Goal: Find contact information: Find contact information

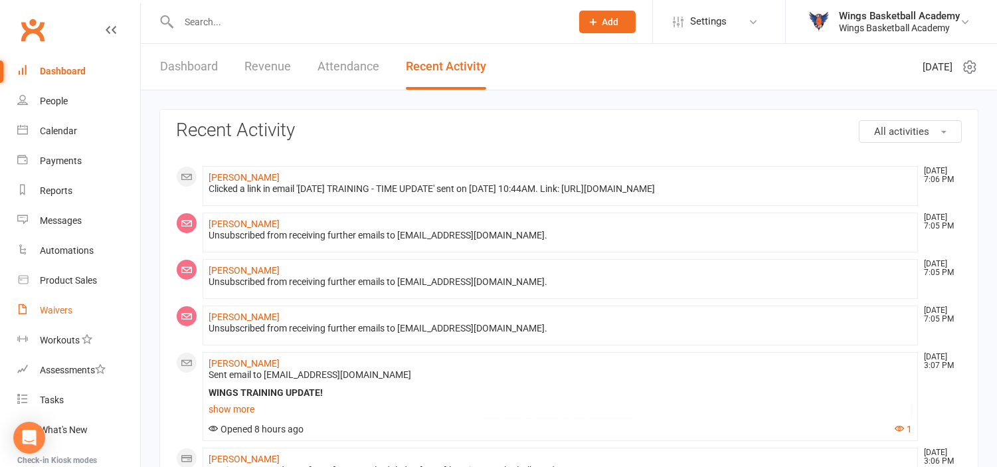
click at [62, 311] on div "Waivers" at bounding box center [56, 310] width 33 height 11
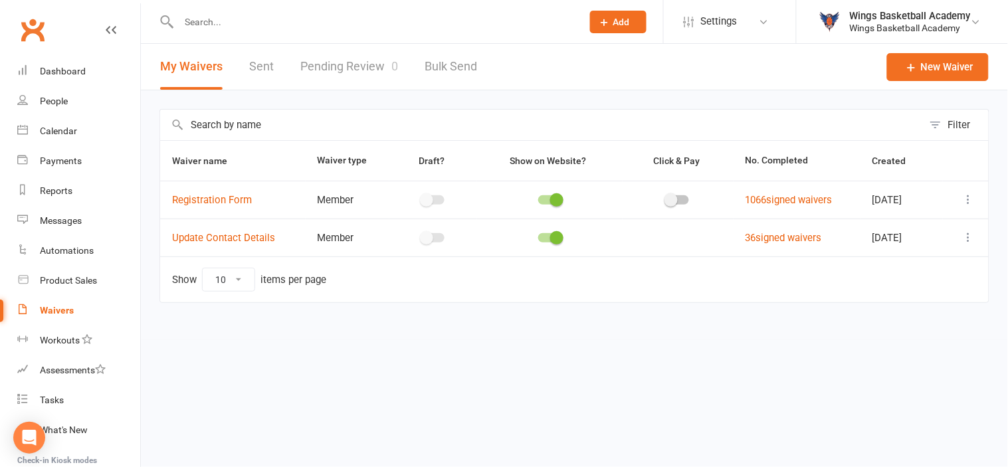
click at [347, 66] on link "Pending Review 0" at bounding box center [349, 67] width 98 height 46
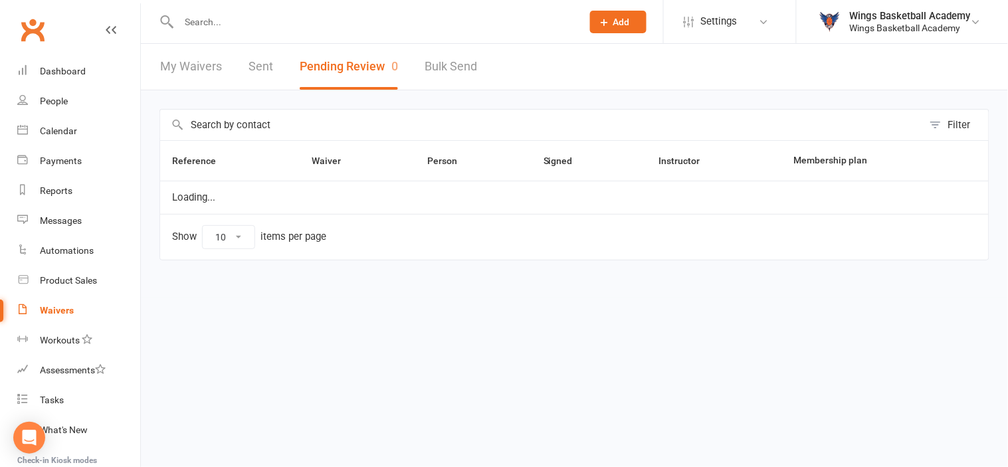
select select "50"
click at [314, 22] on input "text" at bounding box center [374, 22] width 398 height 19
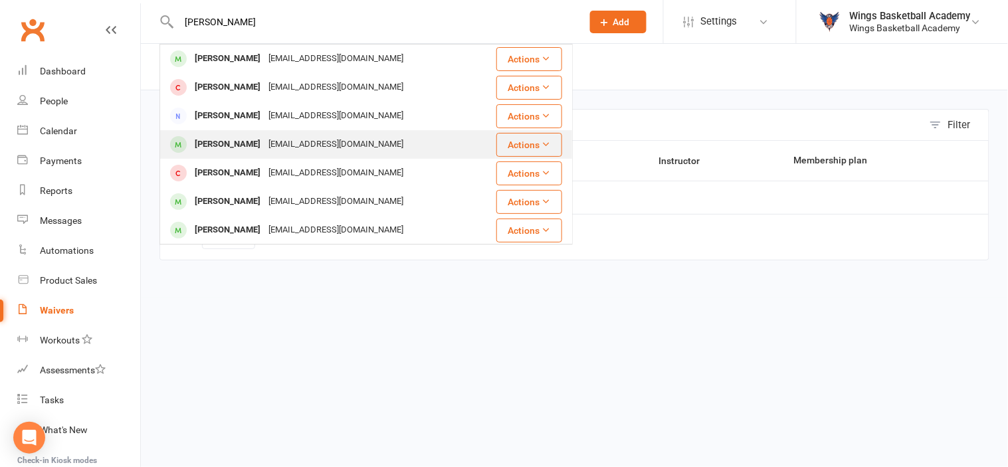
type input "[PERSON_NAME]"
click at [222, 140] on div "[PERSON_NAME]" at bounding box center [228, 144] width 74 height 19
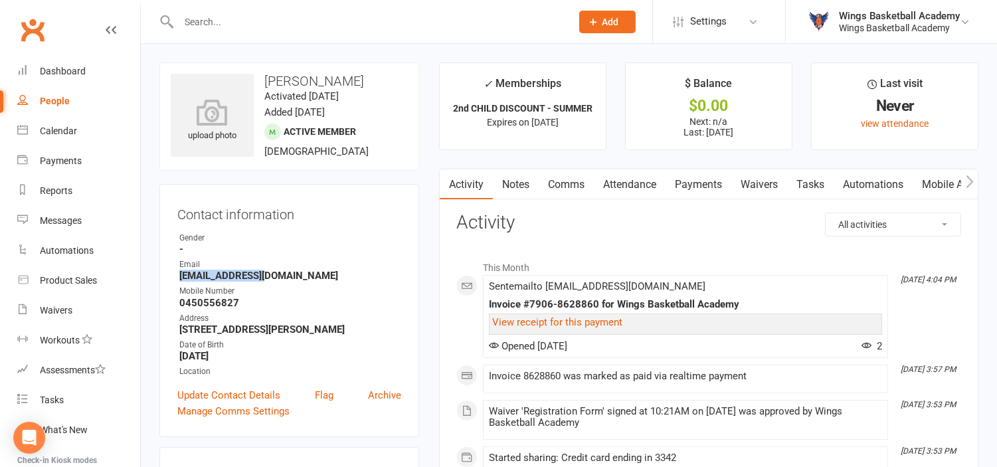
drag, startPoint x: 278, startPoint y: 275, endPoint x: 181, endPoint y: 276, distance: 97.0
click at [181, 276] on strong "[EMAIL_ADDRESS][DOMAIN_NAME]" at bounding box center [290, 276] width 222 height 12
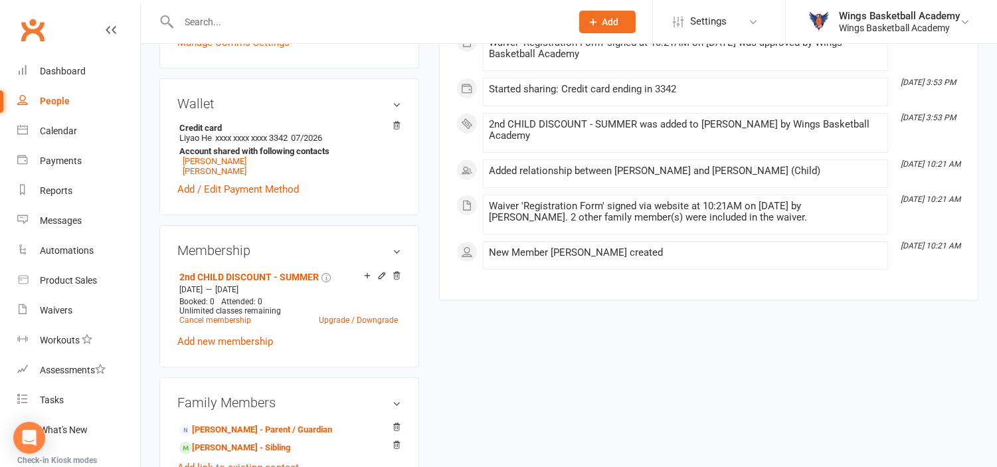
scroll to position [516, 0]
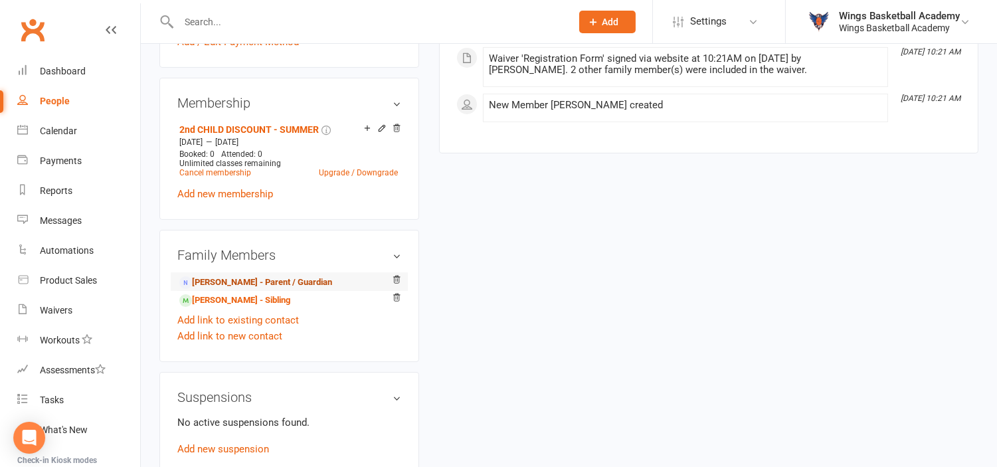
click at [233, 283] on link "[PERSON_NAME] - Parent / Guardian" at bounding box center [255, 283] width 153 height 14
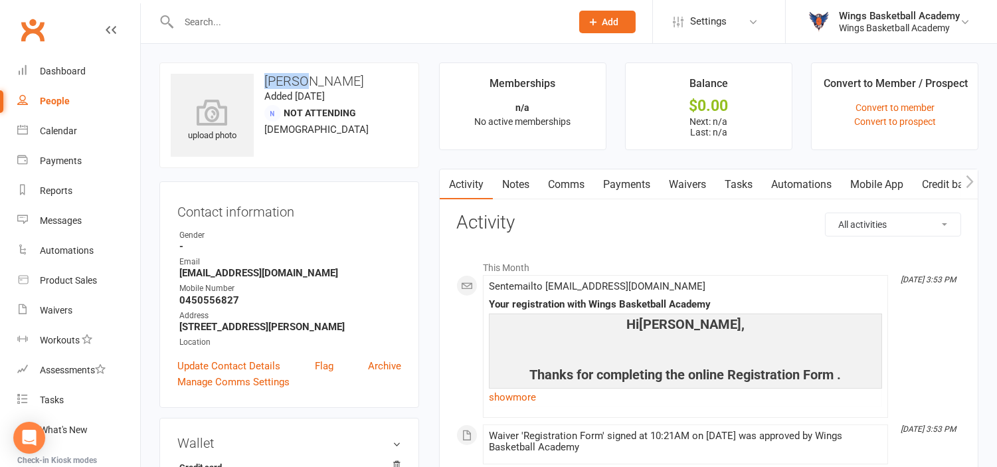
drag, startPoint x: 296, startPoint y: 80, endPoint x: 262, endPoint y: 81, distance: 33.2
click at [262, 81] on h3 "[PERSON_NAME]" at bounding box center [289, 81] width 237 height 15
copy h3 "[PERSON_NAME]"
drag, startPoint x: 235, startPoint y: 297, endPoint x: 181, endPoint y: 296, distance: 54.5
click at [181, 296] on strong "0450556827" at bounding box center [290, 300] width 222 height 12
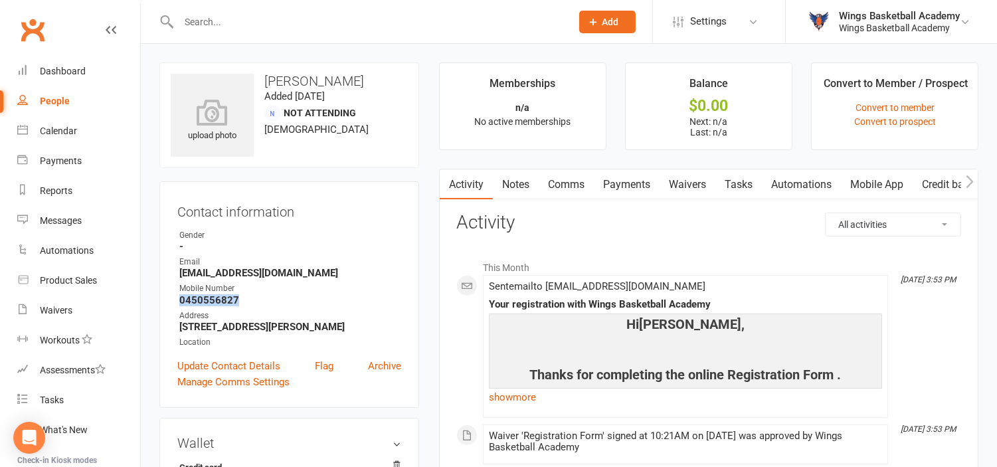
copy strong "0450556827"
drag, startPoint x: 280, startPoint y: 271, endPoint x: 180, endPoint y: 274, distance: 99.7
click at [180, 274] on strong "[EMAIL_ADDRESS][DOMAIN_NAME]" at bounding box center [290, 273] width 222 height 12
copy strong "[EMAIL_ADDRESS][DOMAIN_NAME]"
click at [256, 15] on input "text" at bounding box center [368, 22] width 387 height 19
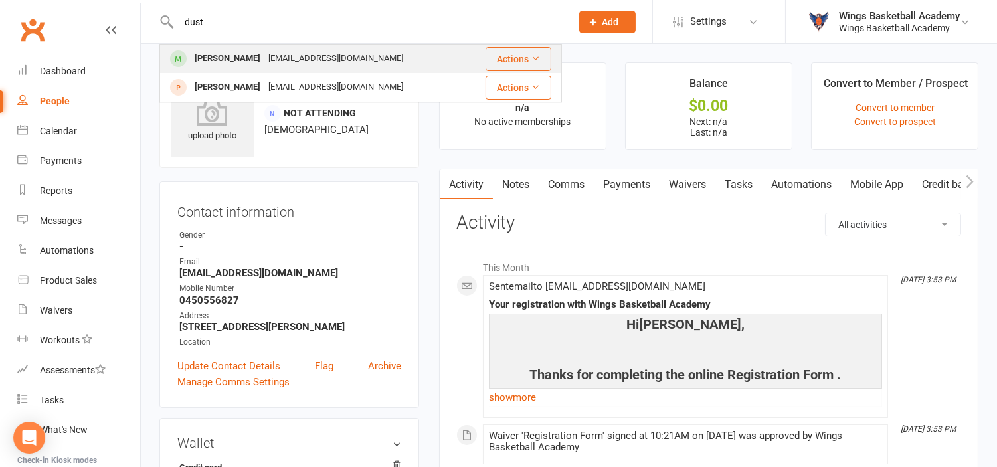
type input "dust"
click at [228, 56] on div "[PERSON_NAME]" at bounding box center [228, 58] width 74 height 19
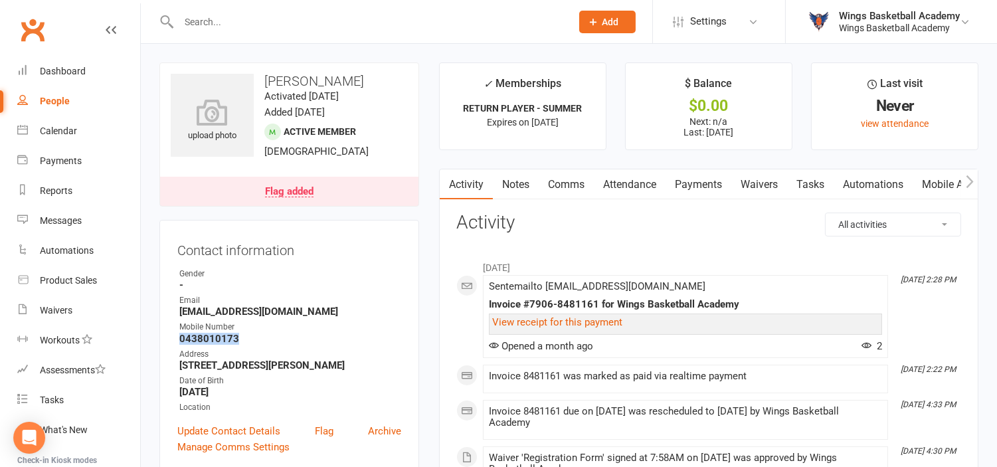
drag, startPoint x: 240, startPoint y: 337, endPoint x: 180, endPoint y: 335, distance: 60.5
click at [180, 335] on strong "0438010173" at bounding box center [290, 339] width 222 height 12
copy strong "0438010173"
drag, startPoint x: 327, startPoint y: 310, endPoint x: 181, endPoint y: 309, distance: 146.2
click at [181, 309] on strong "[EMAIL_ADDRESS][DOMAIN_NAME]" at bounding box center [290, 312] width 222 height 12
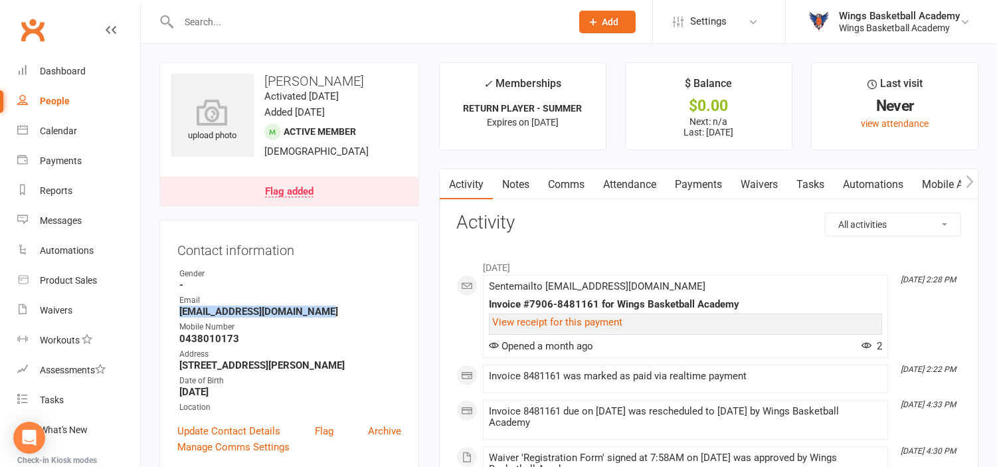
copy strong "[EMAIL_ADDRESS][DOMAIN_NAME]"
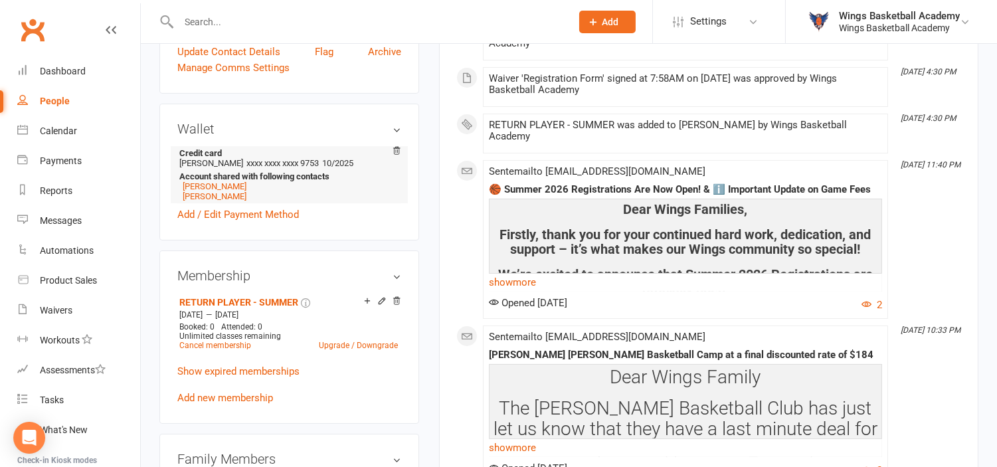
scroll to position [590, 0]
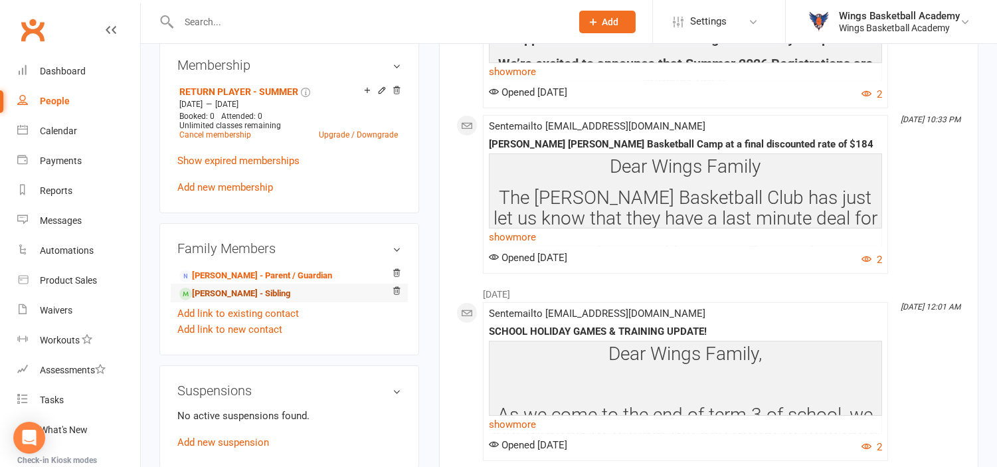
click at [238, 299] on link "[PERSON_NAME] - Sibling" at bounding box center [234, 294] width 111 height 14
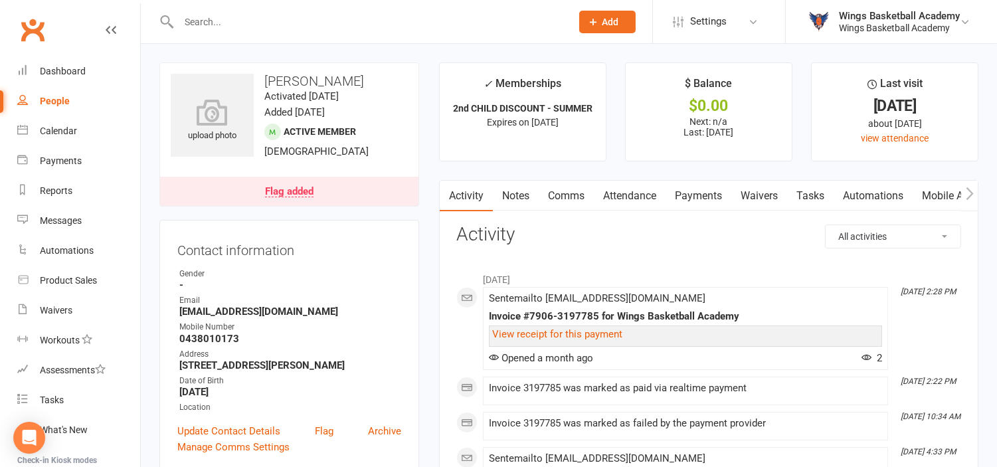
click at [311, 15] on input "text" at bounding box center [368, 22] width 387 height 19
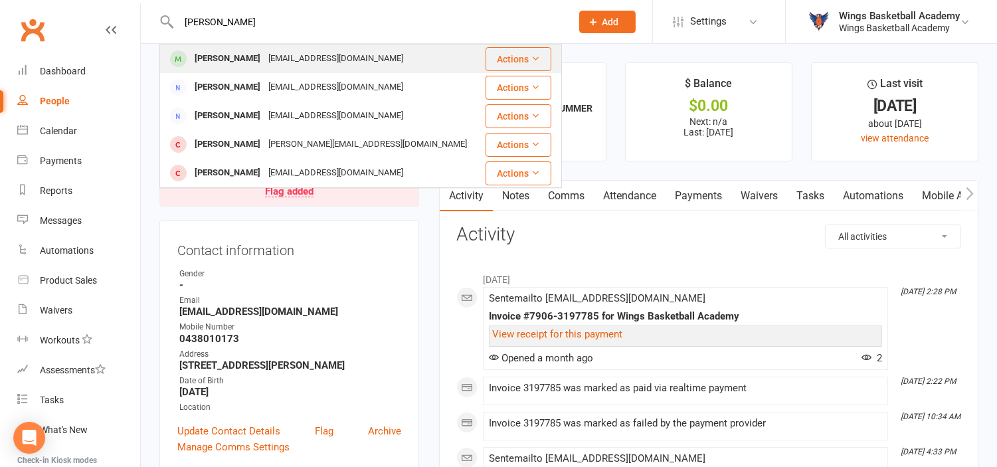
type input "[PERSON_NAME]"
click at [223, 54] on div "[PERSON_NAME]" at bounding box center [228, 58] width 74 height 19
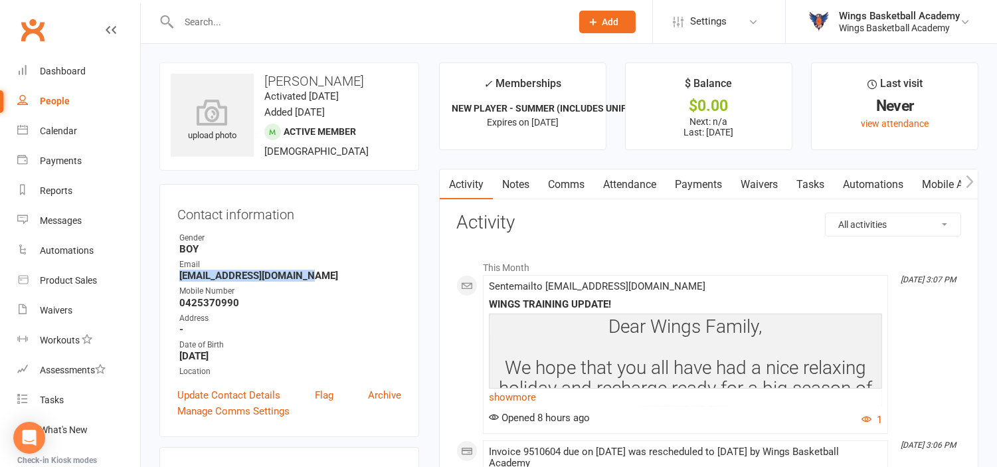
drag, startPoint x: 308, startPoint y: 276, endPoint x: 177, endPoint y: 276, distance: 130.2
click at [177, 276] on li "Email [EMAIL_ADDRESS][DOMAIN_NAME]" at bounding box center [289, 269] width 224 height 23
copy strong "[EMAIL_ADDRESS][DOMAIN_NAME]"
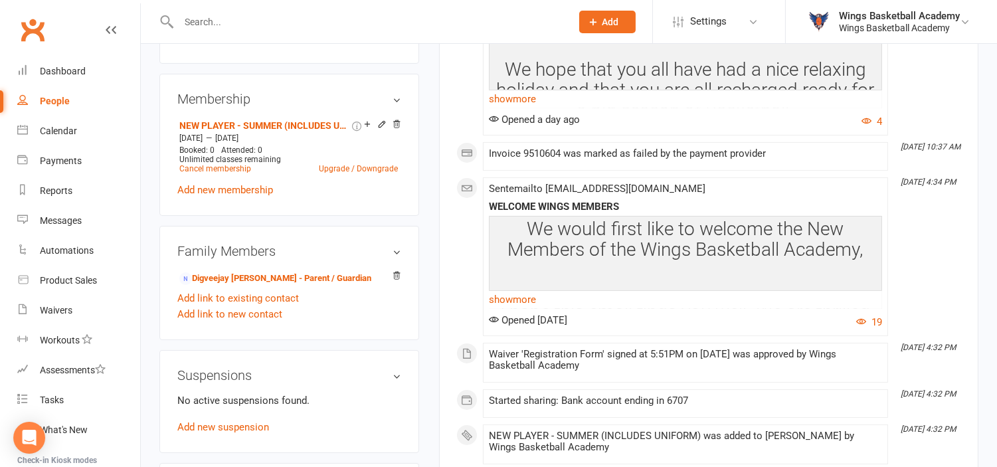
scroll to position [516, 0]
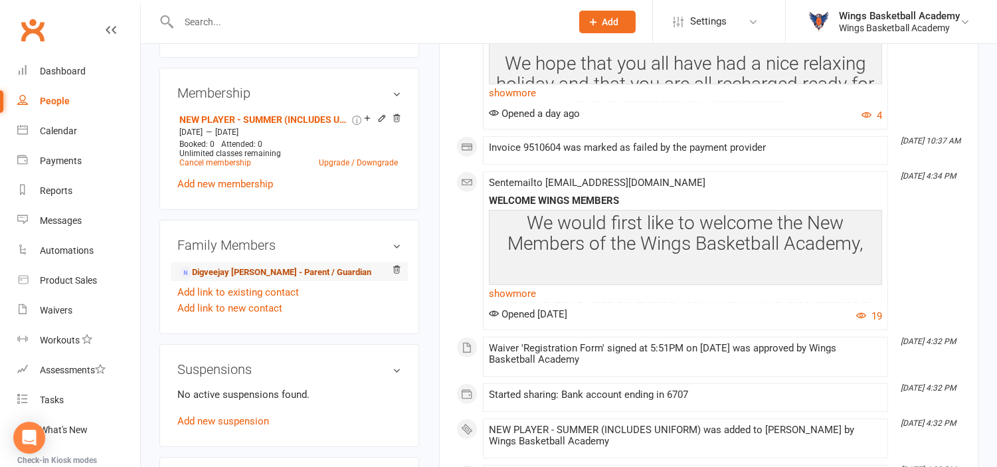
click at [229, 268] on link "Digveejay [PERSON_NAME] - Parent / Guardian" at bounding box center [275, 273] width 192 height 14
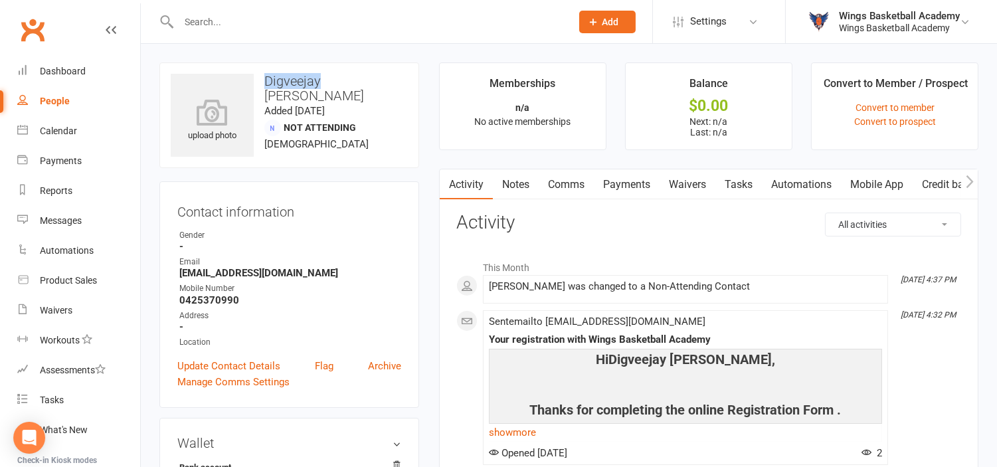
drag, startPoint x: 318, startPoint y: 81, endPoint x: 274, endPoint y: 78, distance: 43.3
click at [264, 76] on h3 "Digveejay [PERSON_NAME]" at bounding box center [289, 88] width 237 height 29
copy h3 "Digveejay"
drag, startPoint x: 239, startPoint y: 301, endPoint x: 180, endPoint y: 300, distance: 59.1
click at [180, 300] on strong "0425370990" at bounding box center [290, 300] width 222 height 12
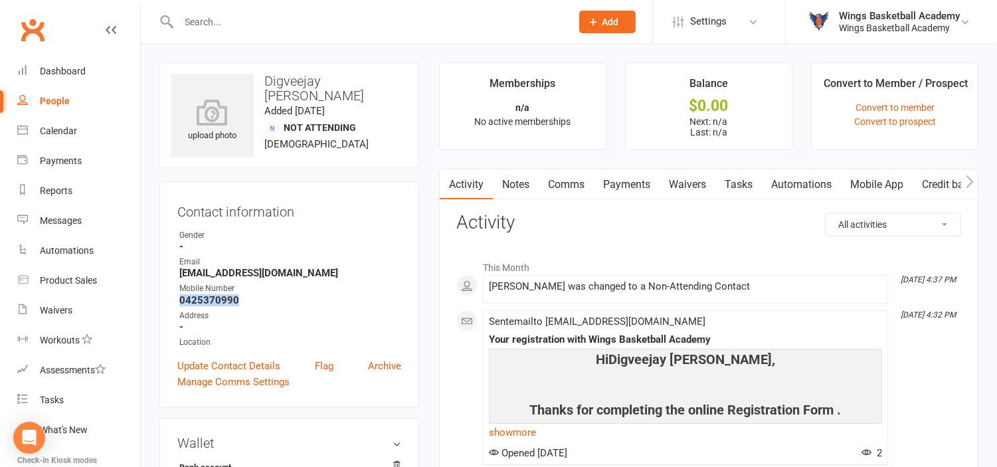
copy strong "0425370990"
click at [288, 15] on input "text" at bounding box center [368, 22] width 387 height 19
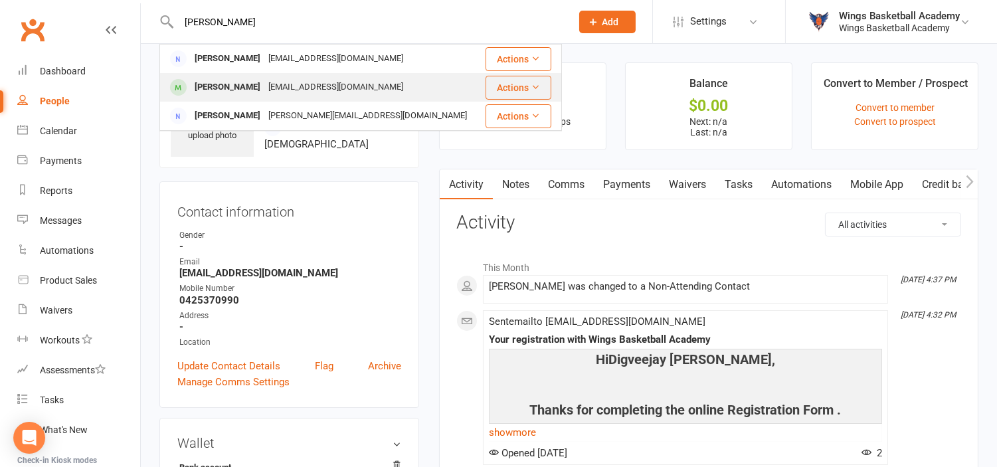
type input "[PERSON_NAME]"
click at [233, 78] on div "[PERSON_NAME]" at bounding box center [228, 87] width 74 height 19
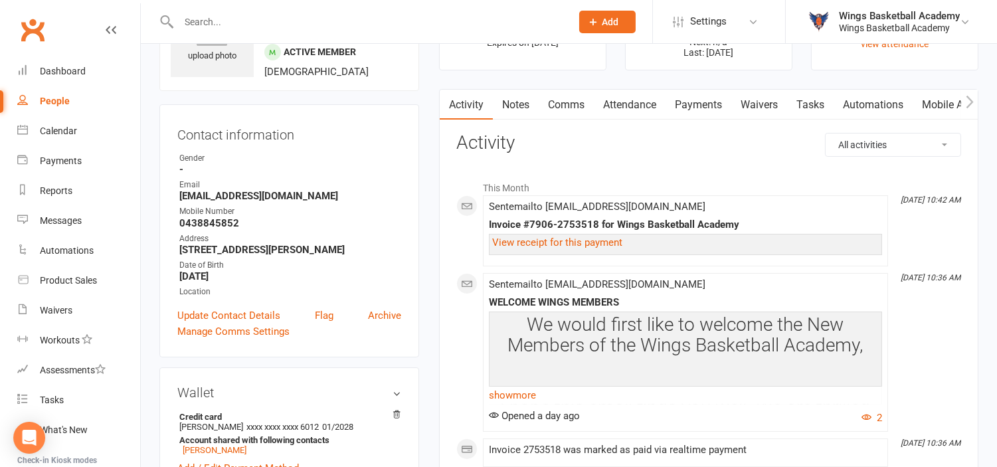
scroll to position [442, 0]
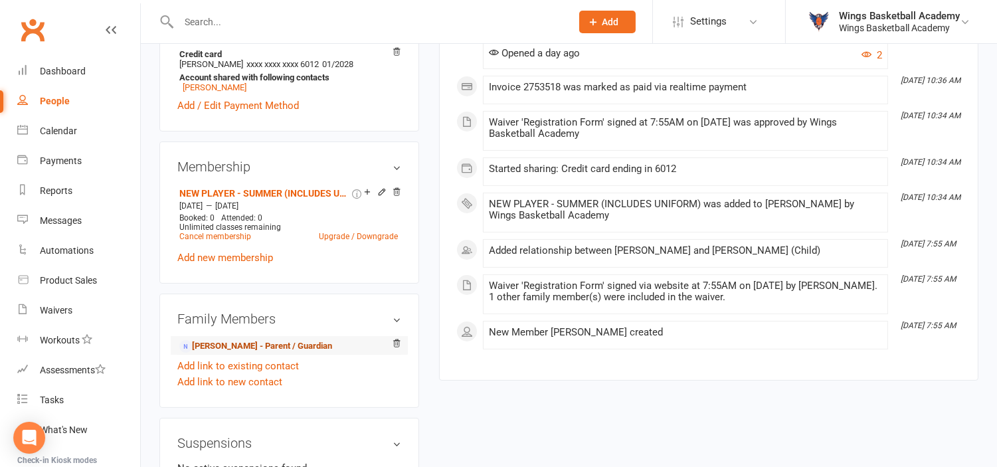
click at [240, 343] on link "[PERSON_NAME] - Parent / Guardian" at bounding box center [255, 346] width 153 height 14
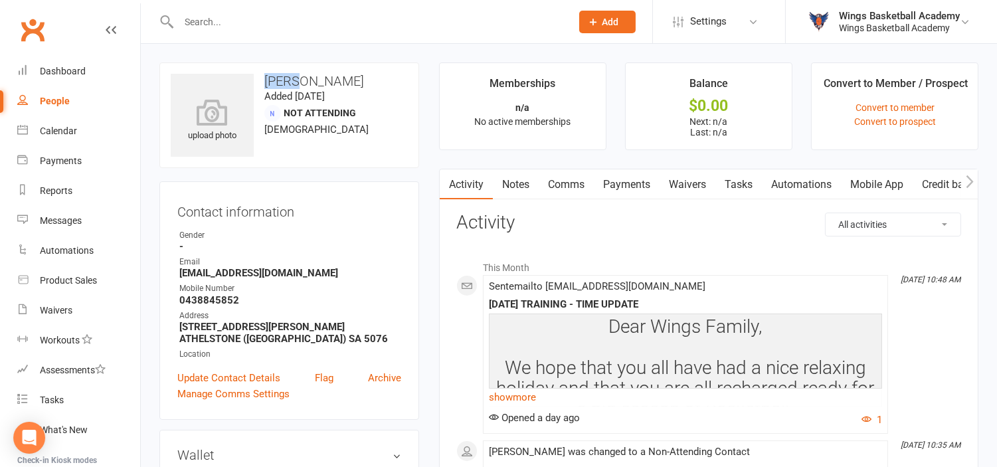
drag, startPoint x: 304, startPoint y: 76, endPoint x: 266, endPoint y: 76, distance: 37.2
click at [266, 76] on h3 "[PERSON_NAME]" at bounding box center [289, 81] width 237 height 15
copy h3 "[PERSON_NAME]"
drag, startPoint x: 238, startPoint y: 300, endPoint x: 175, endPoint y: 302, distance: 62.5
click at [175, 302] on div "Contact information Owner Gender - Email [EMAIL_ADDRESS][DOMAIN_NAME] Mobile Nu…" at bounding box center [289, 300] width 260 height 238
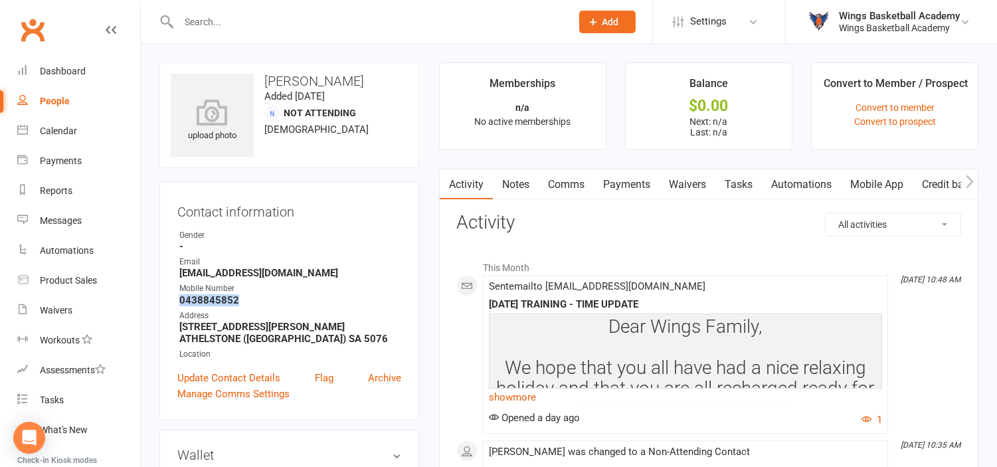
copy strong "0438845852"
drag, startPoint x: 298, startPoint y: 270, endPoint x: 177, endPoint y: 271, distance: 120.2
click at [177, 271] on li "Email [EMAIL_ADDRESS][DOMAIN_NAME]" at bounding box center [289, 267] width 224 height 23
click at [217, 17] on input "text" at bounding box center [368, 22] width 387 height 19
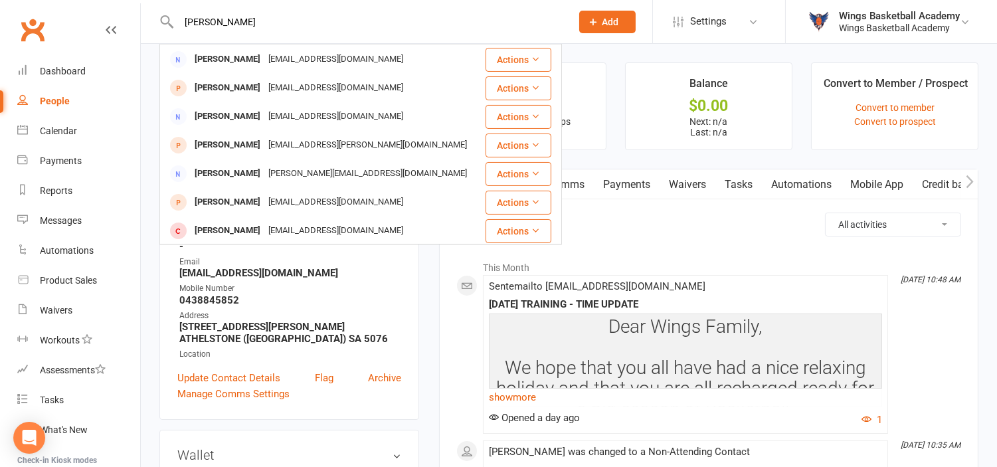
scroll to position [298, 0]
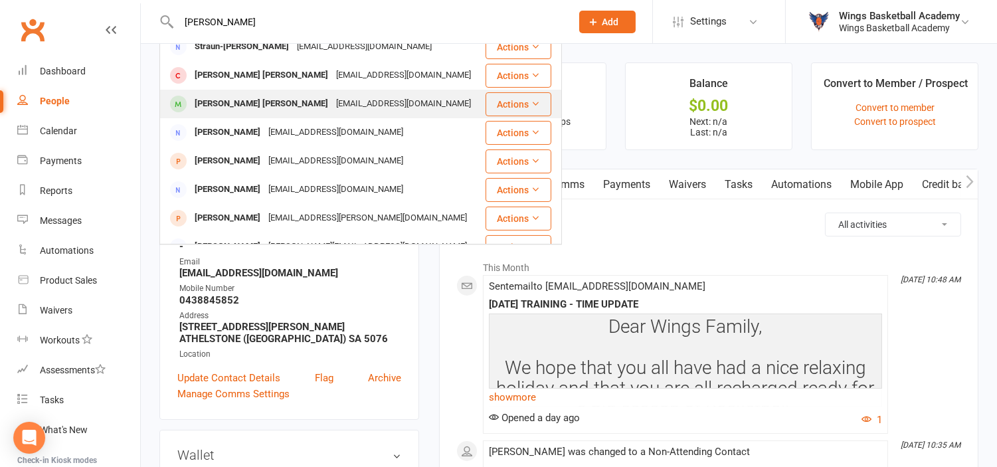
type input "[PERSON_NAME]"
click at [221, 100] on div "[PERSON_NAME] [PERSON_NAME]" at bounding box center [262, 103] width 142 height 19
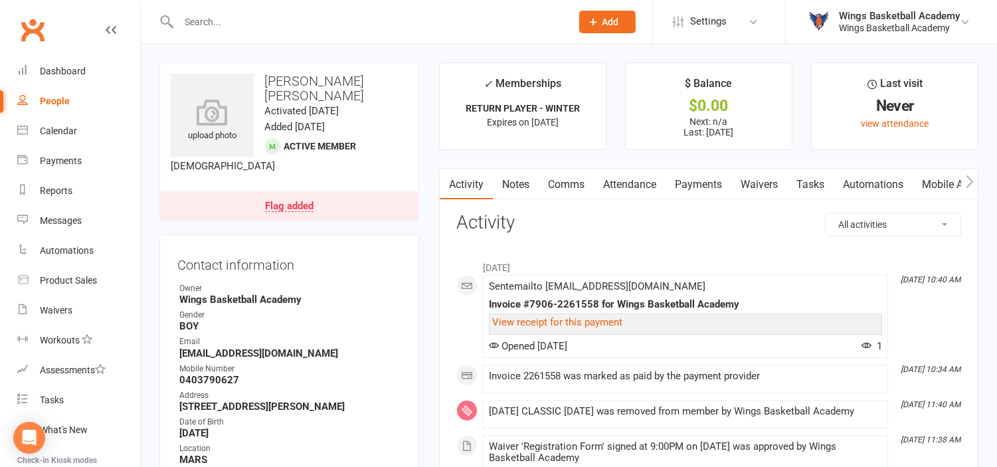
click at [209, 17] on input "text" at bounding box center [368, 22] width 387 height 19
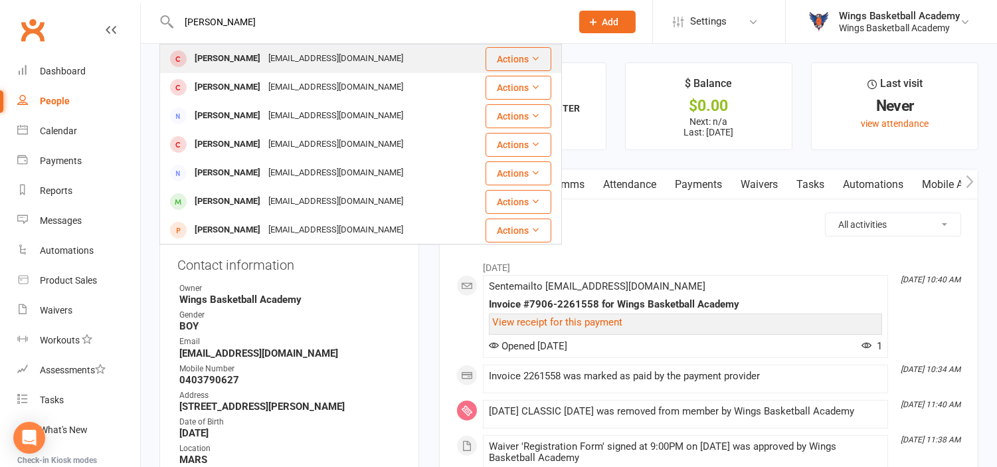
type input "[PERSON_NAME]"
click at [228, 56] on div "[PERSON_NAME]" at bounding box center [228, 58] width 74 height 19
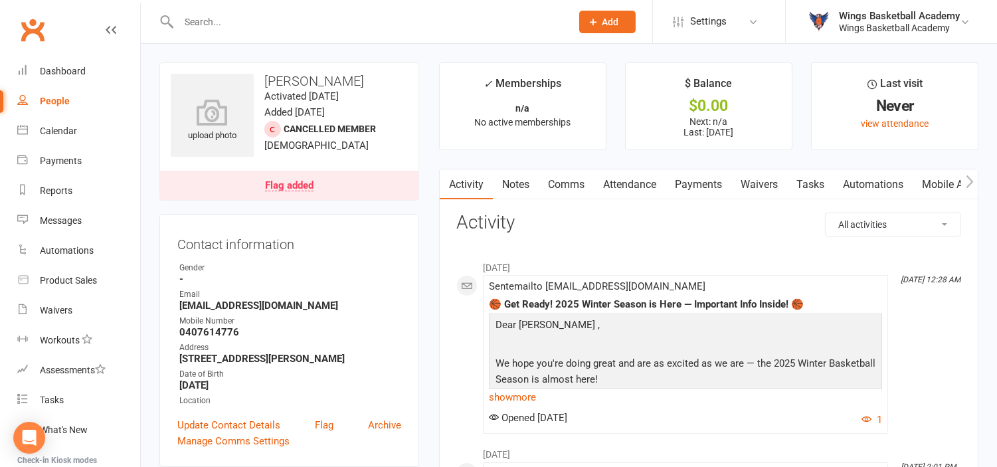
drag, startPoint x: 379, startPoint y: 77, endPoint x: 266, endPoint y: 74, distance: 113.0
click at [266, 74] on h3 "[PERSON_NAME]" at bounding box center [289, 81] width 237 height 15
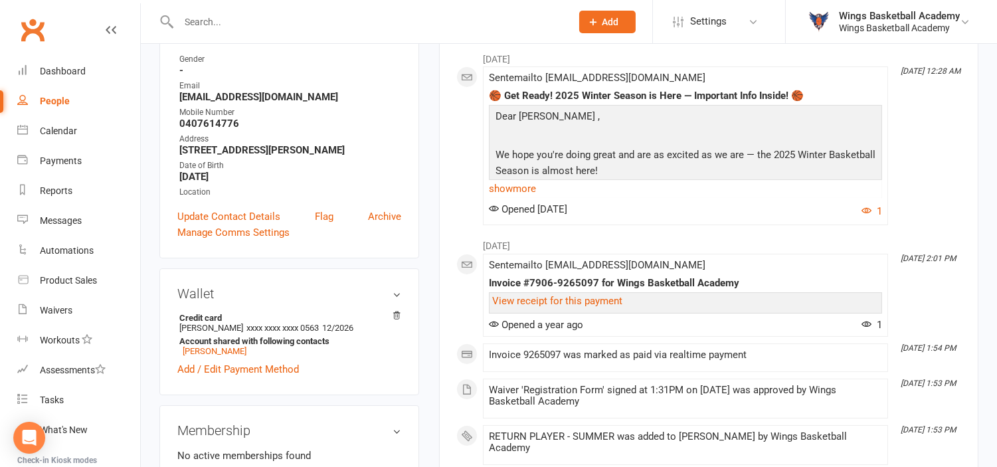
scroll to position [442, 0]
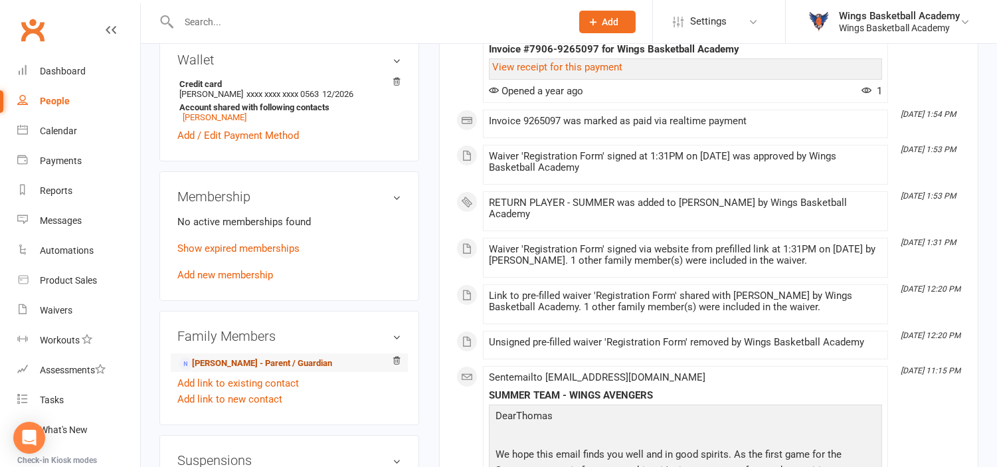
click at [214, 361] on link "[PERSON_NAME] - Parent / Guardian" at bounding box center [255, 364] width 153 height 14
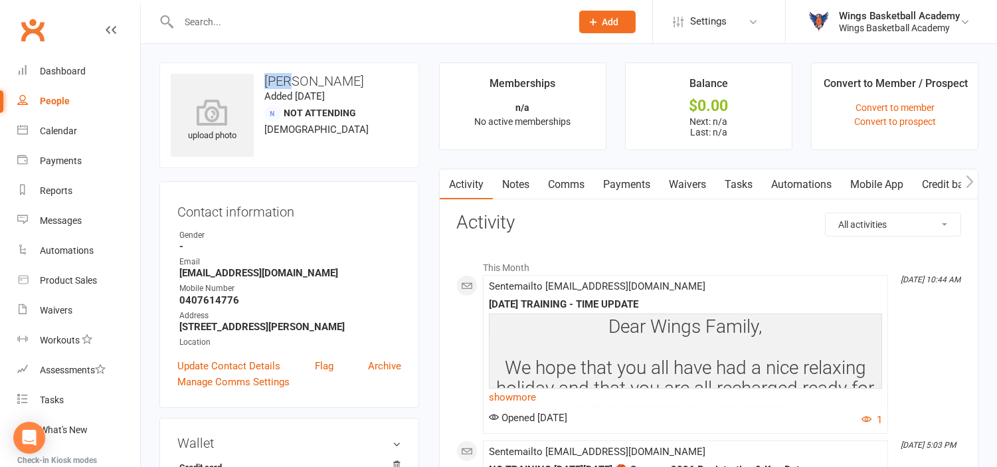
drag, startPoint x: 289, startPoint y: 80, endPoint x: 266, endPoint y: 78, distance: 23.4
click at [266, 78] on h3 "[PERSON_NAME]" at bounding box center [289, 81] width 237 height 15
drag, startPoint x: 302, startPoint y: 268, endPoint x: 179, endPoint y: 276, distance: 122.5
click at [179, 276] on strong "[EMAIL_ADDRESS][DOMAIN_NAME]" at bounding box center [290, 273] width 222 height 12
drag, startPoint x: 236, startPoint y: 301, endPoint x: 177, endPoint y: 297, distance: 59.3
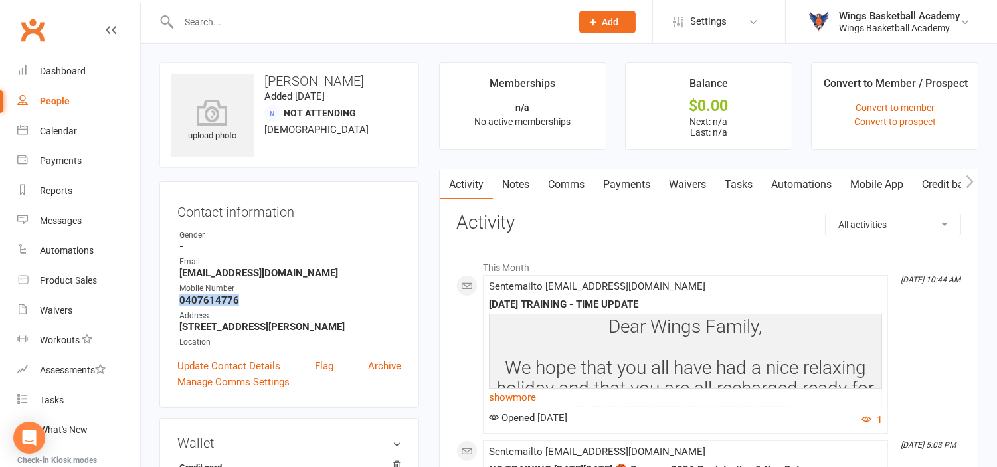
click at [177, 297] on li "Mobile Number [PHONE_NUMBER]" at bounding box center [289, 293] width 224 height 23
click at [259, 23] on input "text" at bounding box center [368, 22] width 387 height 19
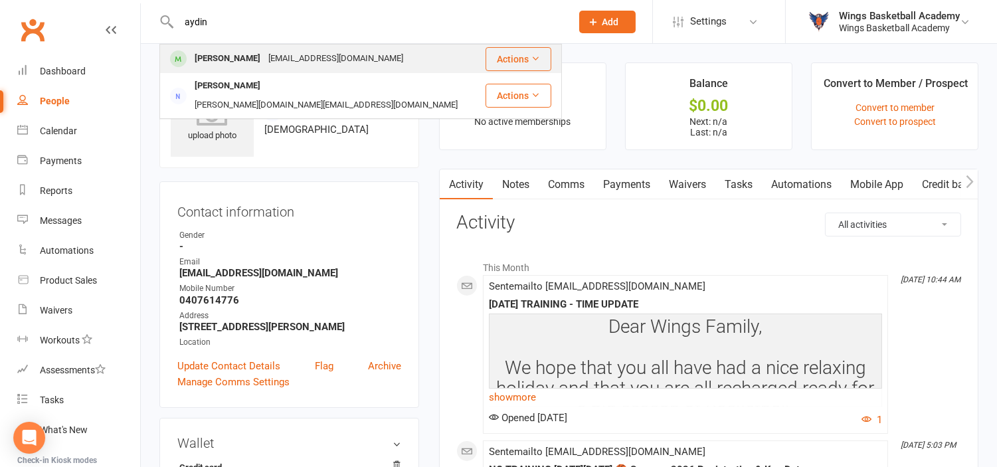
type input "aydin"
click at [235, 60] on div "[PERSON_NAME]" at bounding box center [228, 58] width 74 height 19
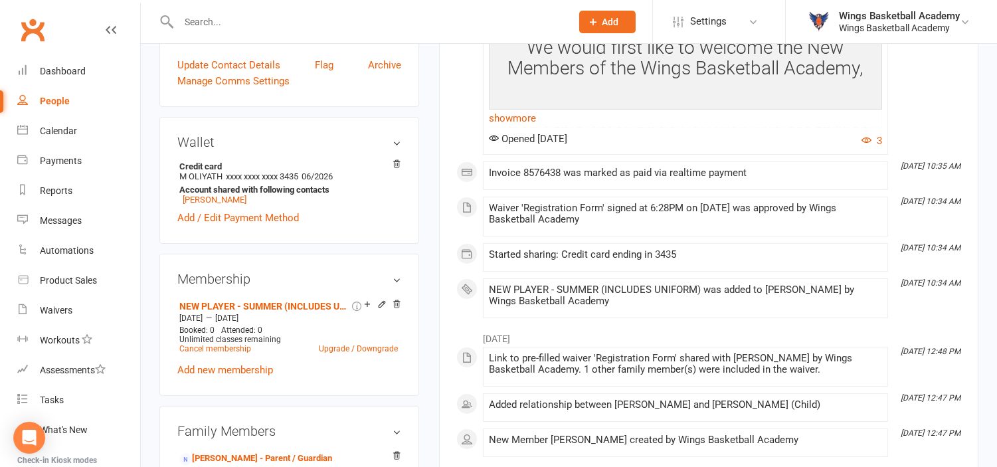
scroll to position [590, 0]
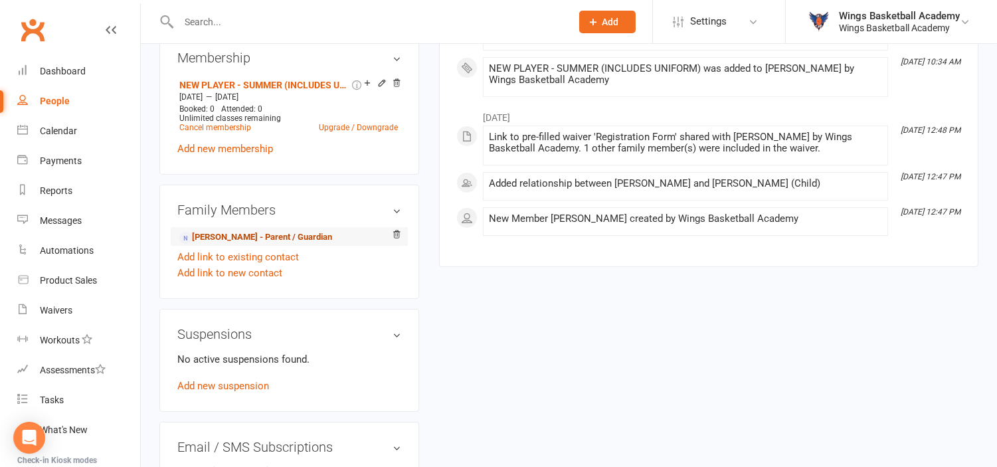
click at [236, 235] on link "[PERSON_NAME] - Parent / Guardian" at bounding box center [255, 238] width 153 height 14
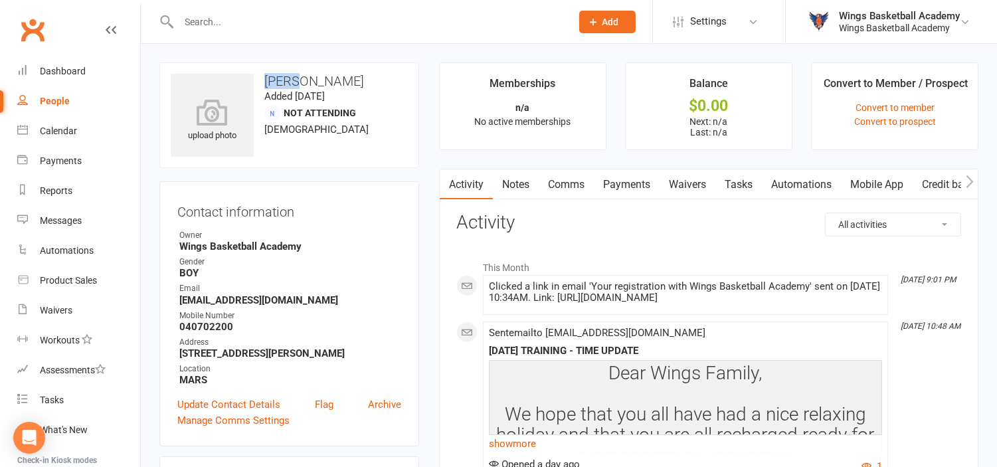
drag, startPoint x: 300, startPoint y: 80, endPoint x: 267, endPoint y: 76, distance: 32.8
click at [267, 76] on h3 "[PERSON_NAME]" at bounding box center [289, 81] width 237 height 15
drag, startPoint x: 234, startPoint y: 322, endPoint x: 177, endPoint y: 328, distance: 56.7
click at [177, 328] on li "Mobile Number [PHONE_NUMBER]" at bounding box center [289, 321] width 224 height 23
drag, startPoint x: 300, startPoint y: 302, endPoint x: 178, endPoint y: 303, distance: 122.2
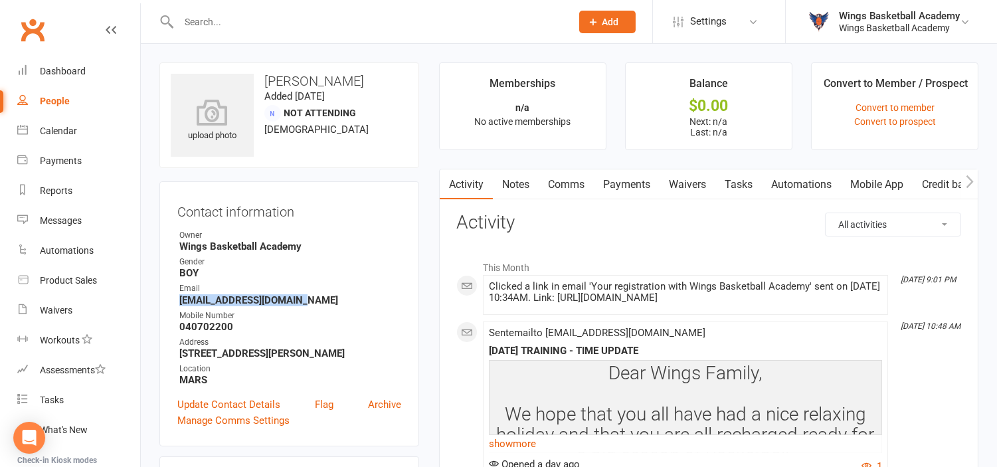
click at [178, 303] on li "Email [EMAIL_ADDRESS][DOMAIN_NAME]" at bounding box center [289, 293] width 224 height 23
click at [276, 21] on input "text" at bounding box center [368, 22] width 387 height 19
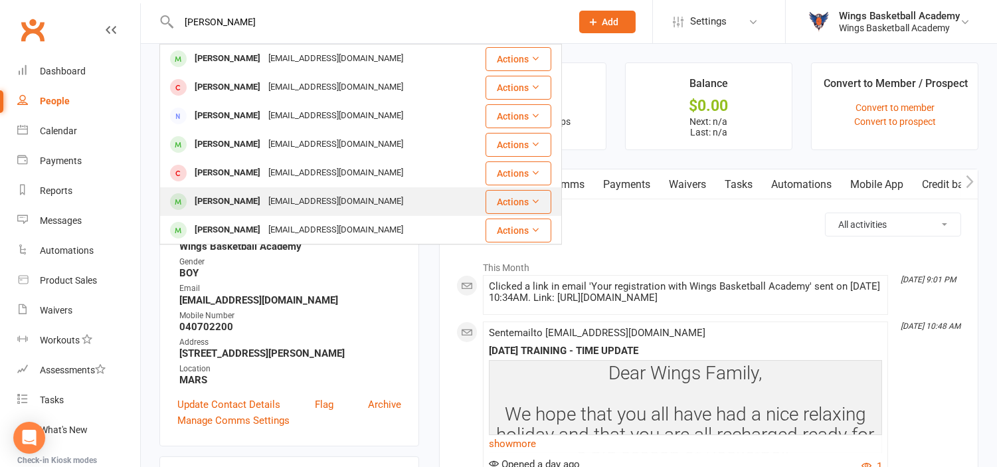
type input "[PERSON_NAME]"
click at [228, 192] on div "[PERSON_NAME]" at bounding box center [228, 201] width 74 height 19
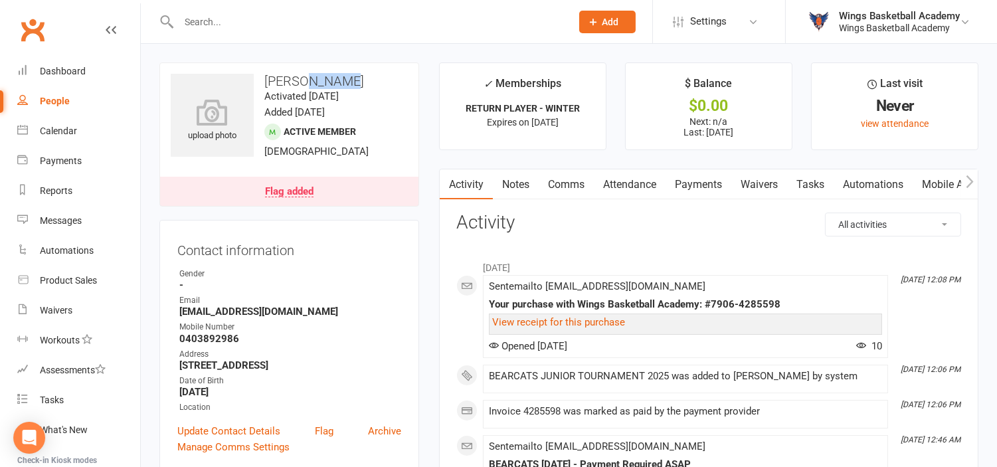
drag, startPoint x: 341, startPoint y: 78, endPoint x: 302, endPoint y: 76, distance: 38.6
click at [302, 76] on h3 "[PERSON_NAME]" at bounding box center [289, 81] width 237 height 15
click at [255, 19] on input "text" at bounding box center [368, 22] width 387 height 19
drag, startPoint x: 270, startPoint y: 310, endPoint x: 177, endPoint y: 310, distance: 93.0
click at [177, 310] on li "Email [EMAIL_ADDRESS][DOMAIN_NAME]" at bounding box center [289, 305] width 224 height 23
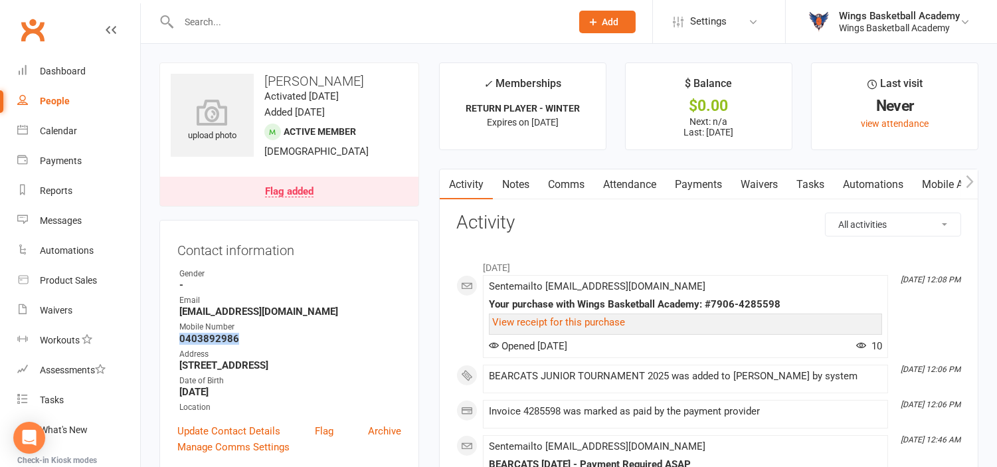
drag, startPoint x: 241, startPoint y: 339, endPoint x: 179, endPoint y: 336, distance: 61.8
click at [179, 336] on strong "0403892986" at bounding box center [290, 339] width 222 height 12
click at [231, 17] on input "text" at bounding box center [368, 22] width 387 height 19
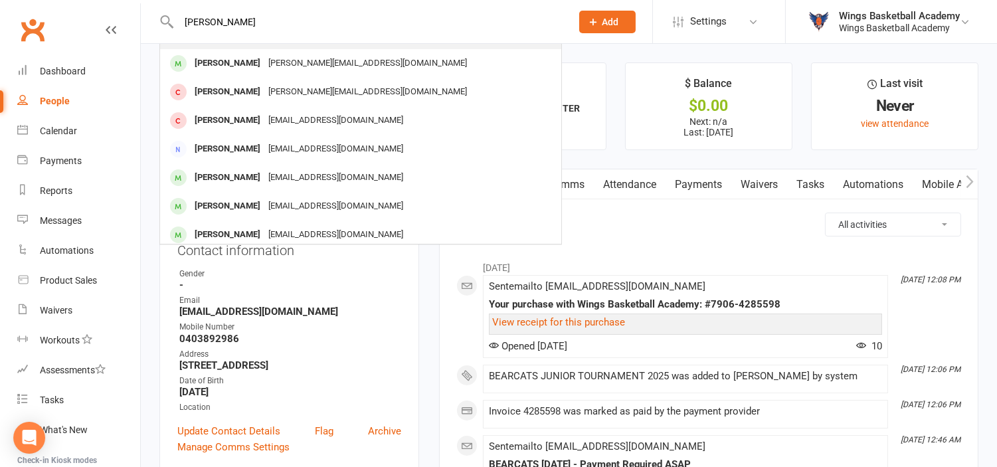
scroll to position [221, 0]
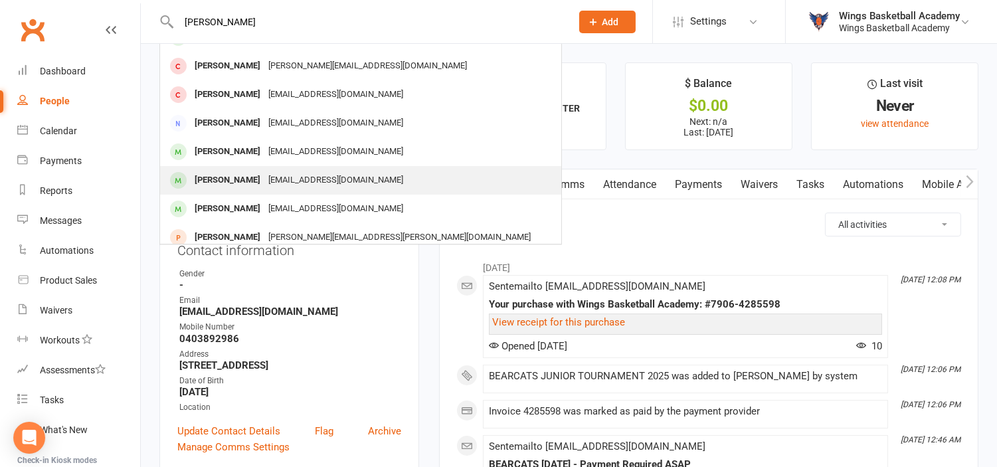
type input "[PERSON_NAME]"
click at [240, 177] on div "[PERSON_NAME]" at bounding box center [228, 180] width 74 height 19
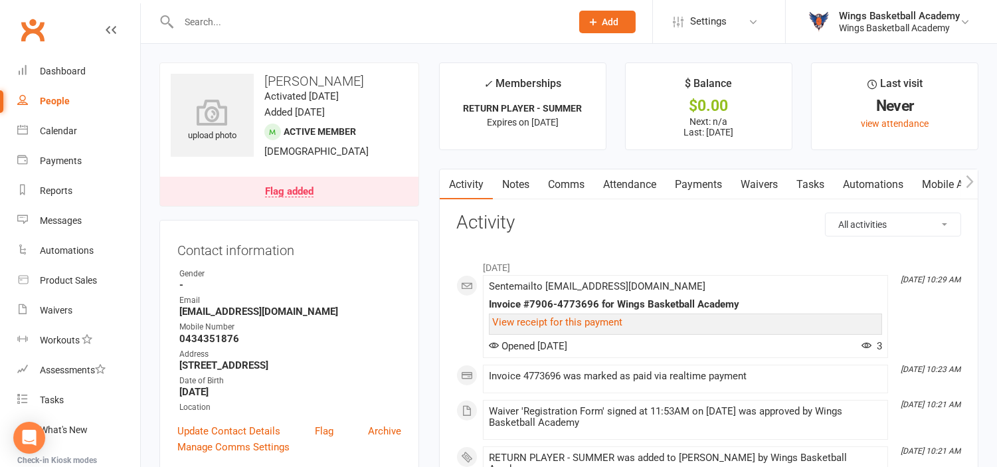
drag, startPoint x: 359, startPoint y: 78, endPoint x: 310, endPoint y: 76, distance: 49.2
click at [310, 76] on h3 "[PERSON_NAME]" at bounding box center [289, 81] width 237 height 15
drag, startPoint x: 330, startPoint y: 311, endPoint x: 180, endPoint y: 312, distance: 150.1
click at [180, 312] on strong "[EMAIL_ADDRESS][DOMAIN_NAME]" at bounding box center [290, 312] width 222 height 12
drag, startPoint x: 238, startPoint y: 334, endPoint x: 181, endPoint y: 337, distance: 57.2
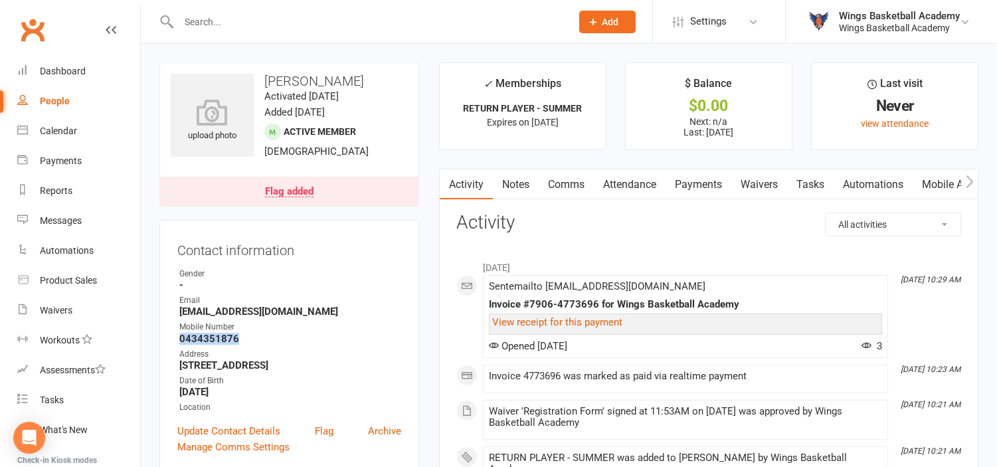
click at [181, 337] on strong "0434351876" at bounding box center [290, 339] width 222 height 12
click at [215, 18] on input "text" at bounding box center [368, 22] width 387 height 19
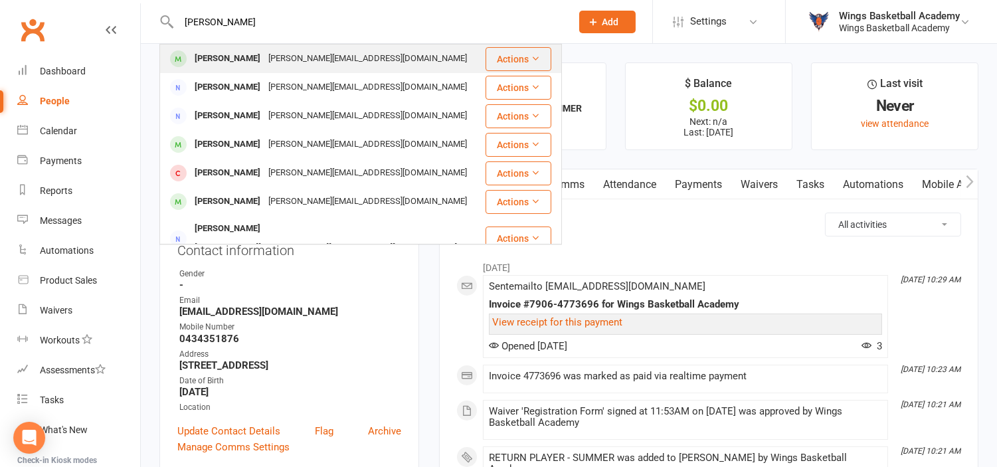
type input "[PERSON_NAME]"
click at [233, 60] on div "[PERSON_NAME]" at bounding box center [228, 58] width 74 height 19
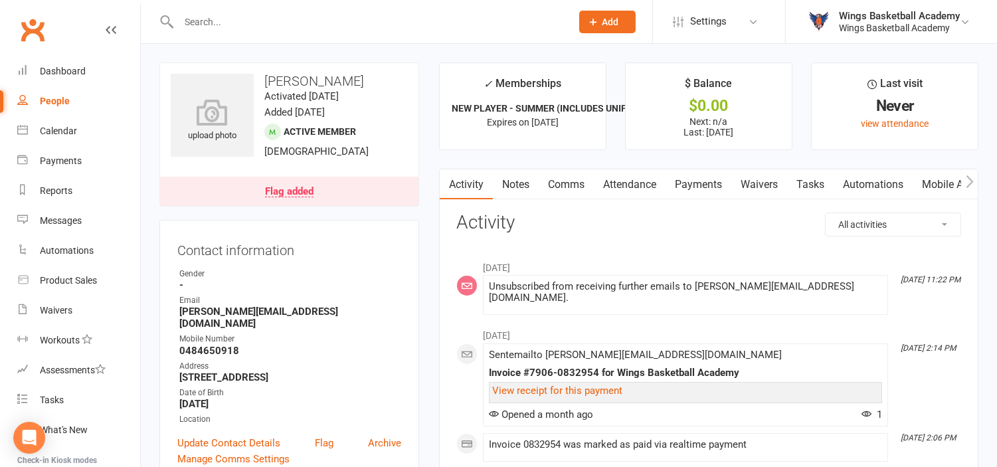
click at [316, 22] on input "text" at bounding box center [368, 22] width 387 height 19
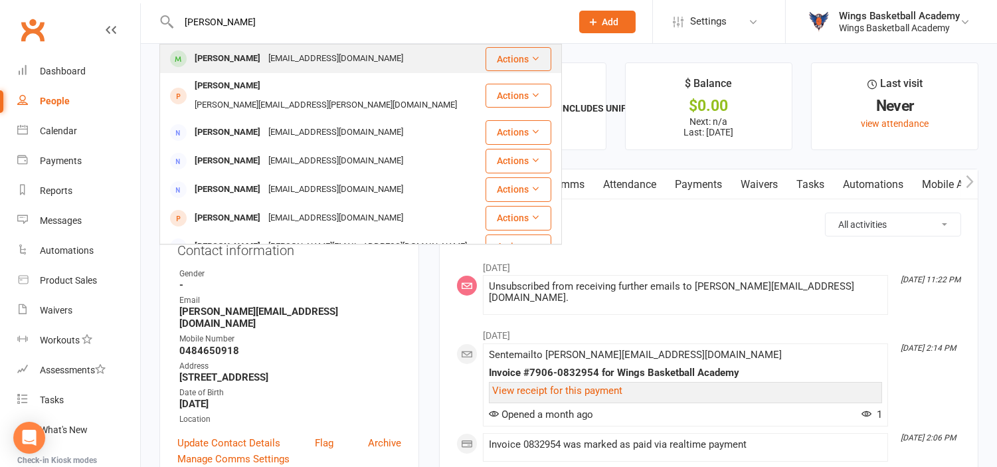
type input "[PERSON_NAME]"
click at [235, 60] on div "[PERSON_NAME]" at bounding box center [228, 58] width 74 height 19
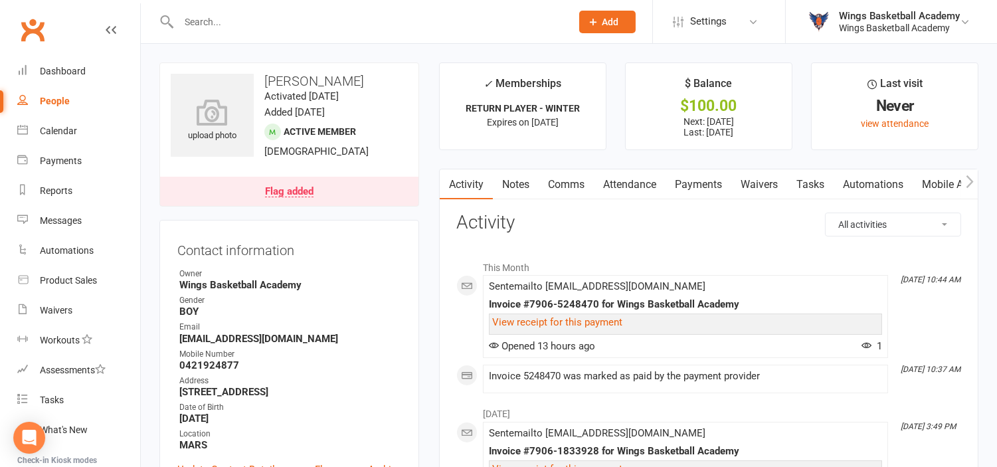
click at [286, 17] on input "text" at bounding box center [368, 22] width 387 height 19
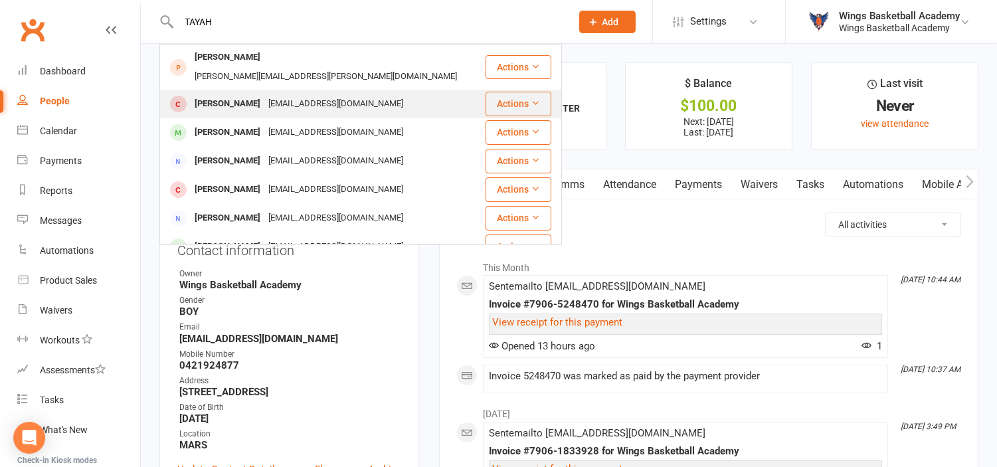
type input "TAYAH"
click at [246, 94] on div "[PERSON_NAME]" at bounding box center [228, 103] width 74 height 19
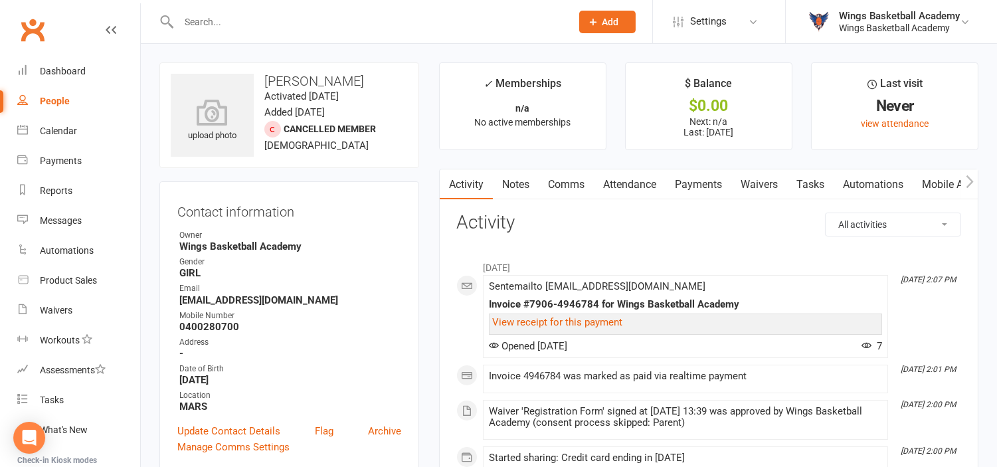
drag, startPoint x: 352, startPoint y: 77, endPoint x: 320, endPoint y: 77, distance: 31.9
click at [320, 77] on h3 "[PERSON_NAME]" at bounding box center [289, 81] width 237 height 15
click at [240, 326] on strong "0400280700" at bounding box center [290, 327] width 222 height 12
click at [200, 327] on strong "0400280700" at bounding box center [290, 327] width 222 height 12
drag, startPoint x: 180, startPoint y: 326, endPoint x: 234, endPoint y: 324, distance: 53.9
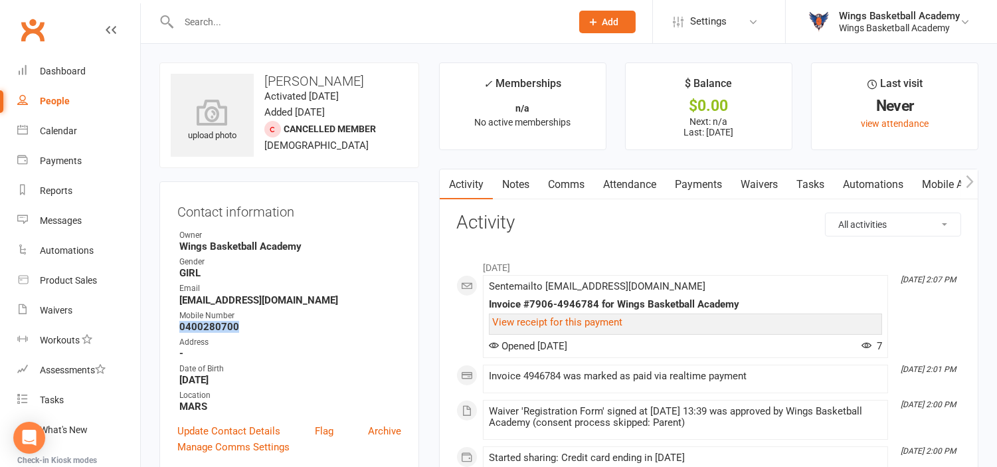
click at [234, 324] on strong "0400280700" at bounding box center [290, 327] width 222 height 12
click at [242, 23] on input "text" at bounding box center [368, 22] width 387 height 19
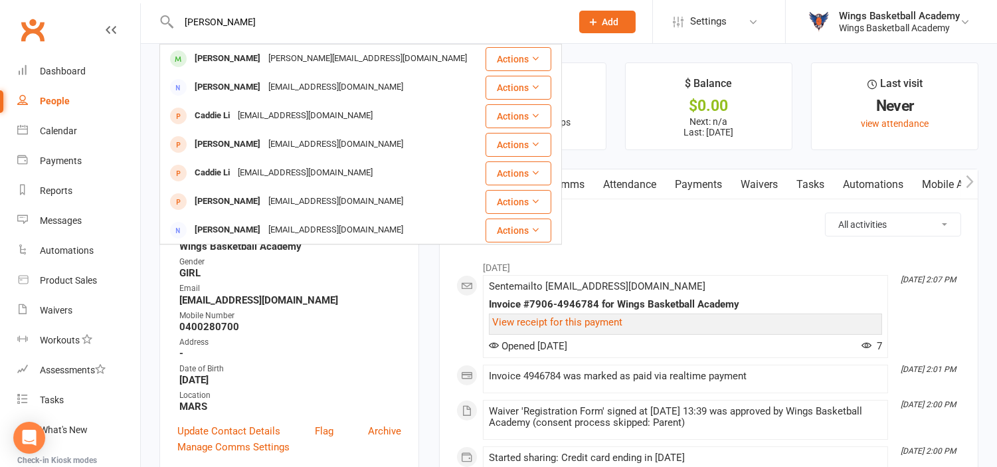
drag, startPoint x: 276, startPoint y: 23, endPoint x: 159, endPoint y: 13, distance: 117.3
click at [159, 13] on div "[PERSON_NAME] [PERSON_NAME] [PERSON_NAME][EMAIL_ADDRESS][DOMAIN_NAME] Actions […" at bounding box center [360, 21] width 403 height 43
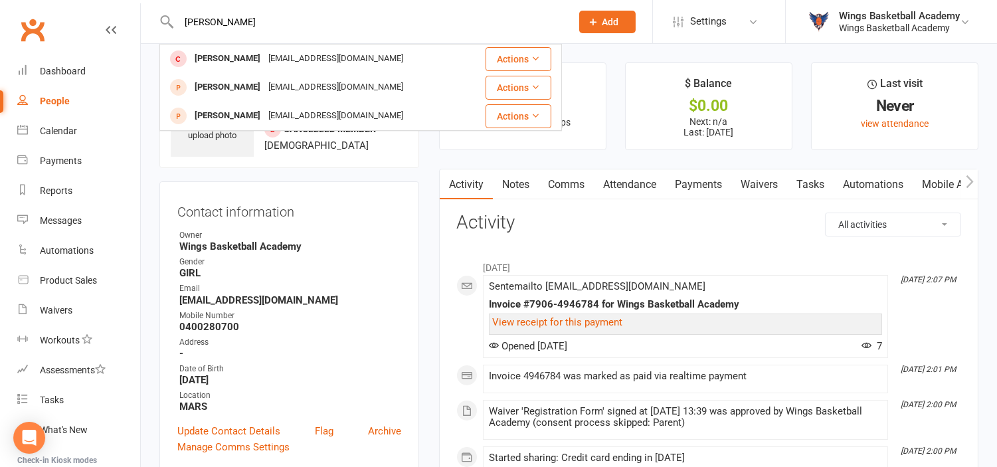
drag, startPoint x: 263, startPoint y: 15, endPoint x: 162, endPoint y: 11, distance: 101.1
click at [162, 11] on div "[PERSON_NAME] [PERSON_NAME] [EMAIL_ADDRESS][DOMAIN_NAME] Actions [PERSON_NAME] …" at bounding box center [360, 21] width 403 height 43
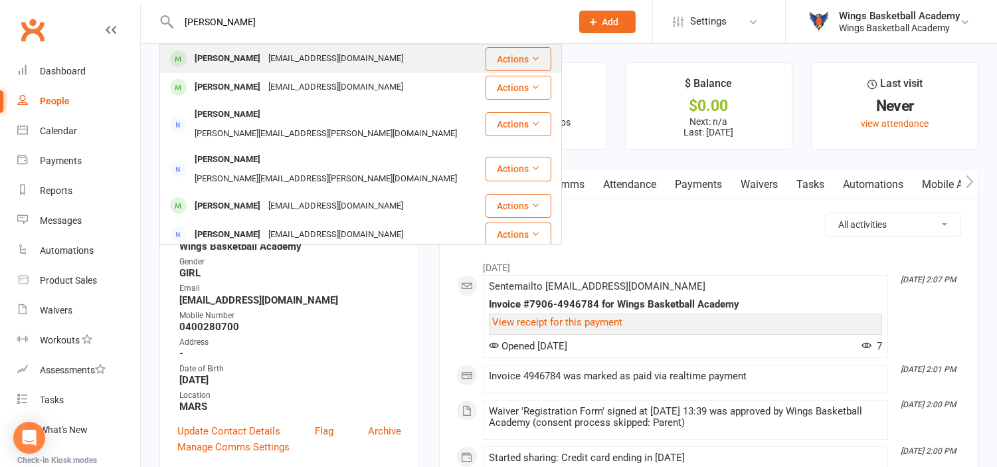
type input "[PERSON_NAME]"
click at [209, 50] on div "[PERSON_NAME]" at bounding box center [228, 58] width 74 height 19
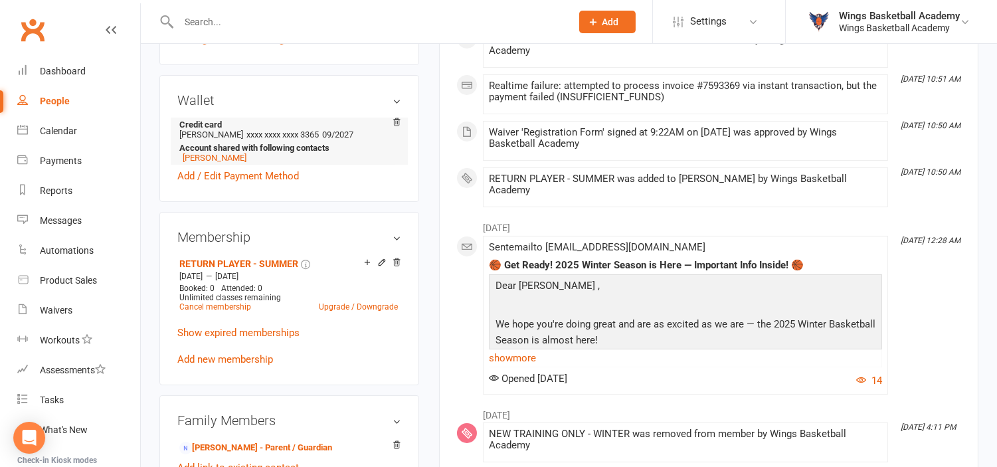
scroll to position [442, 0]
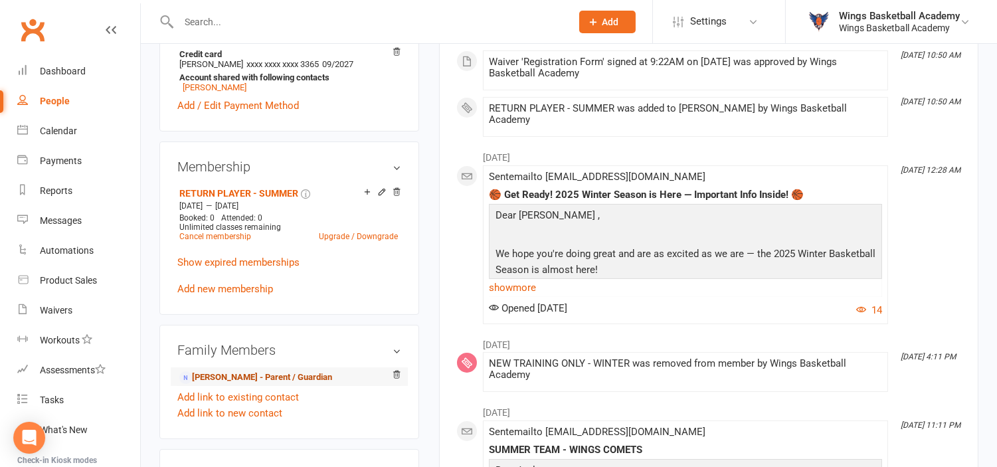
click at [225, 375] on link "[PERSON_NAME] - Parent / Guardian" at bounding box center [255, 378] width 153 height 14
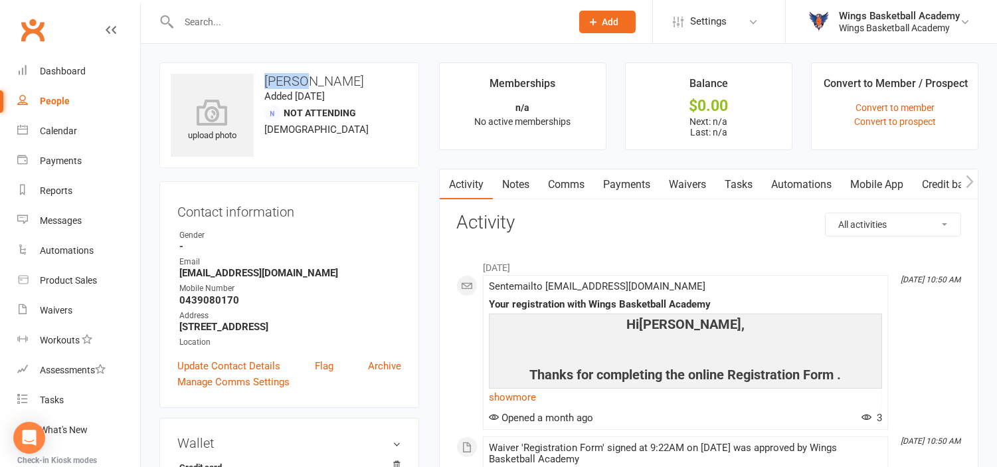
drag, startPoint x: 301, startPoint y: 80, endPoint x: 267, endPoint y: 77, distance: 34.0
click at [267, 77] on h3 "[PERSON_NAME]" at bounding box center [289, 81] width 237 height 15
drag, startPoint x: 241, startPoint y: 300, endPoint x: 181, endPoint y: 295, distance: 60.0
click at [181, 295] on strong "0439080170" at bounding box center [290, 300] width 222 height 12
drag, startPoint x: 278, startPoint y: 277, endPoint x: 179, endPoint y: 269, distance: 98.6
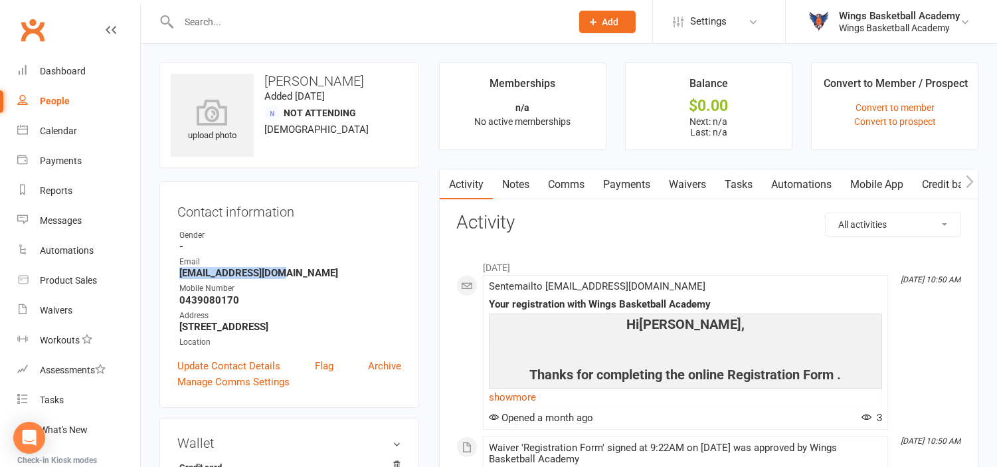
click at [179, 269] on strong "[EMAIL_ADDRESS][DOMAIN_NAME]" at bounding box center [290, 273] width 222 height 12
click at [321, 24] on input "text" at bounding box center [368, 22] width 387 height 19
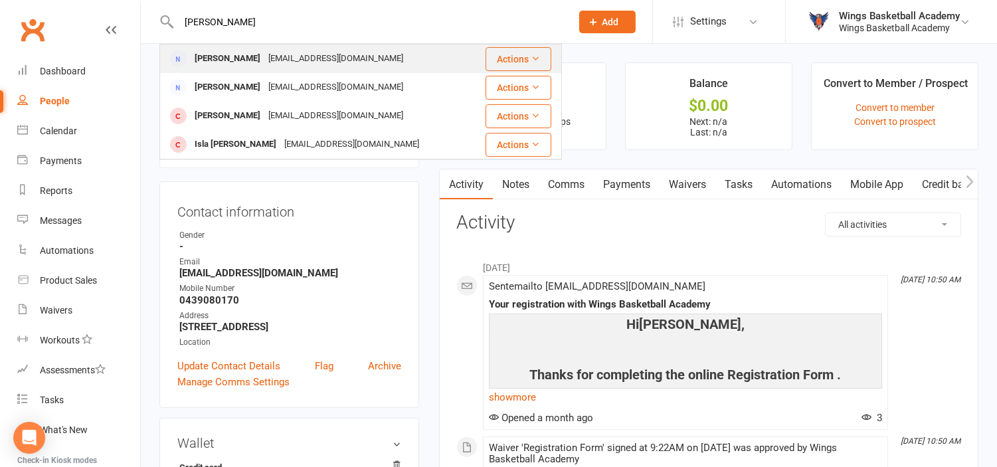
type input "[PERSON_NAME]"
click at [248, 56] on div "[PERSON_NAME]" at bounding box center [228, 58] width 74 height 19
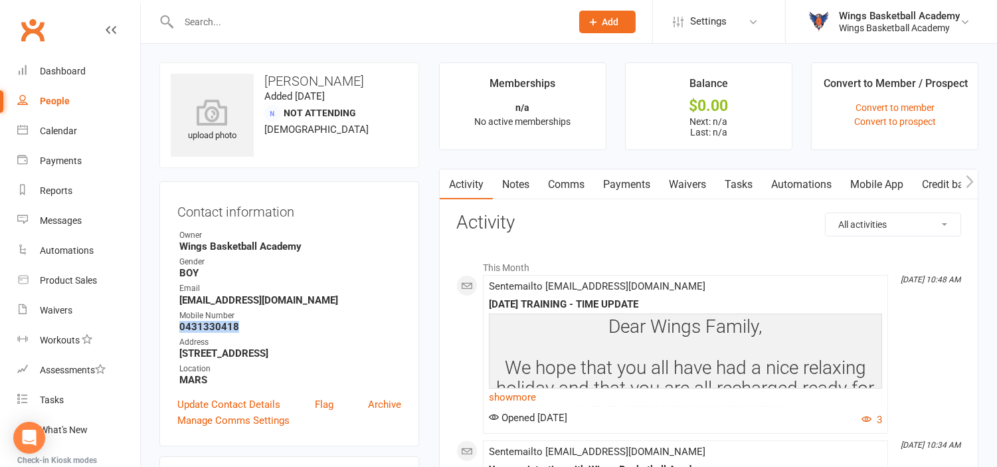
drag, startPoint x: 242, startPoint y: 324, endPoint x: 181, endPoint y: 324, distance: 60.5
click at [181, 324] on strong "0431330418" at bounding box center [290, 327] width 222 height 12
drag, startPoint x: 286, startPoint y: 300, endPoint x: 181, endPoint y: 300, distance: 105.0
click at [181, 300] on strong "[EMAIL_ADDRESS][DOMAIN_NAME]" at bounding box center [290, 300] width 222 height 12
click at [332, 21] on input "text" at bounding box center [368, 22] width 387 height 19
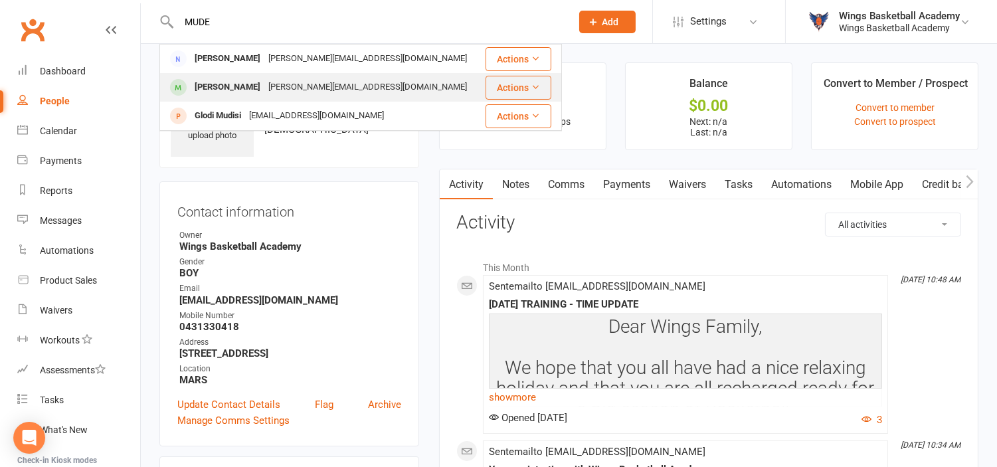
type input "MUDE"
click at [217, 82] on div "[PERSON_NAME]" at bounding box center [228, 87] width 74 height 19
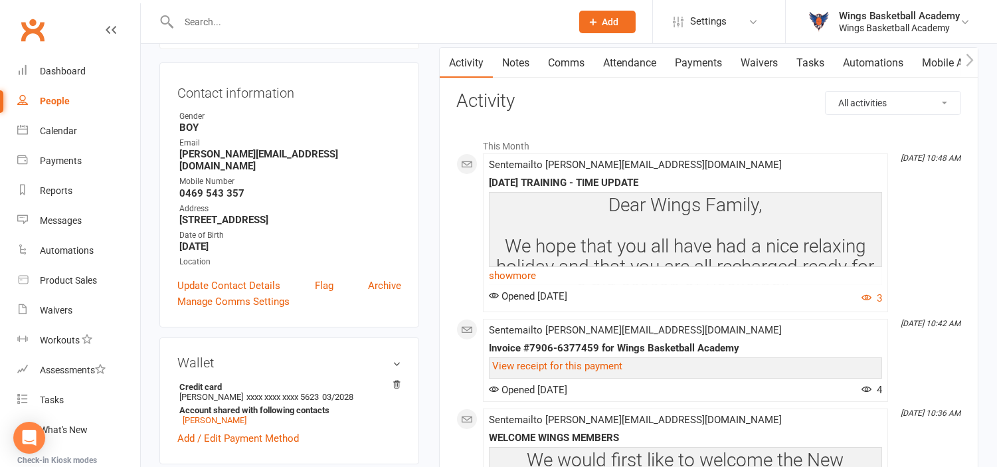
scroll to position [442, 0]
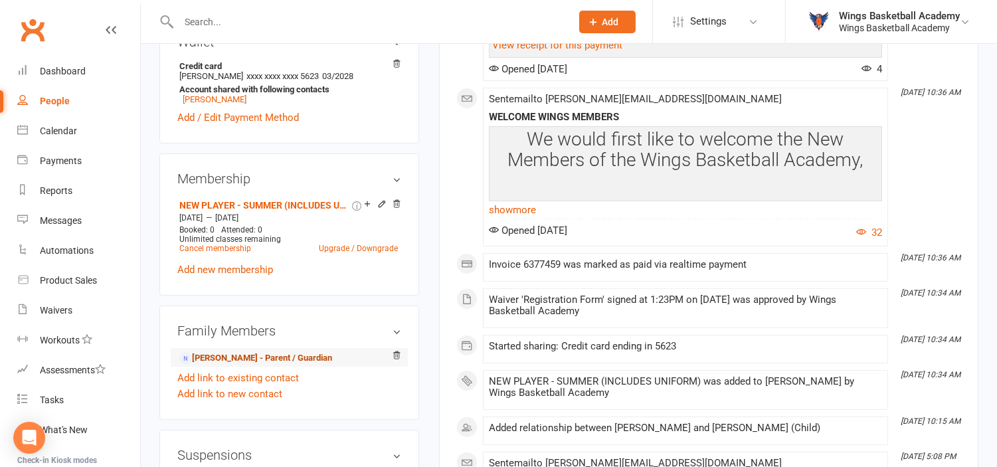
click at [233, 355] on link "[PERSON_NAME] - Parent / Guardian" at bounding box center [255, 358] width 153 height 14
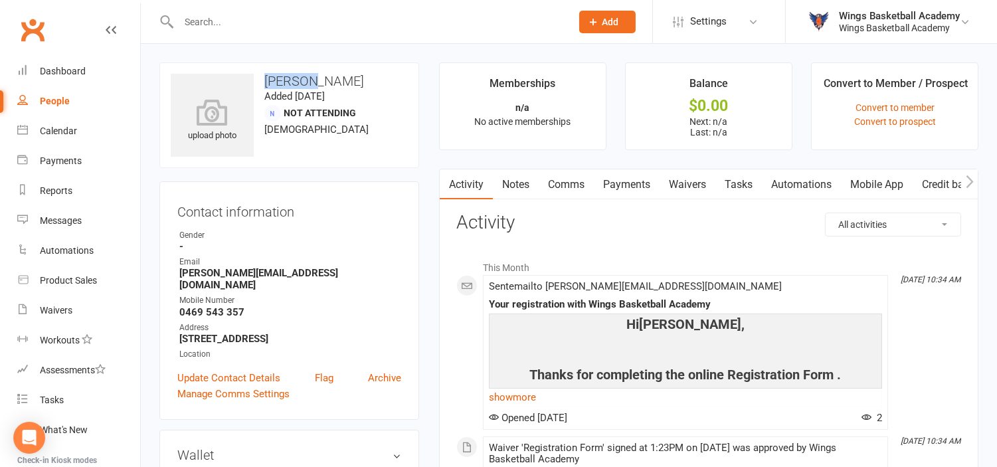
drag, startPoint x: 306, startPoint y: 81, endPoint x: 267, endPoint y: 77, distance: 39.4
click at [267, 77] on h3 "[PERSON_NAME]" at bounding box center [289, 81] width 237 height 15
drag, startPoint x: 241, startPoint y: 298, endPoint x: 180, endPoint y: 302, distance: 61.3
click at [180, 306] on strong "0469 543 357" at bounding box center [290, 312] width 222 height 12
drag, startPoint x: 291, startPoint y: 272, endPoint x: 181, endPoint y: 273, distance: 110.3
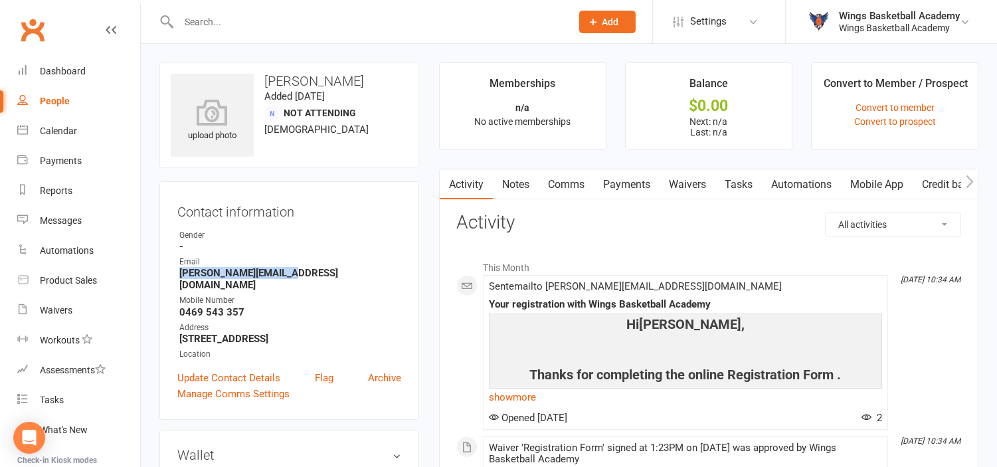
click at [181, 273] on strong "[PERSON_NAME][EMAIL_ADDRESS][DOMAIN_NAME]" at bounding box center [290, 279] width 222 height 24
click at [236, 19] on input "text" at bounding box center [368, 22] width 387 height 19
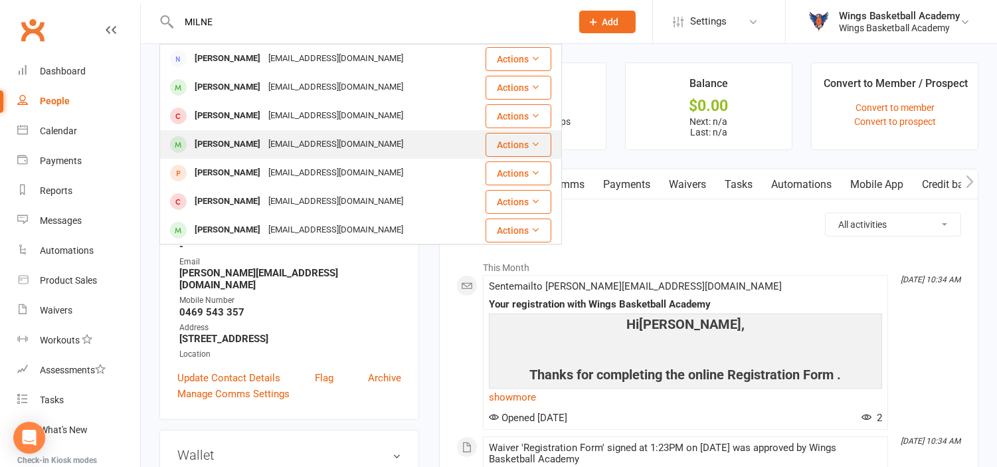
type input "MILNE"
click at [218, 140] on div "[PERSON_NAME]" at bounding box center [228, 144] width 74 height 19
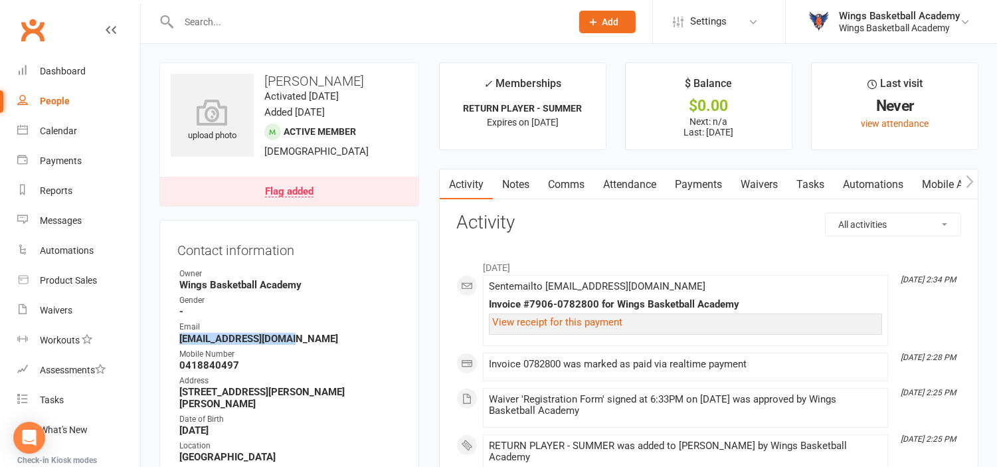
drag, startPoint x: 301, startPoint y: 340, endPoint x: 181, endPoint y: 335, distance: 120.4
click at [181, 335] on strong "[EMAIL_ADDRESS][DOMAIN_NAME]" at bounding box center [290, 339] width 222 height 12
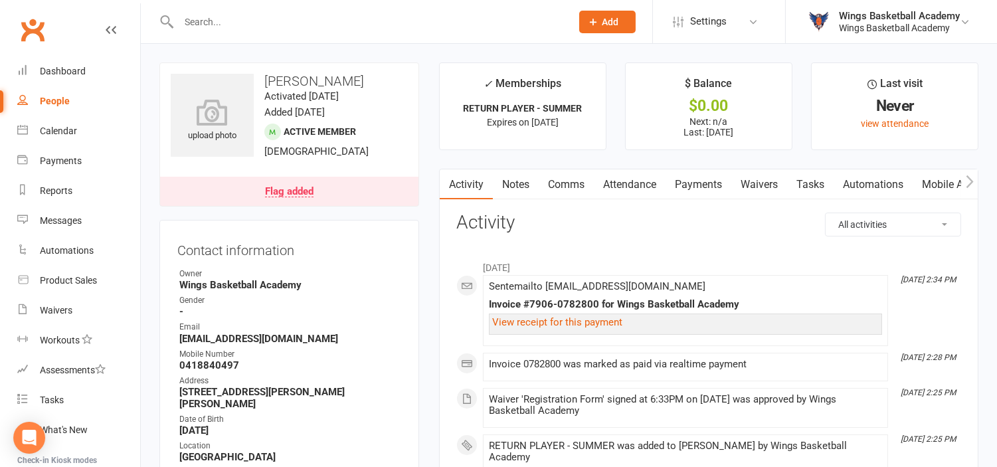
click at [240, 15] on input "text" at bounding box center [368, 22] width 387 height 19
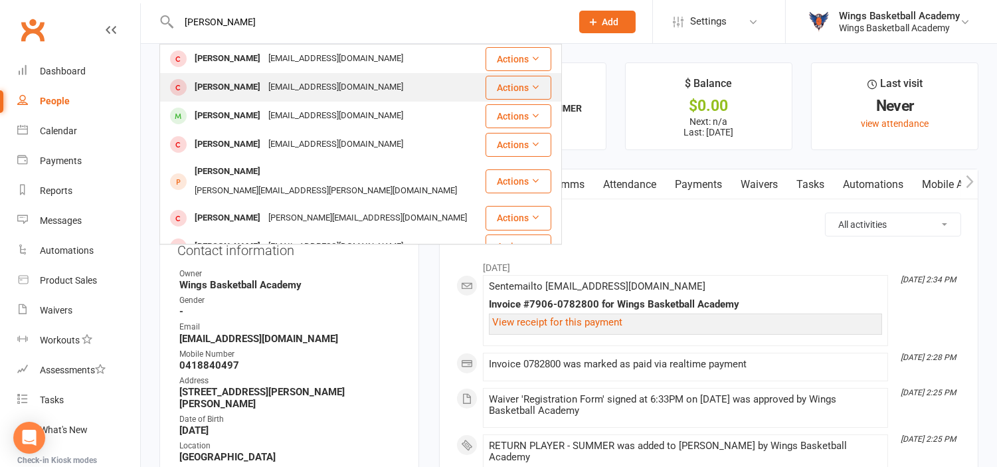
type input "[PERSON_NAME]"
click at [229, 89] on div "[PERSON_NAME]" at bounding box center [228, 87] width 74 height 19
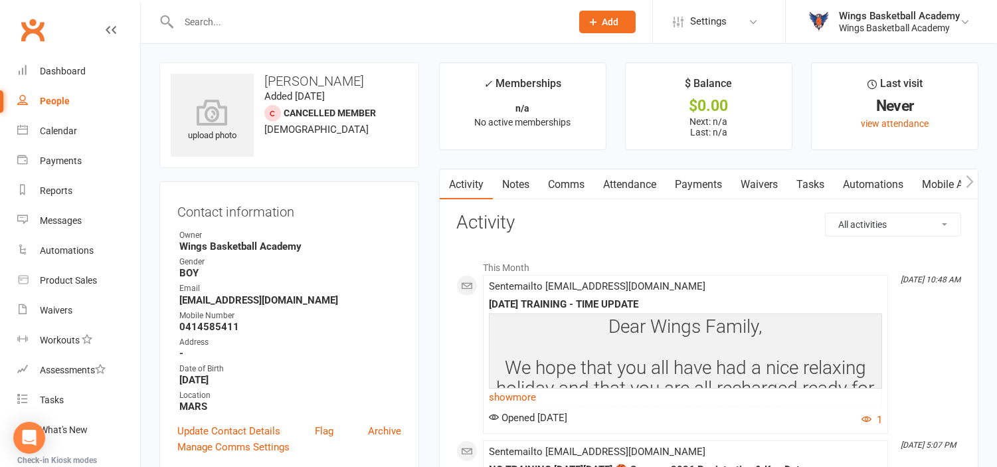
click at [235, 19] on input "text" at bounding box center [368, 22] width 387 height 19
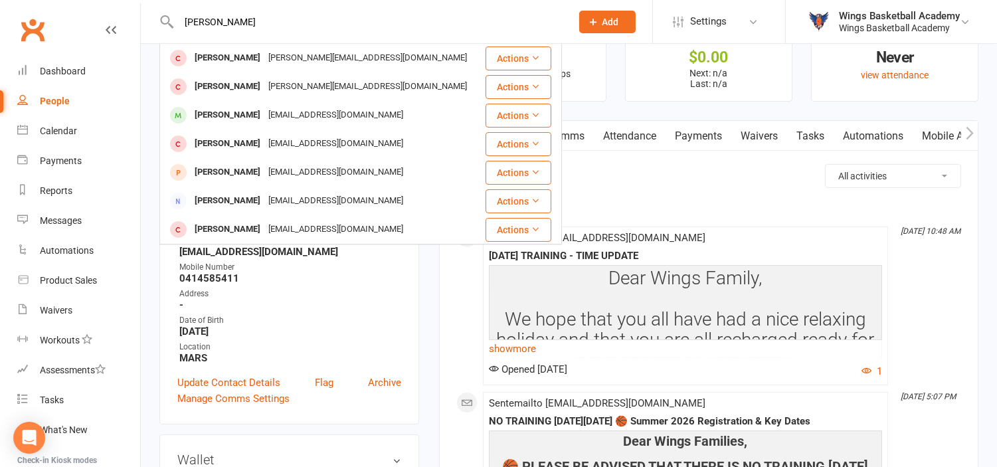
scroll to position [74, 0]
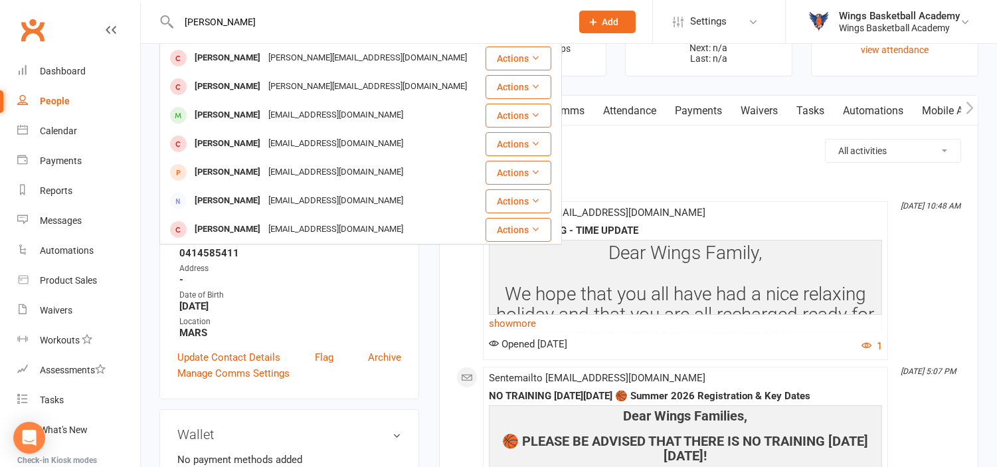
drag, startPoint x: 246, startPoint y: 20, endPoint x: 164, endPoint y: 11, distance: 82.2
click at [164, 11] on div "[PERSON_NAME] [EMAIL_ADDRESS][DOMAIN_NAME] Actions Luca Staiano [EMAIL_ADDRESS]…" at bounding box center [360, 21] width 403 height 43
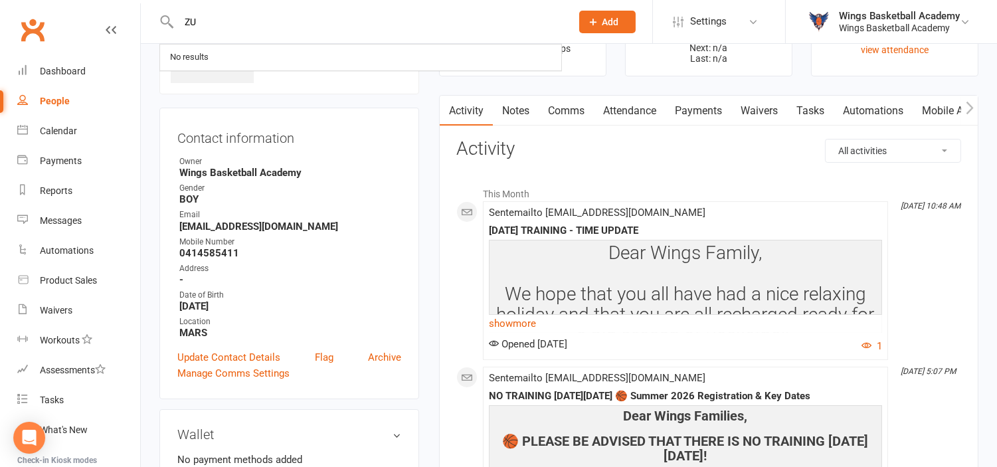
scroll to position [0, 0]
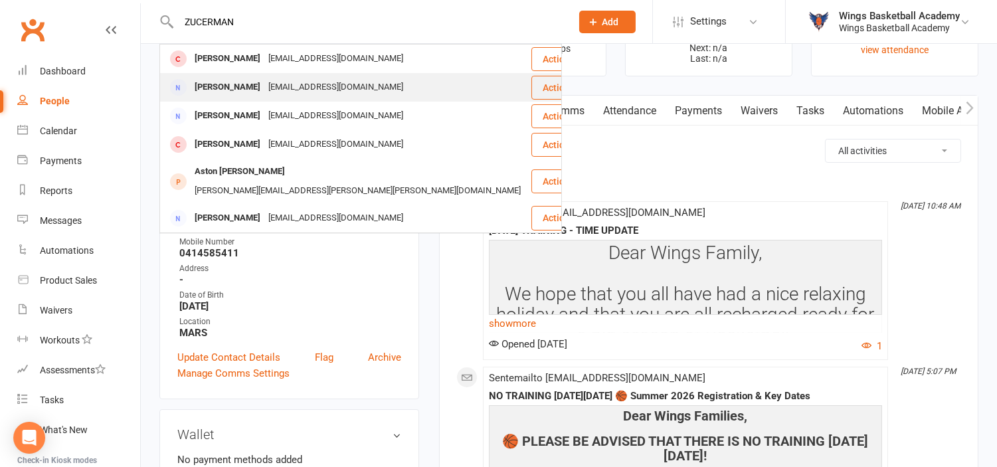
type input "ZUCERMAN"
click at [219, 83] on div "[PERSON_NAME]" at bounding box center [228, 87] width 74 height 19
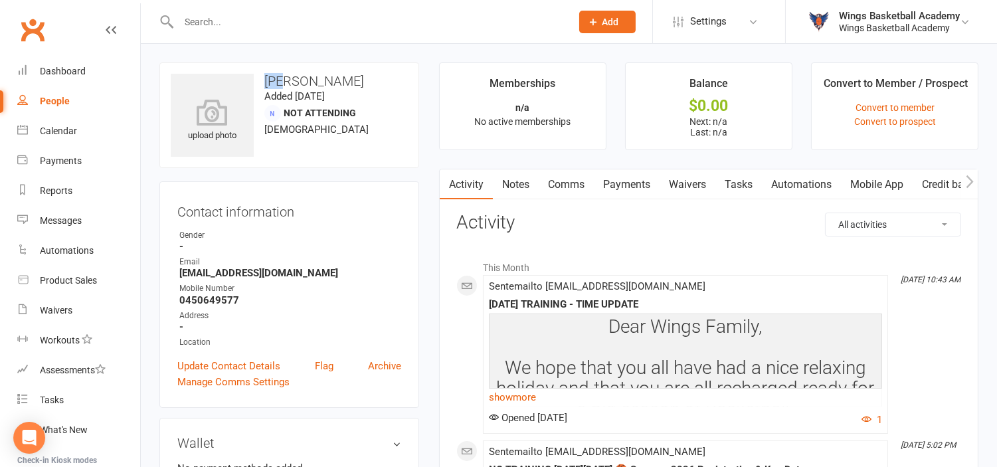
drag, startPoint x: 286, startPoint y: 80, endPoint x: 263, endPoint y: 78, distance: 22.7
click at [263, 78] on h3 "[PERSON_NAME]" at bounding box center [289, 81] width 237 height 15
drag, startPoint x: 240, startPoint y: 298, endPoint x: 180, endPoint y: 297, distance: 59.8
click at [180, 297] on strong "0450649577" at bounding box center [290, 300] width 222 height 12
drag, startPoint x: 278, startPoint y: 276, endPoint x: 181, endPoint y: 274, distance: 97.0
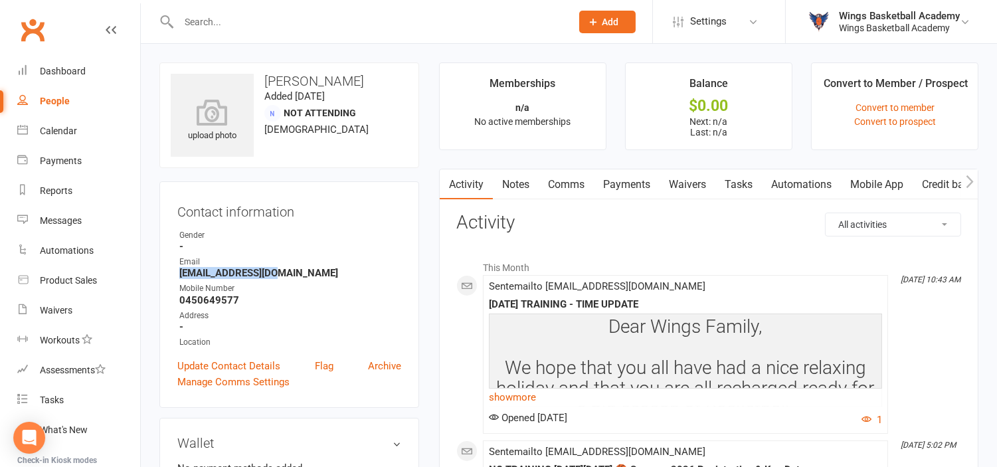
click at [181, 274] on strong "[EMAIL_ADDRESS][DOMAIN_NAME]" at bounding box center [290, 273] width 222 height 12
click at [284, 24] on input "text" at bounding box center [368, 22] width 387 height 19
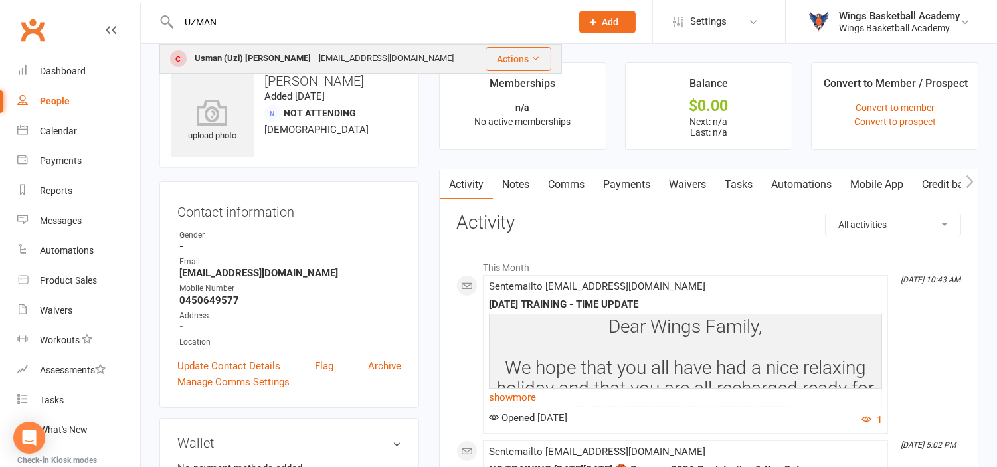
type input "UZMAN"
click at [255, 51] on div "Usman (Uzi) [PERSON_NAME]" at bounding box center [253, 58] width 124 height 19
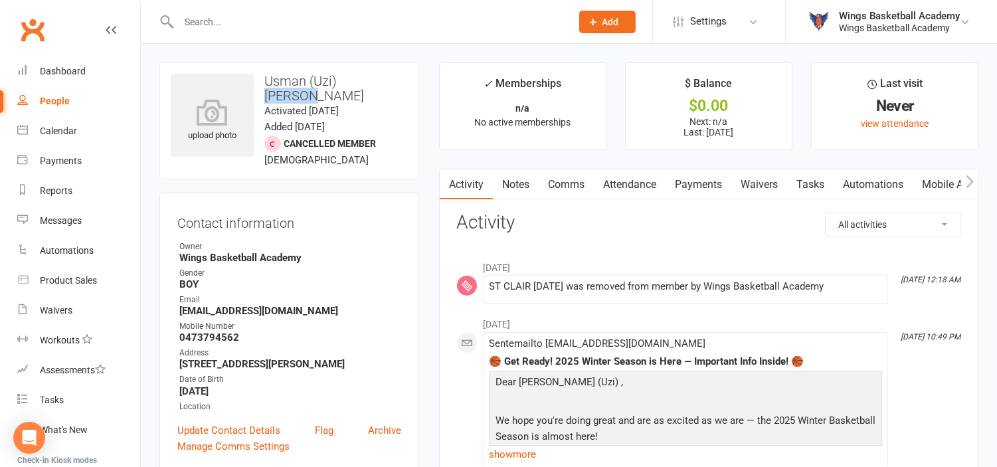
drag, startPoint x: 375, startPoint y: 80, endPoint x: 341, endPoint y: 78, distance: 33.9
click at [341, 78] on h3 "Usman (Uzi) [PERSON_NAME]" at bounding box center [289, 88] width 237 height 29
drag, startPoint x: 304, startPoint y: 78, endPoint x: 268, endPoint y: 76, distance: 35.3
click at [268, 76] on h3 "Usman (Uzi) [PERSON_NAME]" at bounding box center [289, 88] width 237 height 29
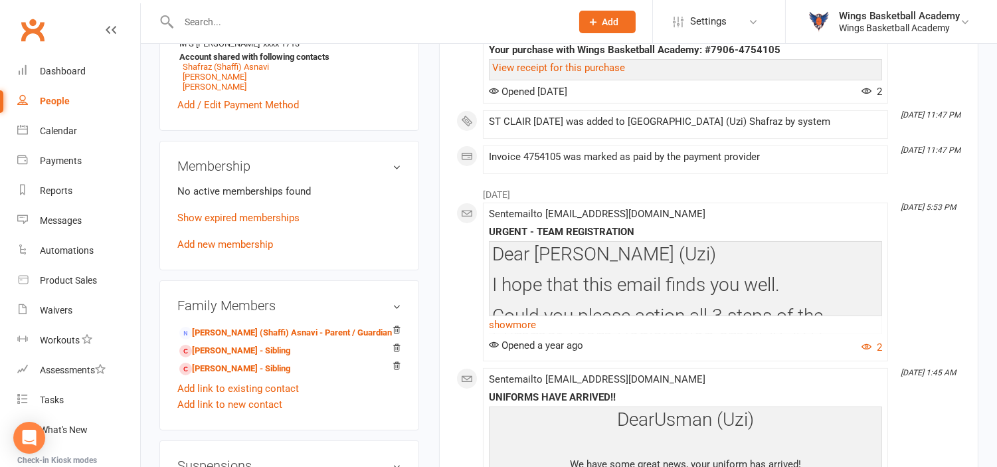
scroll to position [590, 0]
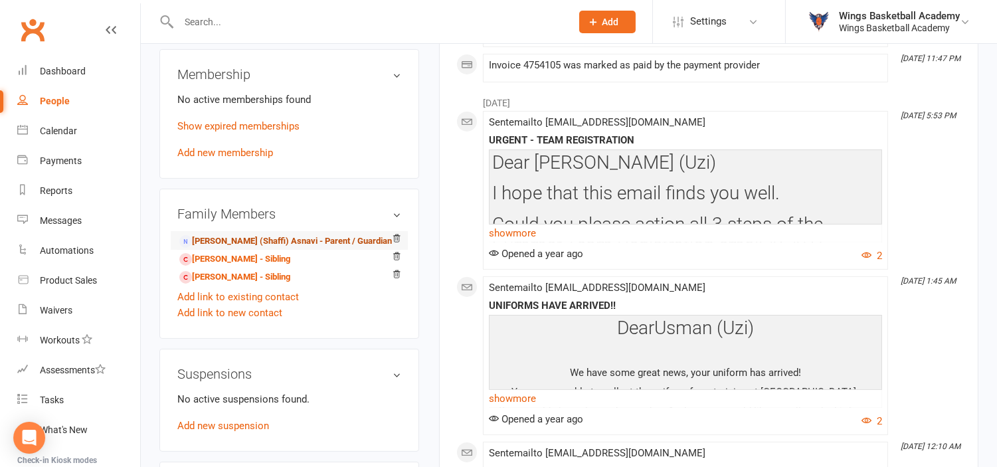
click at [243, 235] on link "[PERSON_NAME] (Shaffi) Asnavi - Parent / Guardian" at bounding box center [285, 242] width 213 height 14
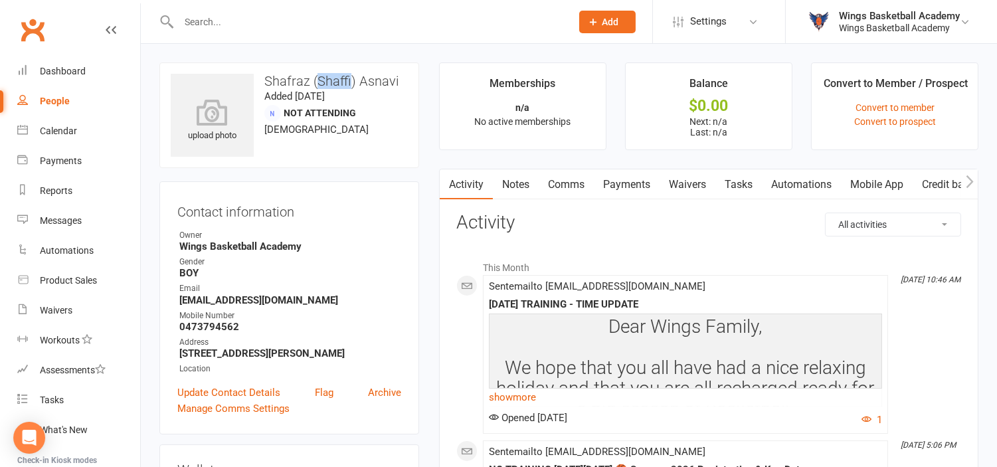
drag, startPoint x: 349, startPoint y: 78, endPoint x: 319, endPoint y: 78, distance: 29.9
click at [319, 78] on h3 "Shafraz (Shaffi) Asnavi" at bounding box center [289, 81] width 237 height 15
drag, startPoint x: 237, startPoint y: 324, endPoint x: 180, endPoint y: 326, distance: 57.2
click at [180, 326] on strong "0473794562" at bounding box center [290, 327] width 222 height 12
drag, startPoint x: 304, startPoint y: 300, endPoint x: 181, endPoint y: 302, distance: 122.9
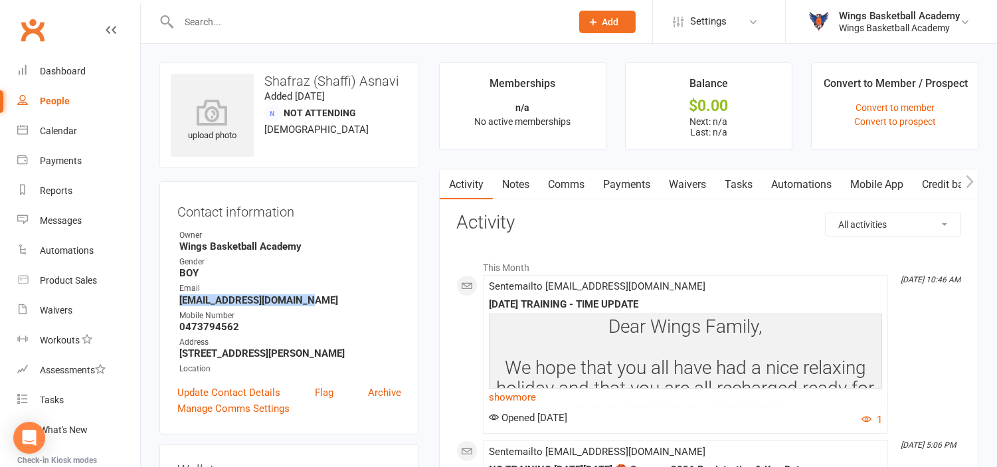
click at [181, 302] on strong "[EMAIL_ADDRESS][DOMAIN_NAME]" at bounding box center [290, 300] width 222 height 12
click at [207, 142] on div "upload photo" at bounding box center [212, 121] width 83 height 44
click at [248, 24] on input "text" at bounding box center [368, 22] width 387 height 19
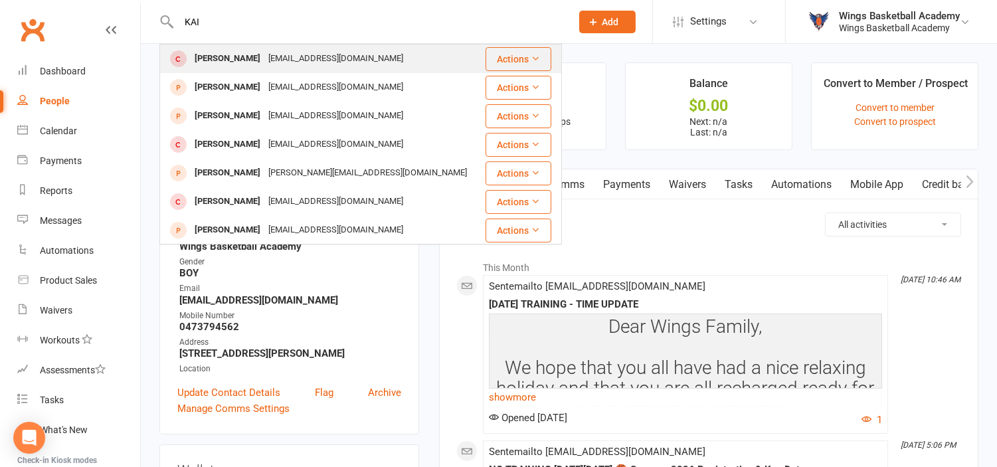
type input "KAI"
click at [226, 56] on div "[PERSON_NAME]" at bounding box center [228, 58] width 74 height 19
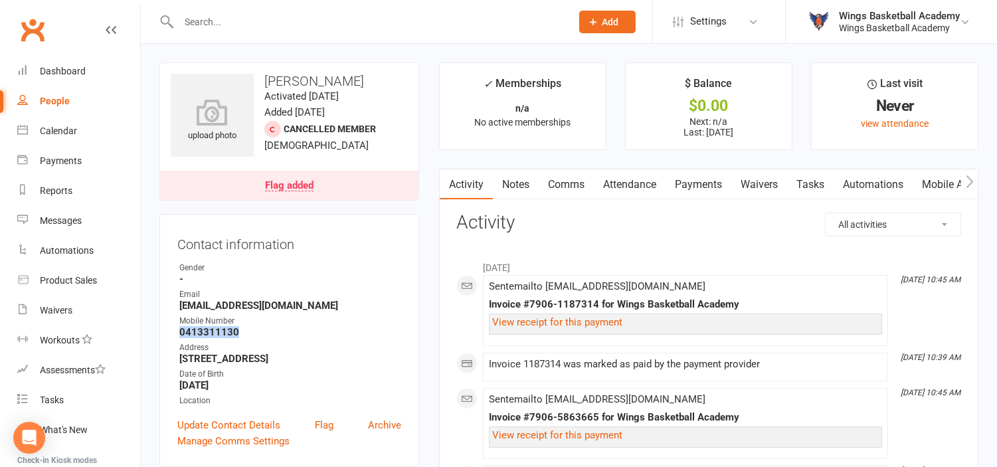
drag, startPoint x: 240, startPoint y: 330, endPoint x: 177, endPoint y: 333, distance: 63.8
click at [177, 333] on li "Mobile Number [PHONE_NUMBER]" at bounding box center [289, 326] width 224 height 23
drag, startPoint x: 288, startPoint y: 306, endPoint x: 179, endPoint y: 304, distance: 108.3
click at [179, 304] on strong "[EMAIL_ADDRESS][DOMAIN_NAME]" at bounding box center [290, 306] width 222 height 12
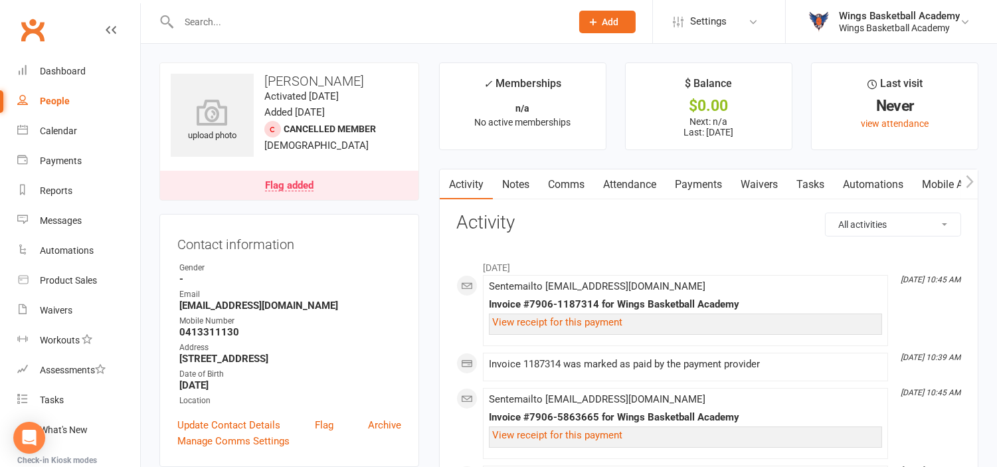
click at [268, 21] on input "text" at bounding box center [368, 22] width 387 height 19
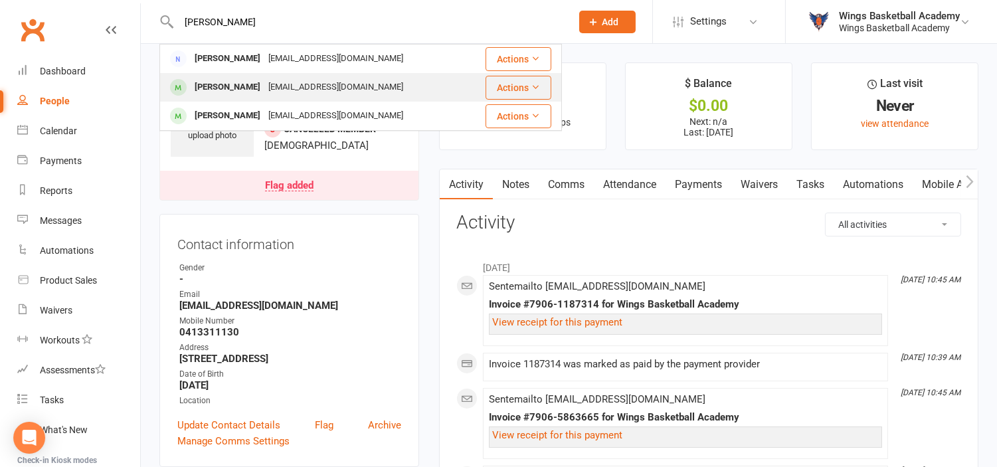
type input "[PERSON_NAME]"
click at [216, 80] on div "[PERSON_NAME]" at bounding box center [228, 87] width 74 height 19
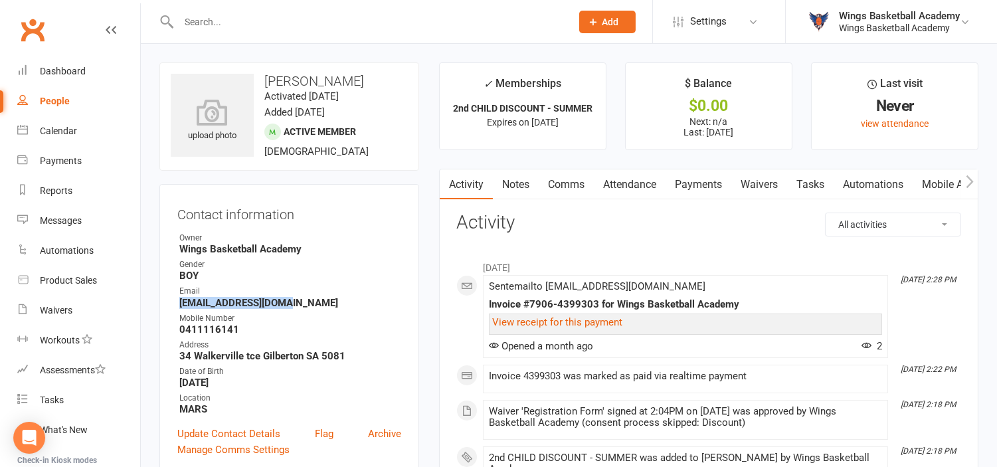
drag, startPoint x: 289, startPoint y: 304, endPoint x: 181, endPoint y: 301, distance: 108.3
click at [181, 301] on strong "[EMAIL_ADDRESS][DOMAIN_NAME]" at bounding box center [290, 303] width 222 height 12
drag, startPoint x: 239, startPoint y: 329, endPoint x: 181, endPoint y: 333, distance: 58.6
click at [181, 333] on strong "0411116141" at bounding box center [290, 330] width 222 height 12
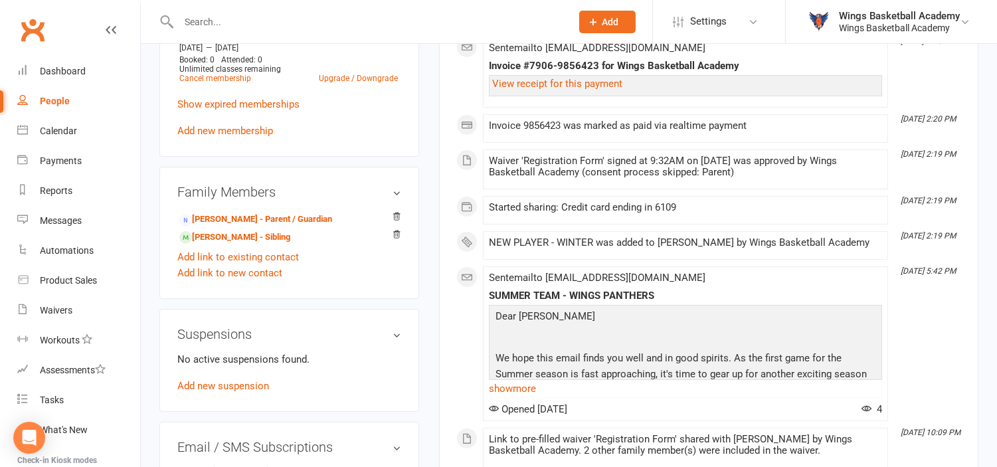
scroll to position [664, 0]
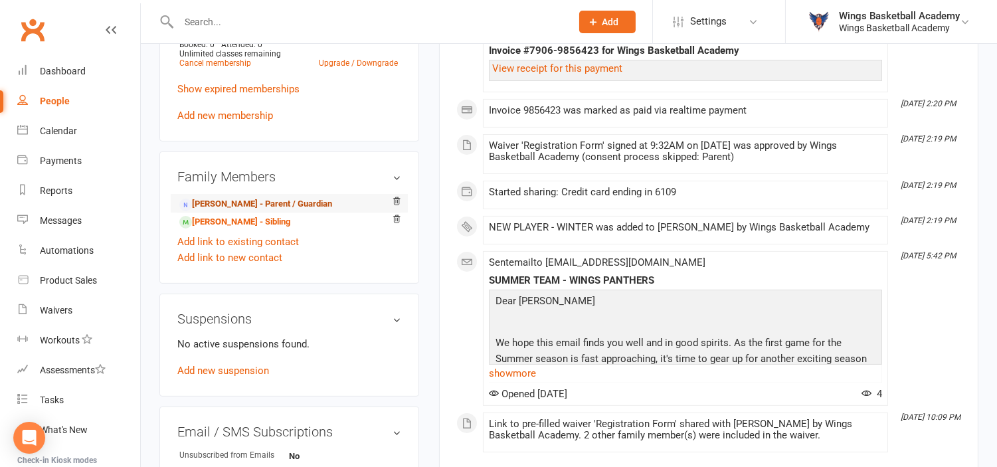
click at [217, 203] on link "[PERSON_NAME] - Parent / Guardian" at bounding box center [255, 204] width 153 height 14
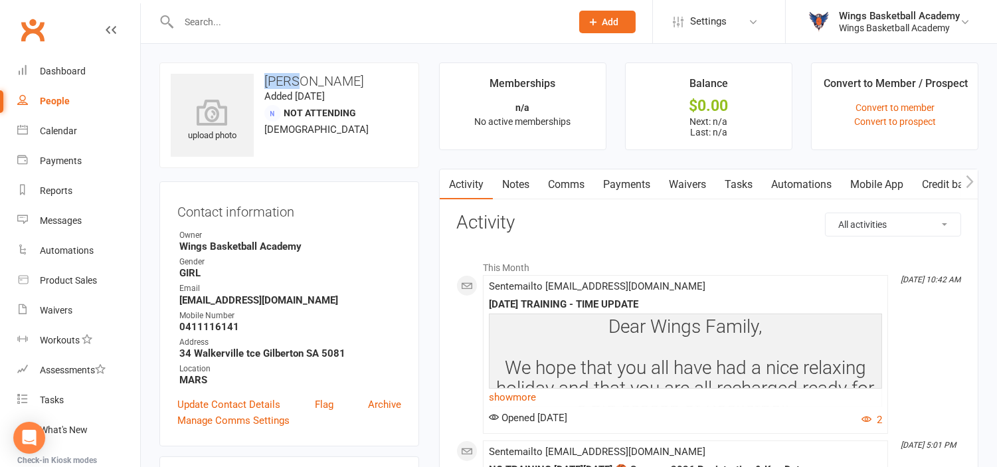
drag, startPoint x: 293, startPoint y: 81, endPoint x: 264, endPoint y: 80, distance: 28.6
click at [264, 80] on h3 "[PERSON_NAME]" at bounding box center [289, 81] width 237 height 15
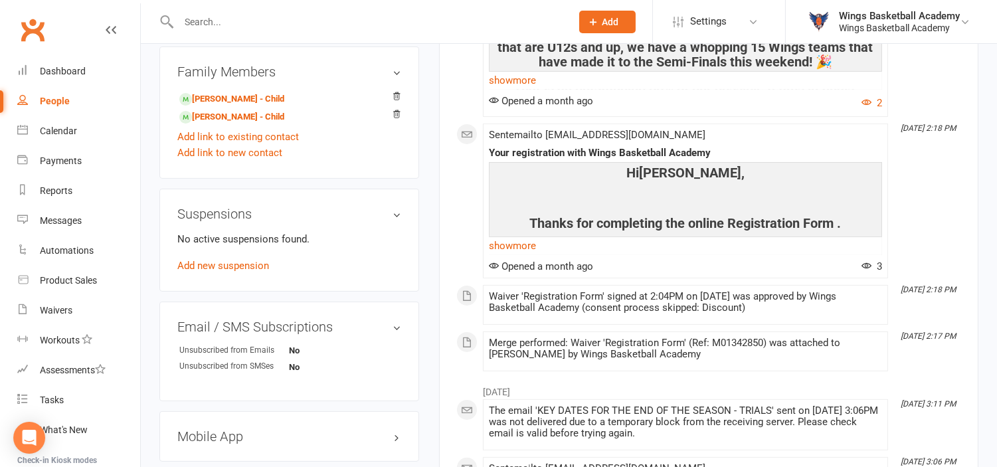
scroll to position [590, 0]
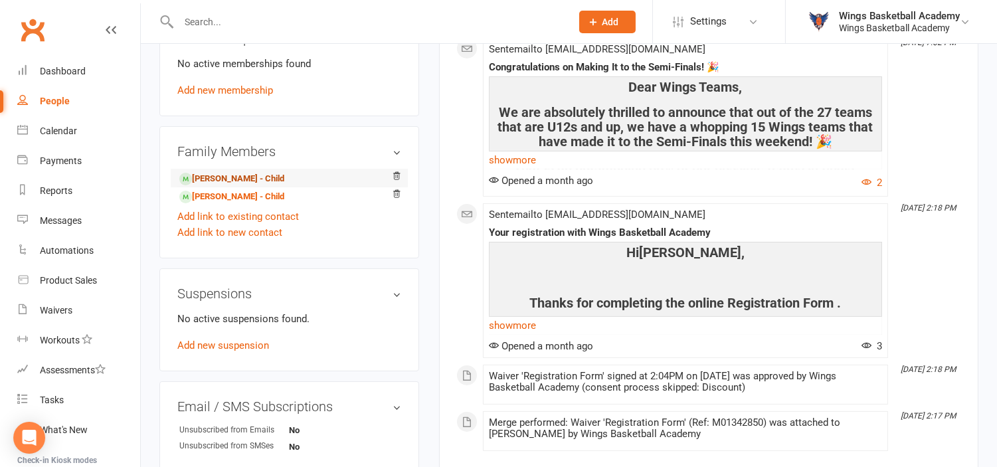
click at [209, 182] on link "[PERSON_NAME] - Child" at bounding box center [231, 179] width 105 height 14
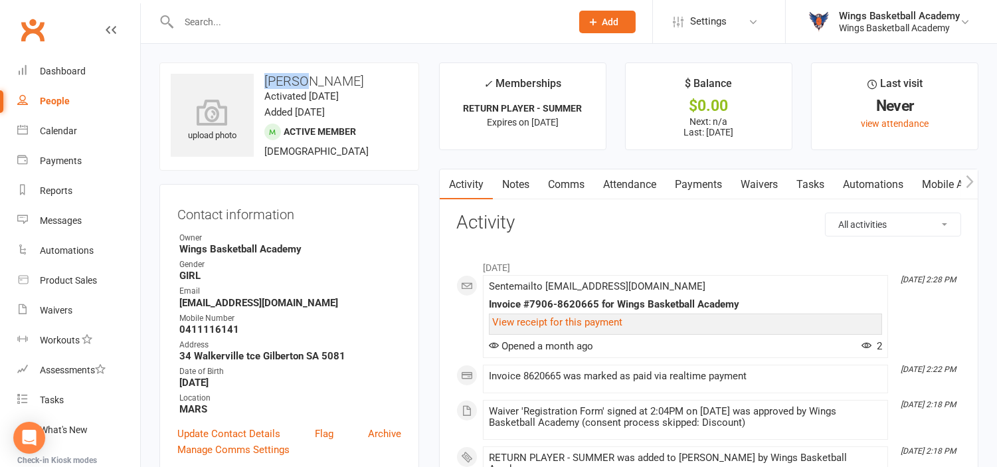
drag, startPoint x: 302, startPoint y: 77, endPoint x: 266, endPoint y: 74, distance: 35.3
click at [266, 74] on h3 "[PERSON_NAME]" at bounding box center [289, 81] width 237 height 15
drag, startPoint x: 266, startPoint y: 74, endPoint x: 324, endPoint y: 67, distance: 58.3
click at [322, 67] on div "upload photo [PERSON_NAME] Activated [DATE] Added [DATE] Active member [DEMOGRA…" at bounding box center [289, 116] width 260 height 108
click at [273, 27] on input "text" at bounding box center [368, 22] width 387 height 19
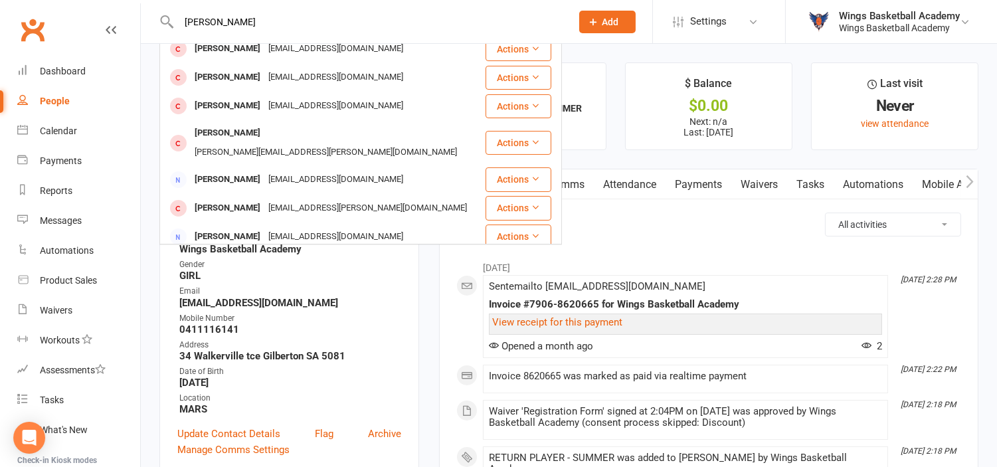
scroll to position [200, 0]
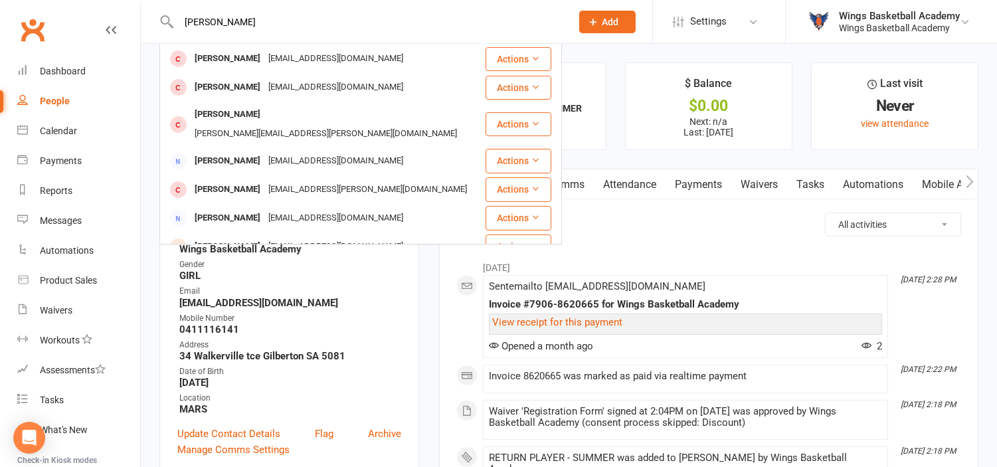
drag, startPoint x: 237, startPoint y: 23, endPoint x: 178, endPoint y: 17, distance: 58.8
click at [178, 17] on input "[PERSON_NAME]" at bounding box center [368, 22] width 387 height 19
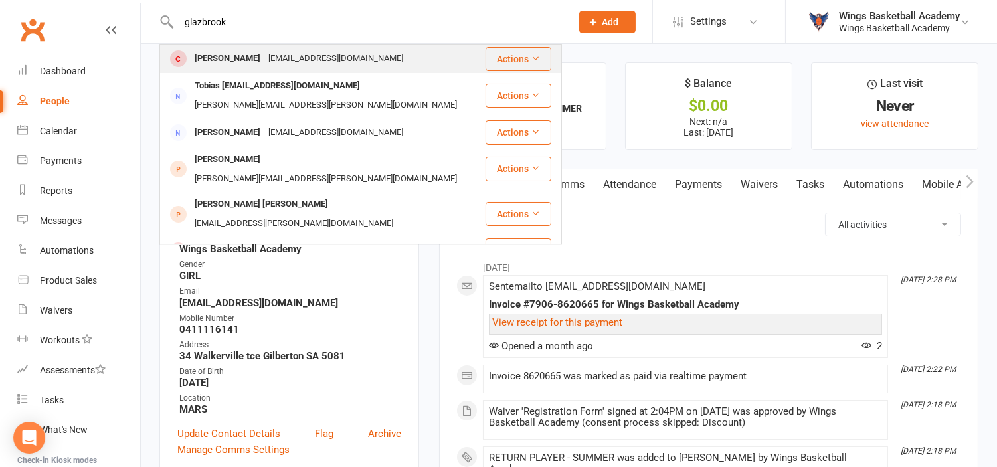
type input "glazbrook"
click at [215, 56] on div "[PERSON_NAME]" at bounding box center [228, 58] width 74 height 19
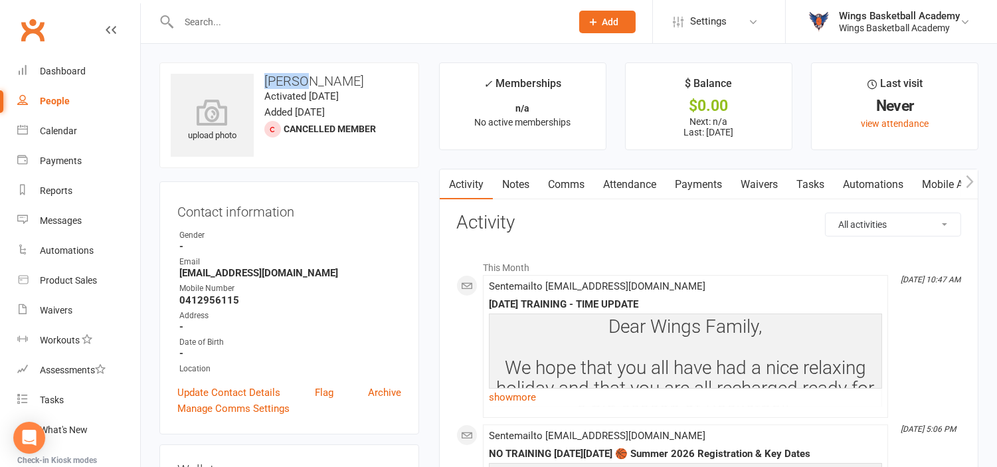
drag, startPoint x: 304, startPoint y: 78, endPoint x: 268, endPoint y: 78, distance: 35.2
click at [268, 78] on h3 "[PERSON_NAME]" at bounding box center [289, 81] width 237 height 15
drag, startPoint x: 318, startPoint y: 274, endPoint x: 181, endPoint y: 271, distance: 136.9
click at [181, 271] on strong "[EMAIL_ADDRESS][DOMAIN_NAME]" at bounding box center [290, 273] width 222 height 12
click at [249, 25] on input "text" at bounding box center [368, 22] width 387 height 19
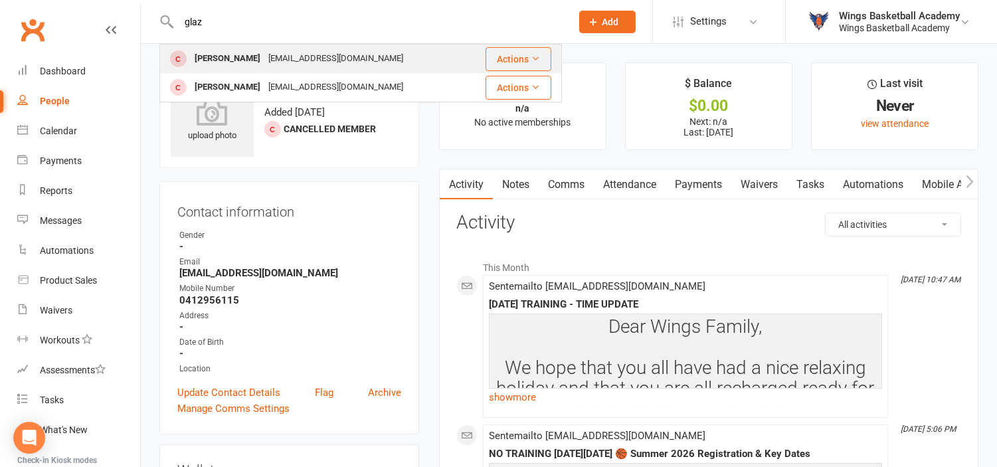
type input "glaz"
click at [224, 58] on div "[PERSON_NAME]" at bounding box center [228, 58] width 74 height 19
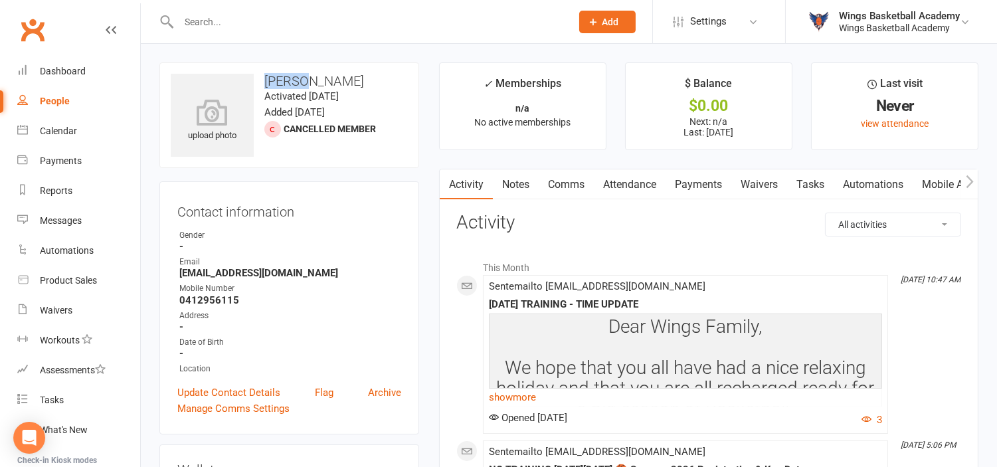
drag, startPoint x: 300, startPoint y: 78, endPoint x: 264, endPoint y: 77, distance: 36.6
click at [264, 77] on h3 "[PERSON_NAME]" at bounding box center [289, 81] width 237 height 15
click at [243, 23] on input "text" at bounding box center [368, 22] width 387 height 19
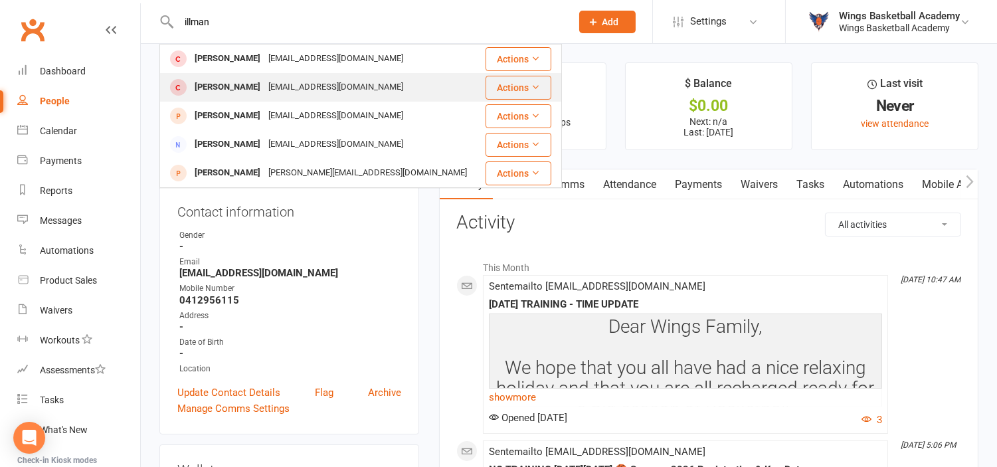
type input "illman"
click at [218, 78] on div "[PERSON_NAME]" at bounding box center [228, 87] width 74 height 19
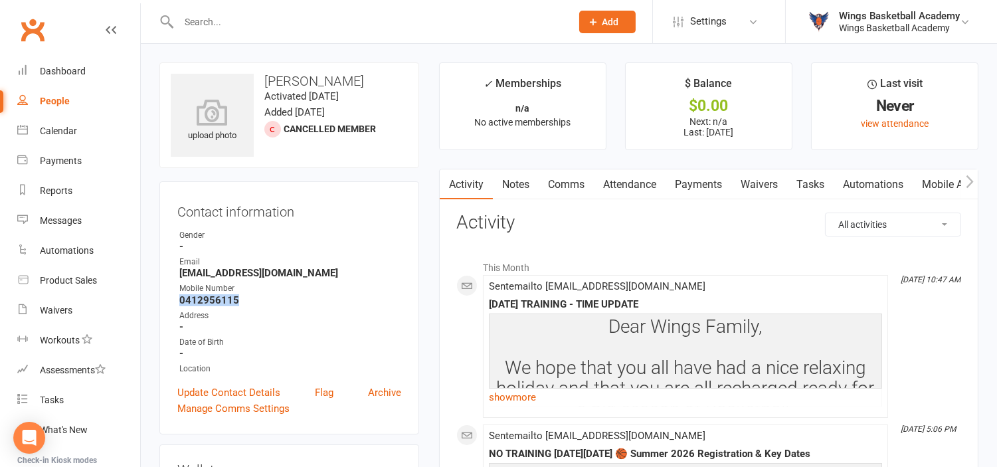
drag, startPoint x: 240, startPoint y: 303, endPoint x: 181, endPoint y: 298, distance: 60.0
click at [181, 298] on strong "0412956115" at bounding box center [290, 300] width 222 height 12
click at [210, 21] on input "text" at bounding box center [368, 22] width 387 height 19
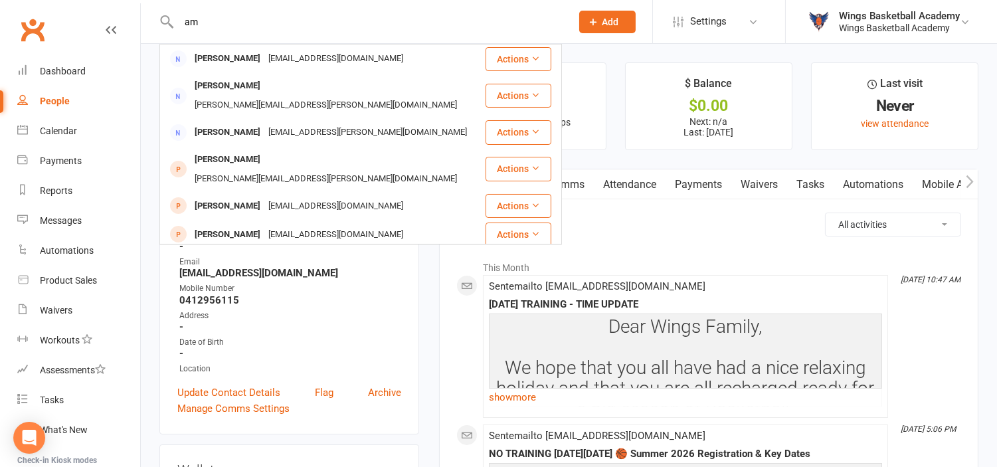
type input "a"
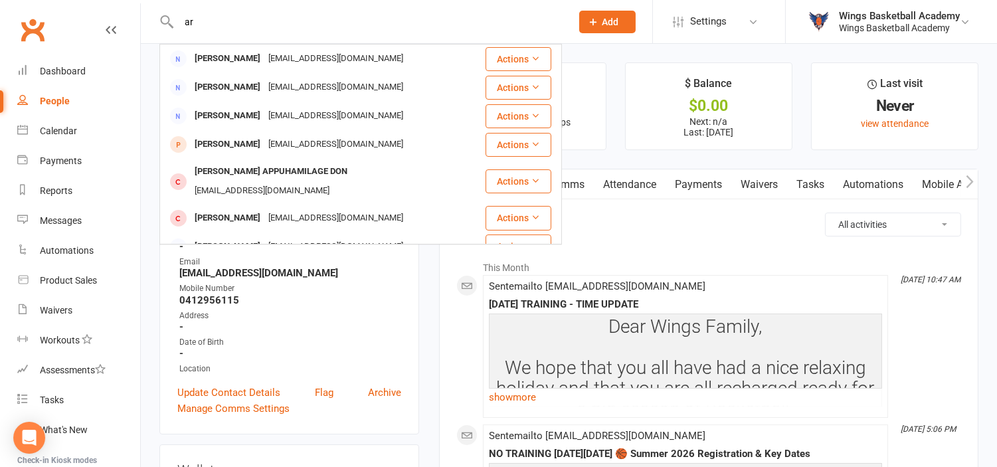
type input "a"
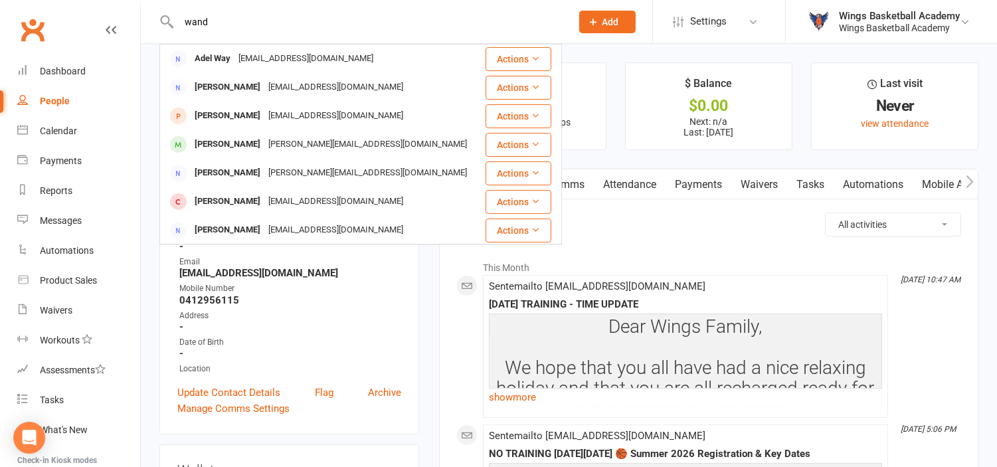
drag, startPoint x: 244, startPoint y: 20, endPoint x: 183, endPoint y: 15, distance: 61.3
click at [183, 15] on input "wand" at bounding box center [368, 22] width 387 height 19
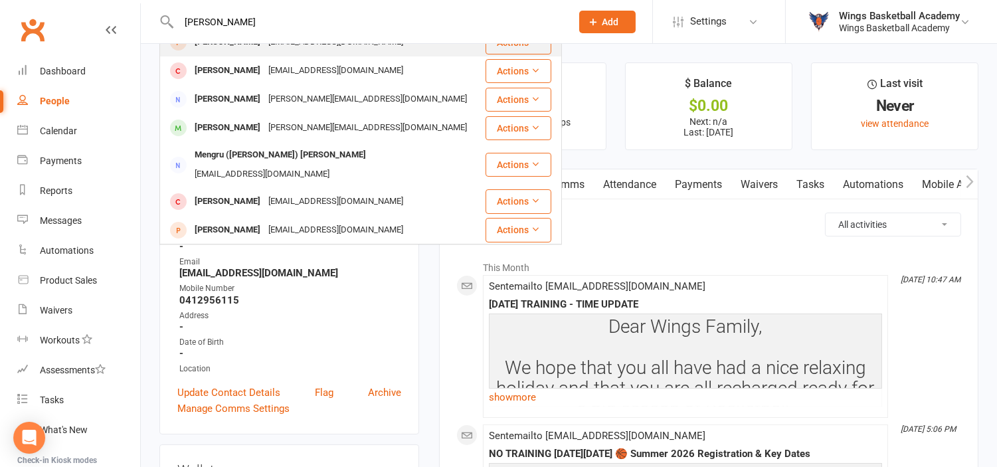
scroll to position [114, 0]
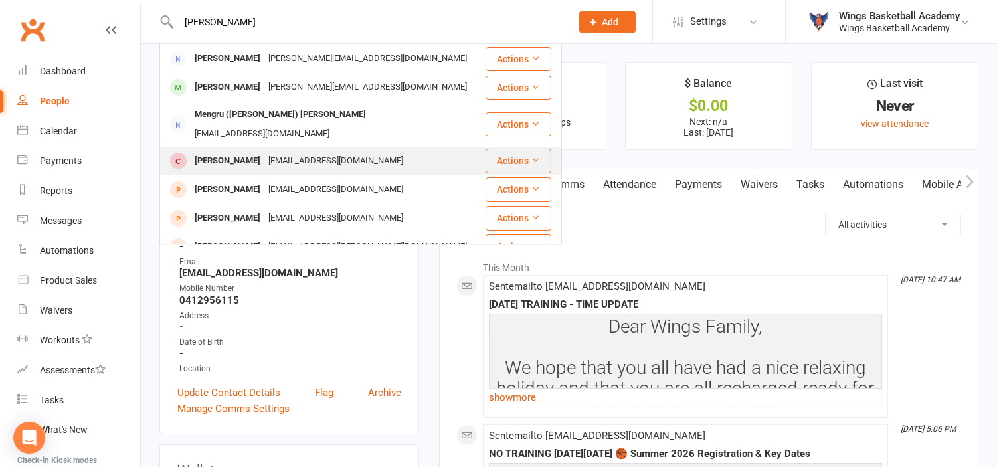
type input "[PERSON_NAME]"
click at [237, 151] on div "[PERSON_NAME]" at bounding box center [228, 160] width 74 height 19
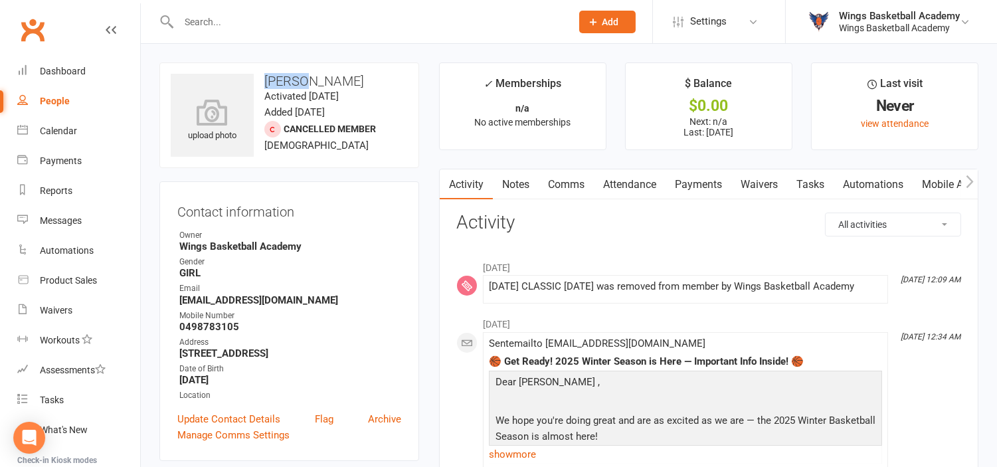
drag, startPoint x: 301, startPoint y: 78, endPoint x: 266, endPoint y: 77, distance: 35.2
click at [266, 77] on h3 "[PERSON_NAME]" at bounding box center [289, 81] width 237 height 15
drag, startPoint x: 382, startPoint y: 76, endPoint x: 310, endPoint y: 80, distance: 72.5
click at [310, 80] on h3 "[PERSON_NAME]" at bounding box center [289, 81] width 237 height 15
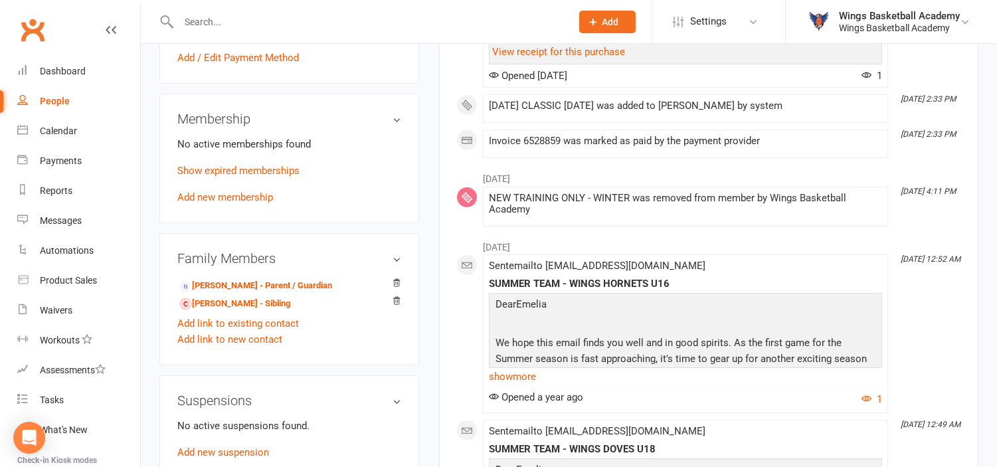
scroll to position [516, 0]
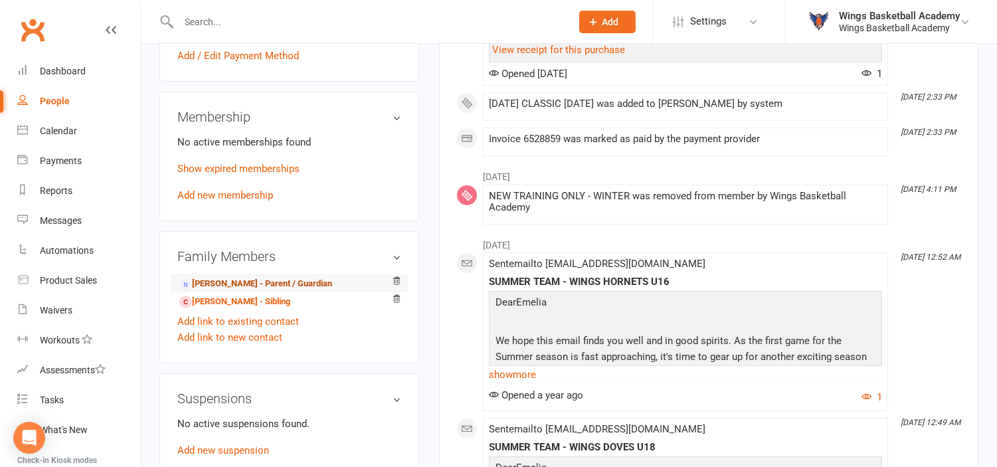
click at [239, 286] on link "[PERSON_NAME] - Parent / Guardian" at bounding box center [255, 284] width 153 height 14
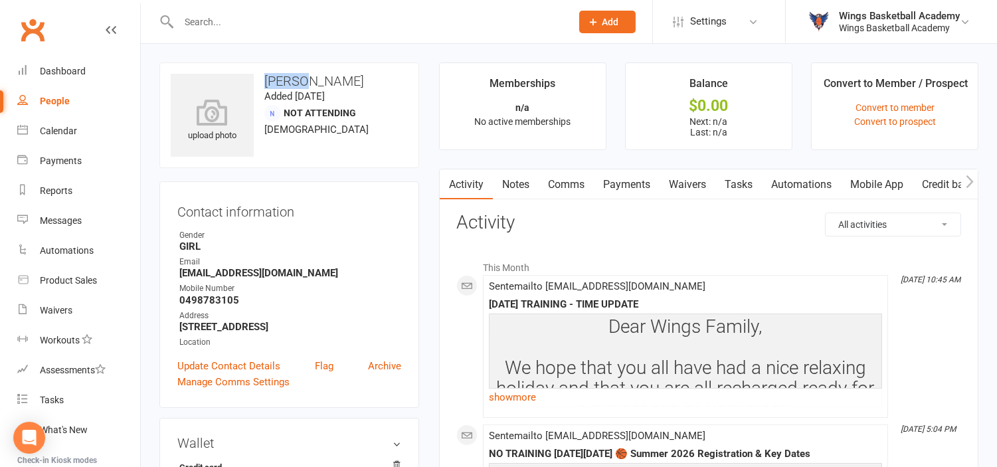
drag, startPoint x: 296, startPoint y: 81, endPoint x: 264, endPoint y: 78, distance: 32.0
click at [264, 78] on h3 "[PERSON_NAME]" at bounding box center [289, 81] width 237 height 15
drag, startPoint x: 237, startPoint y: 299, endPoint x: 181, endPoint y: 300, distance: 55.8
click at [181, 300] on strong "0498783105" at bounding box center [290, 300] width 222 height 12
drag, startPoint x: 286, startPoint y: 270, endPoint x: 177, endPoint y: 274, distance: 108.4
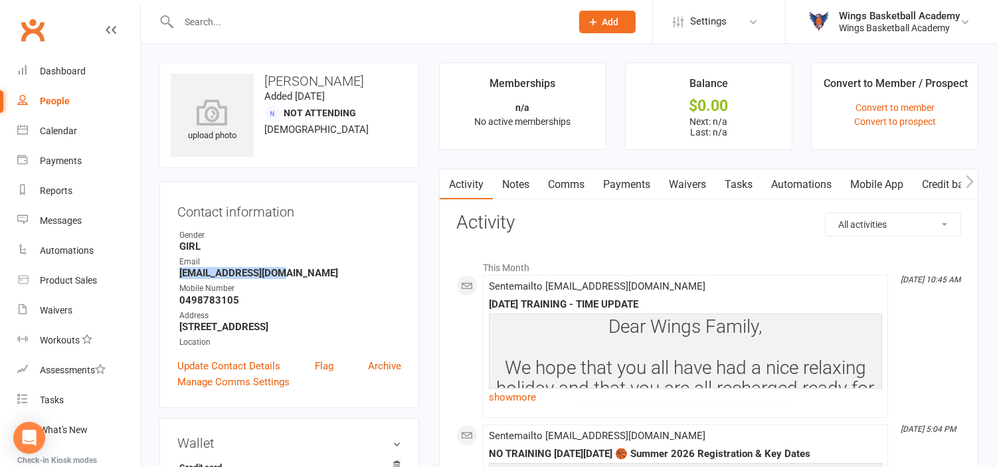
click at [177, 274] on li "Email [EMAIL_ADDRESS][DOMAIN_NAME]" at bounding box center [289, 267] width 224 height 23
click at [219, 21] on input "text" at bounding box center [368, 22] width 387 height 19
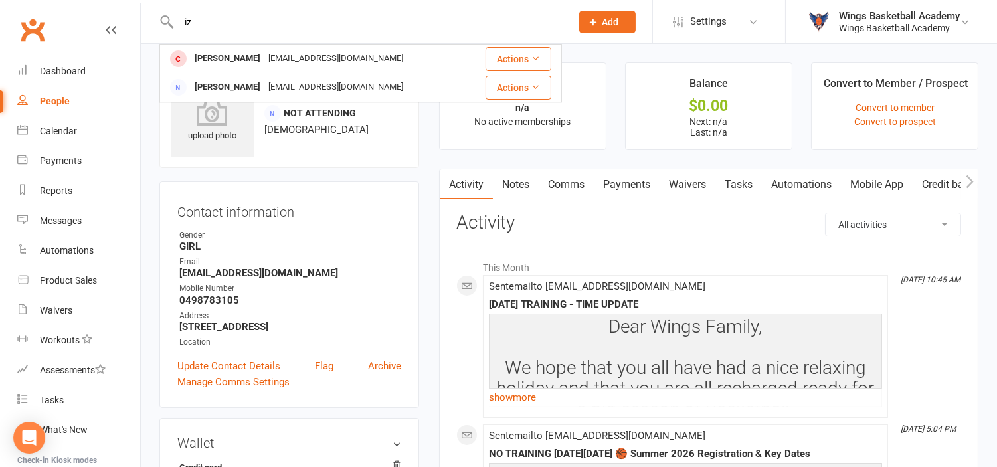
type input "i"
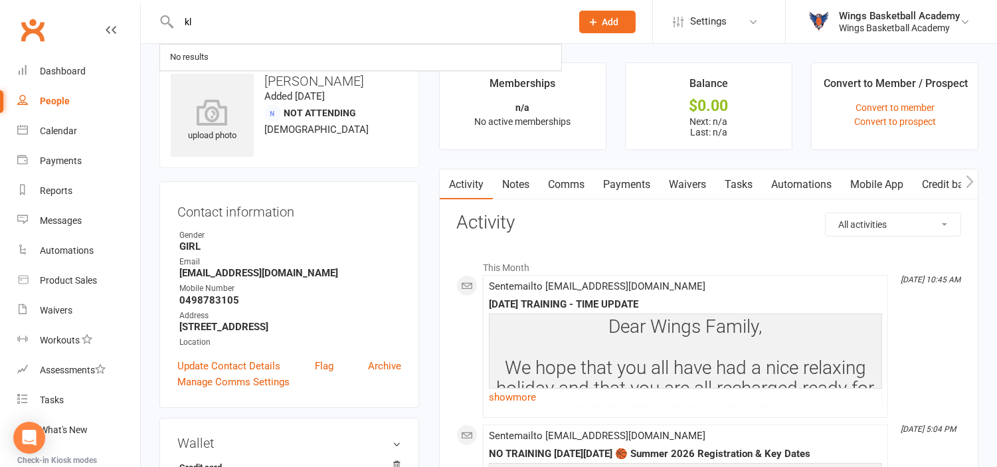
type input "k"
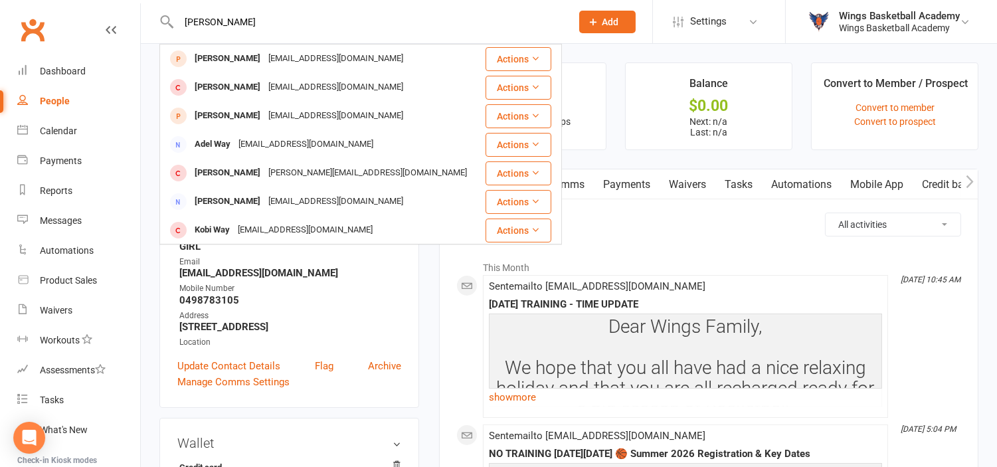
drag, startPoint x: 247, startPoint y: 24, endPoint x: 167, endPoint y: 15, distance: 80.3
click at [167, 15] on div "[PERSON_NAME] [EMAIL_ADDRESS][DOMAIN_NAME] Actions [PERSON_NAME] [EMAIL_ADDRESS…" at bounding box center [360, 21] width 403 height 43
type input "[PERSON_NAME]"
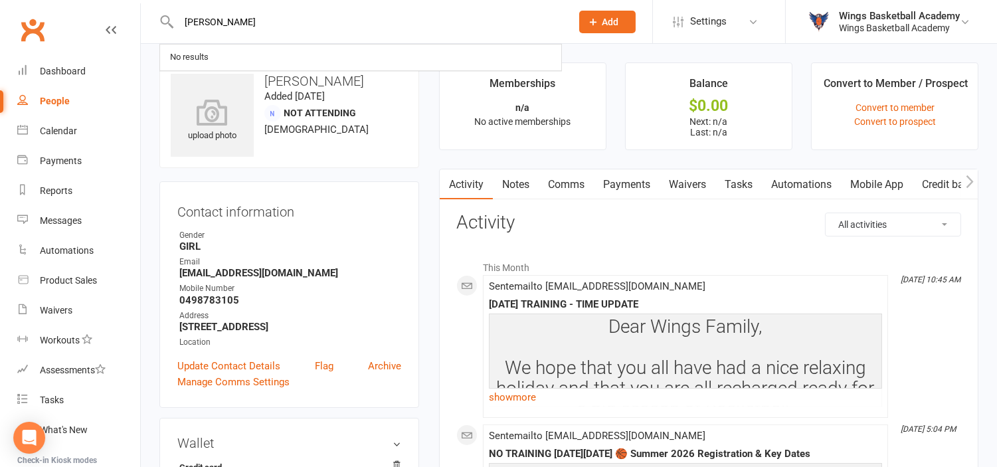
drag, startPoint x: 234, startPoint y: 17, endPoint x: 171, endPoint y: 9, distance: 63.7
click at [171, 9] on div "[PERSON_NAME] No results" at bounding box center [360, 21] width 403 height 43
click at [308, 27] on input "text" at bounding box center [368, 22] width 387 height 19
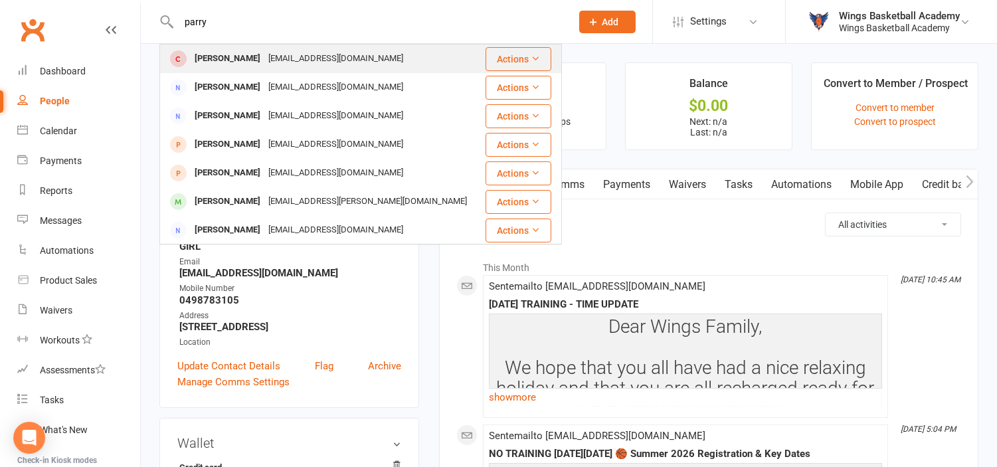
type input "parry"
click at [227, 50] on div "[PERSON_NAME]" at bounding box center [228, 58] width 74 height 19
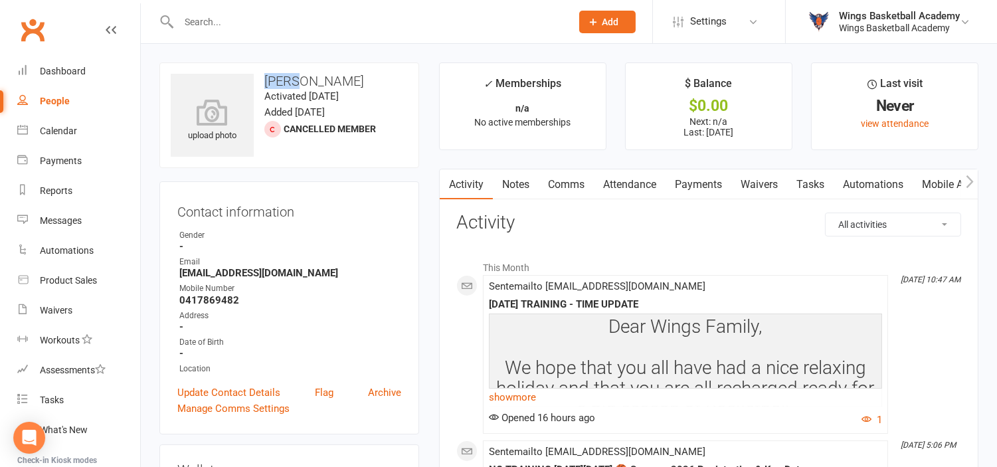
drag, startPoint x: 302, startPoint y: 80, endPoint x: 268, endPoint y: 75, distance: 34.9
click at [268, 75] on h3 "[PERSON_NAME]" at bounding box center [289, 81] width 237 height 15
drag, startPoint x: 339, startPoint y: 78, endPoint x: 308, endPoint y: 76, distance: 30.6
click at [308, 76] on h3 "[PERSON_NAME]" at bounding box center [289, 81] width 237 height 15
drag, startPoint x: 314, startPoint y: 273, endPoint x: 181, endPoint y: 270, distance: 132.9
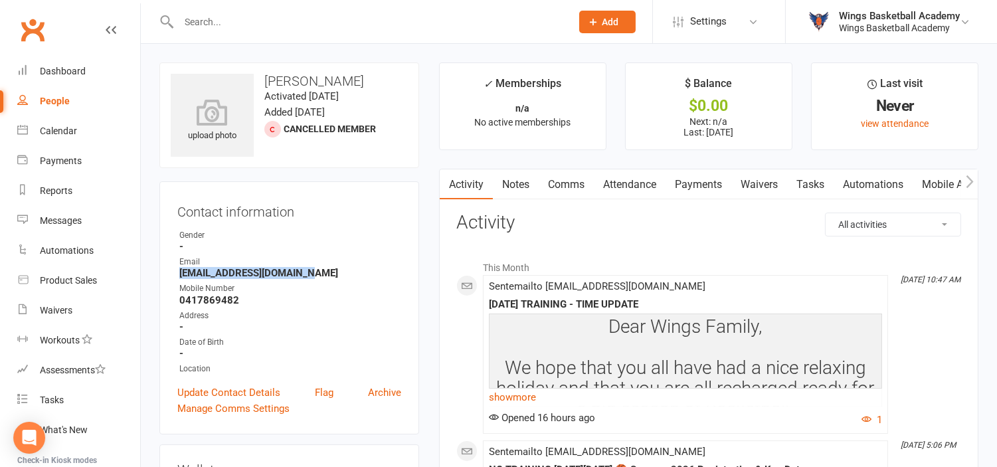
click at [181, 270] on strong "[EMAIL_ADDRESS][DOMAIN_NAME]" at bounding box center [290, 273] width 222 height 12
drag, startPoint x: 242, startPoint y: 300, endPoint x: 176, endPoint y: 300, distance: 66.4
click at [176, 300] on div "Contact information Owner Gender - Email [EMAIL_ADDRESS][DOMAIN_NAME] Mobile Nu…" at bounding box center [289, 307] width 260 height 253
click at [235, 22] on input "text" at bounding box center [368, 22] width 387 height 19
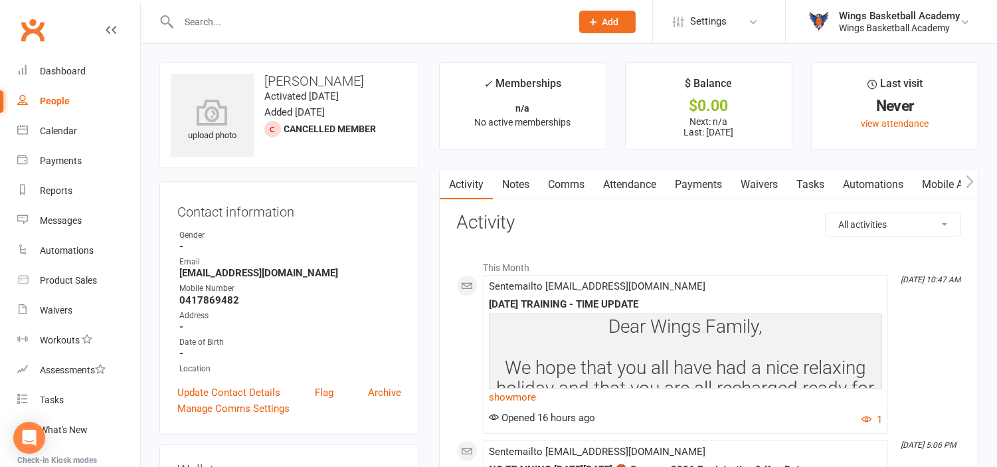
paste input "Faulkes"
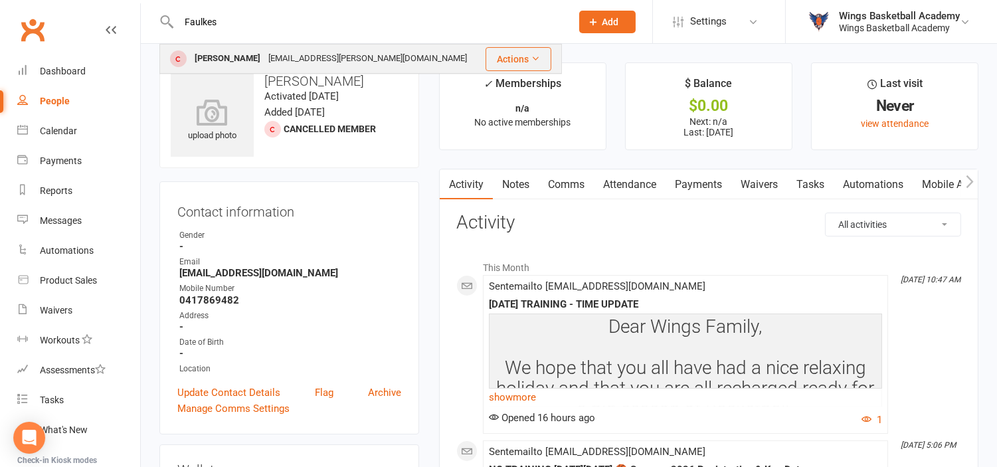
type input "Faulkes"
click at [234, 53] on div "[PERSON_NAME]" at bounding box center [228, 58] width 74 height 19
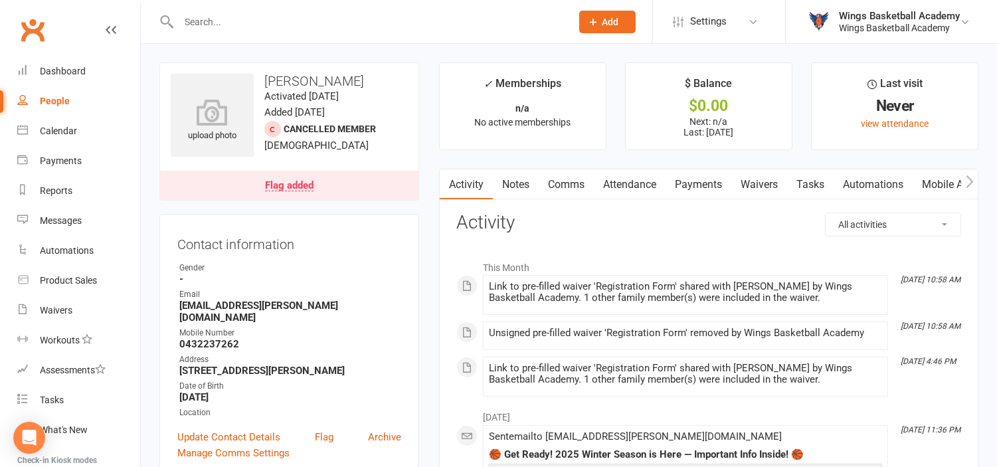
scroll to position [74, 0]
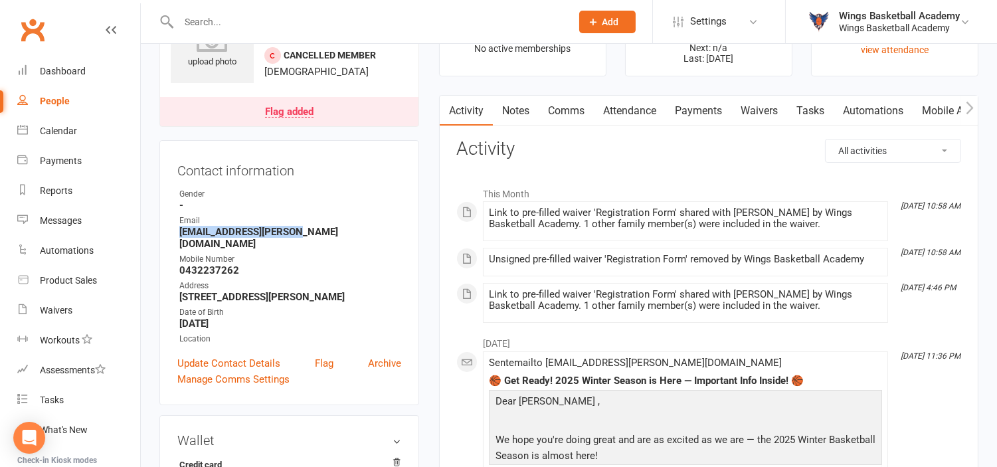
drag, startPoint x: 302, startPoint y: 231, endPoint x: 178, endPoint y: 233, distance: 124.2
click at [178, 233] on li "Email [EMAIL_ADDRESS][PERSON_NAME][DOMAIN_NAME]" at bounding box center [289, 232] width 224 height 35
drag, startPoint x: 237, startPoint y: 259, endPoint x: 179, endPoint y: 253, distance: 58.1
click at [179, 264] on strong "0432237262" at bounding box center [290, 270] width 222 height 12
click at [267, 18] on input "text" at bounding box center [368, 22] width 387 height 19
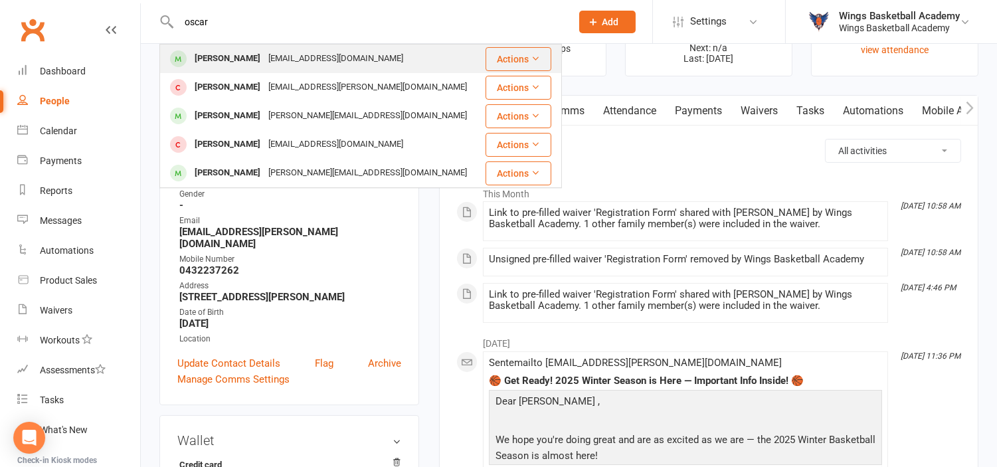
type input "oscar"
click at [235, 56] on div "[PERSON_NAME]" at bounding box center [228, 58] width 74 height 19
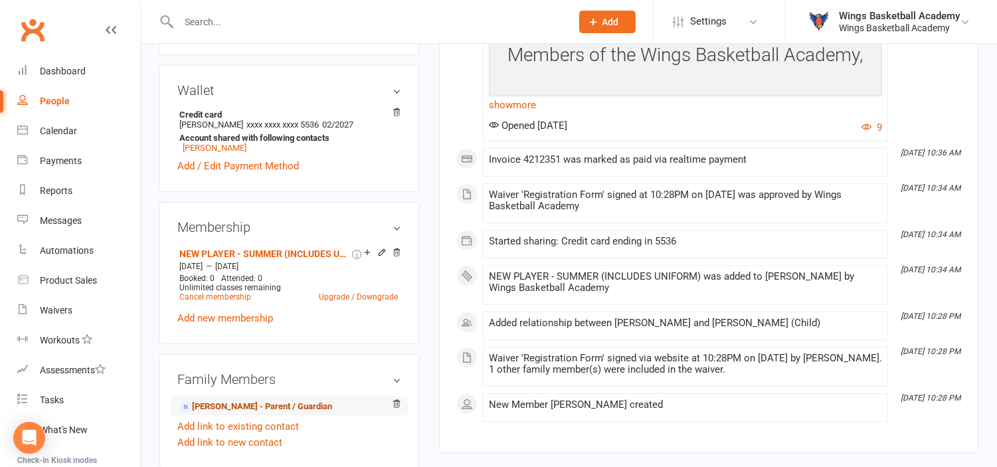
scroll to position [590, 0]
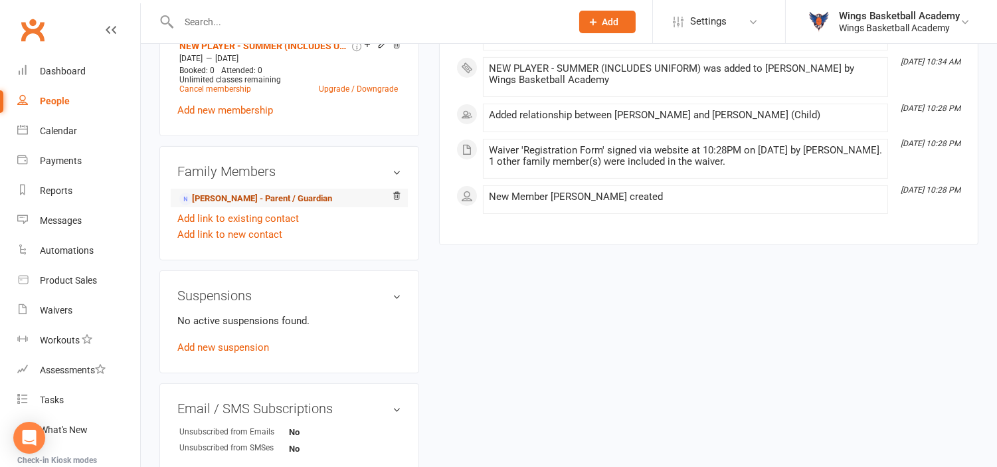
click at [236, 203] on link "[PERSON_NAME] - Parent / Guardian" at bounding box center [255, 199] width 153 height 14
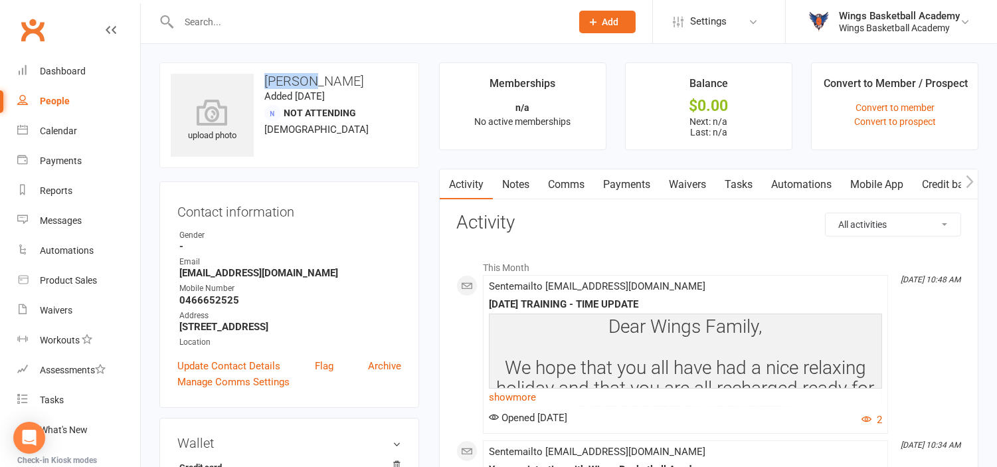
drag, startPoint x: 310, startPoint y: 80, endPoint x: 267, endPoint y: 75, distance: 42.8
click at [267, 75] on h3 "[PERSON_NAME]" at bounding box center [289, 81] width 237 height 15
drag, startPoint x: 240, startPoint y: 301, endPoint x: 179, endPoint y: 297, distance: 60.6
click at [179, 297] on strong "0466652525" at bounding box center [290, 300] width 222 height 12
drag, startPoint x: 280, startPoint y: 274, endPoint x: 181, endPoint y: 271, distance: 99.0
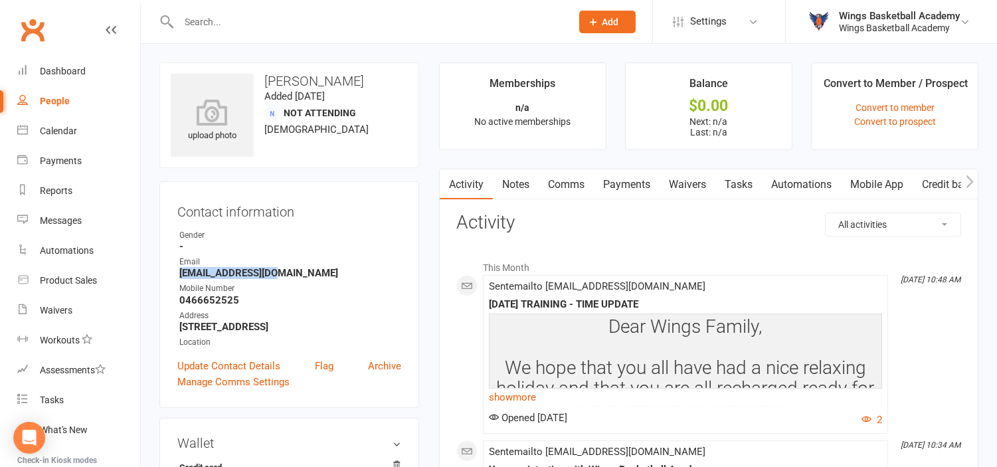
click at [181, 271] on strong "[EMAIL_ADDRESS][DOMAIN_NAME]" at bounding box center [290, 273] width 222 height 12
click at [50, 67] on div "Dashboard" at bounding box center [63, 71] width 46 height 11
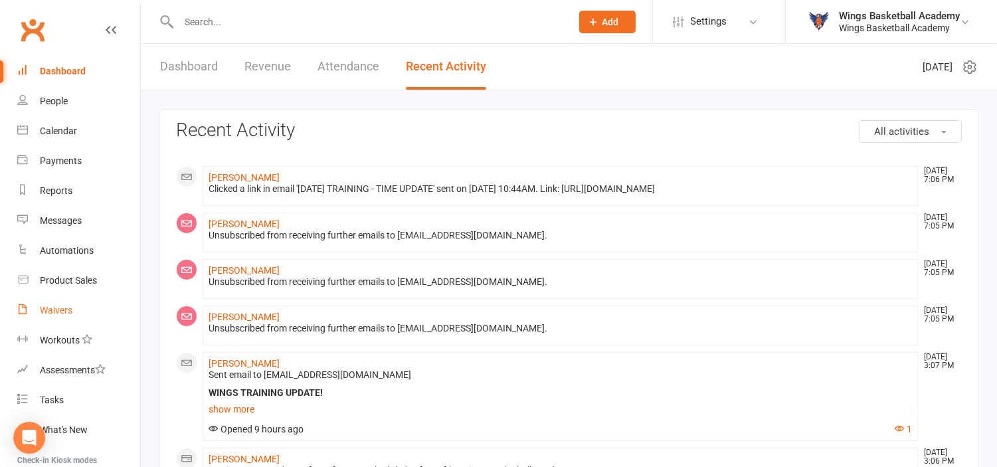
click at [48, 313] on div "Waivers" at bounding box center [56, 310] width 33 height 11
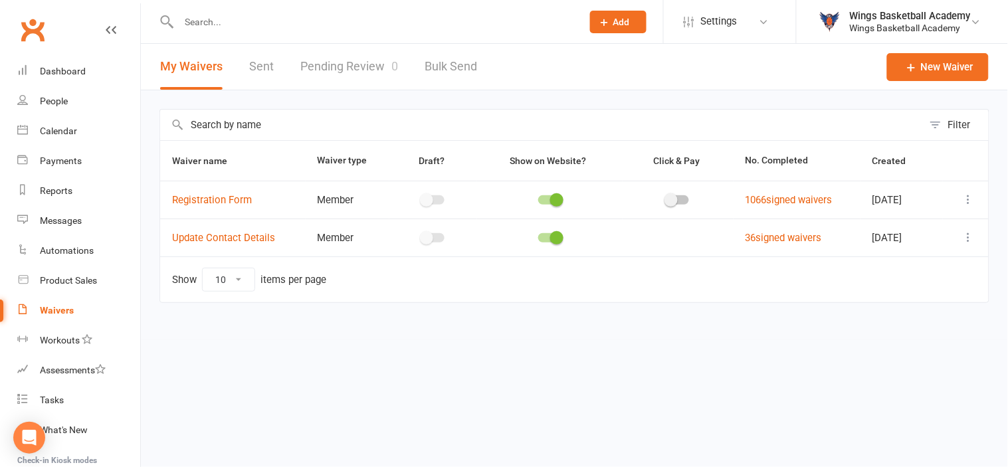
click at [316, 71] on link "Pending Review 0" at bounding box center [349, 67] width 98 height 46
select select "50"
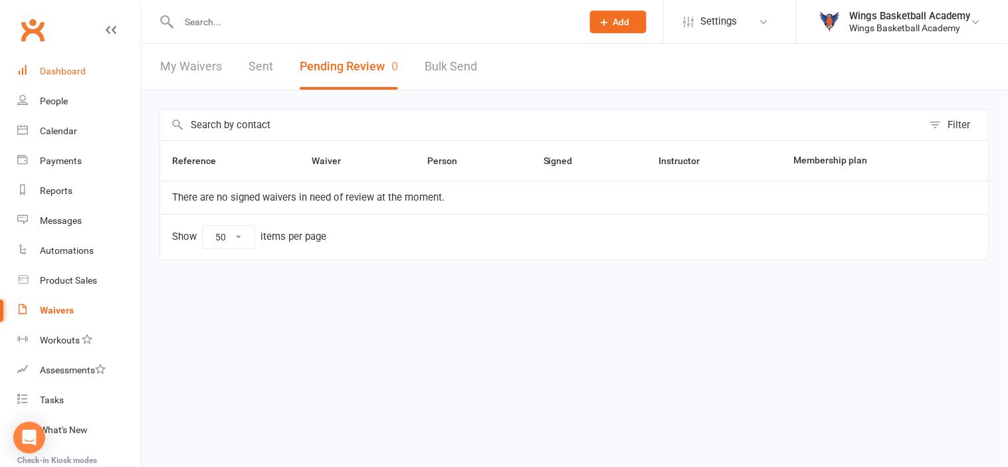
click at [70, 68] on div "Dashboard" at bounding box center [63, 71] width 46 height 11
